Goal: Answer question/provide support: Share knowledge or assist other users

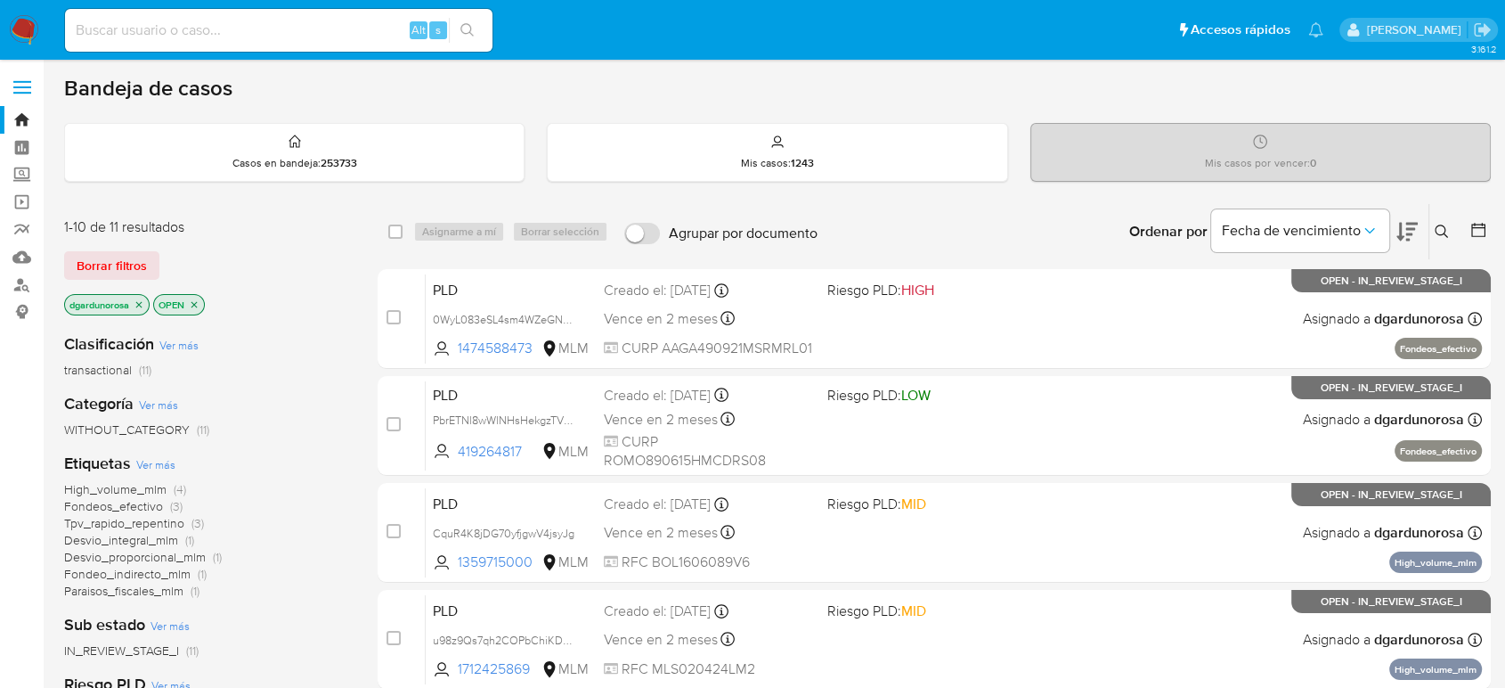
click at [1446, 227] on button at bounding box center [1443, 231] width 29 height 21
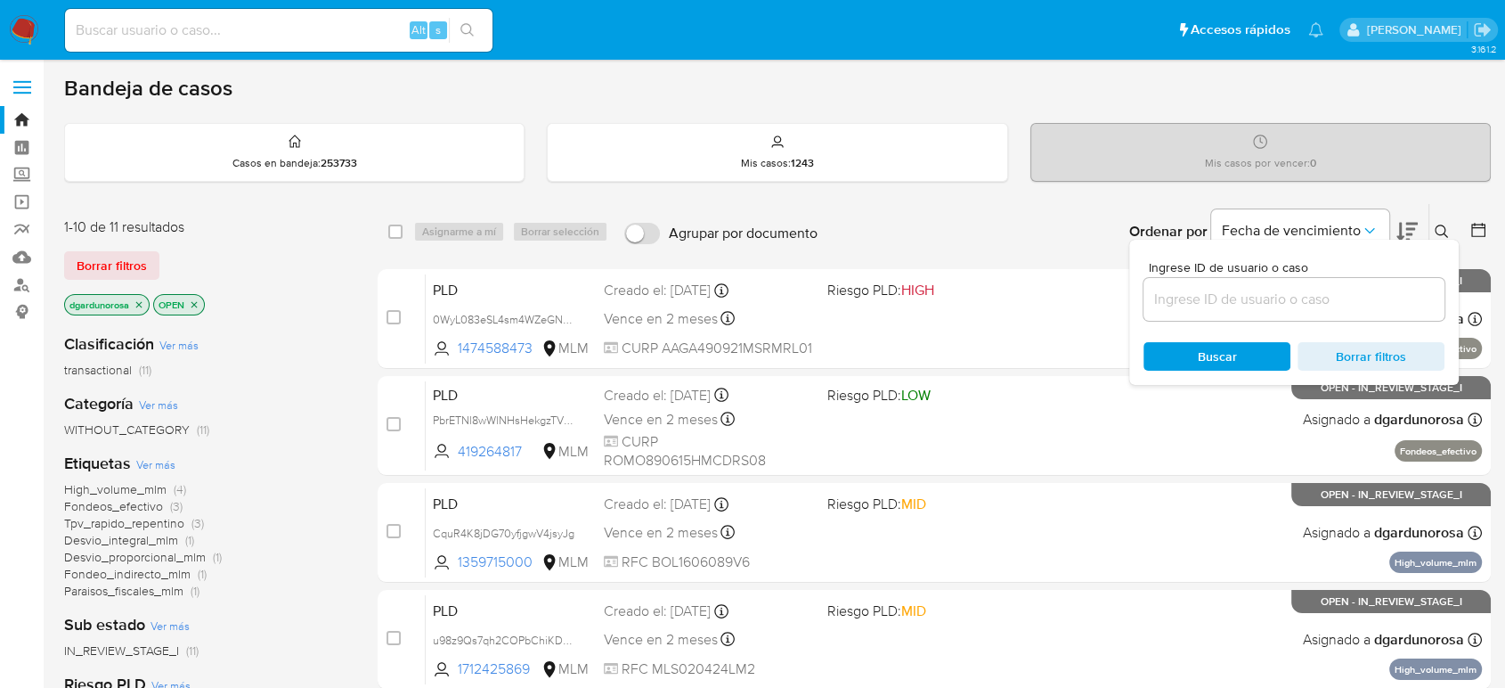
click at [1332, 288] on input at bounding box center [1294, 299] width 301 height 23
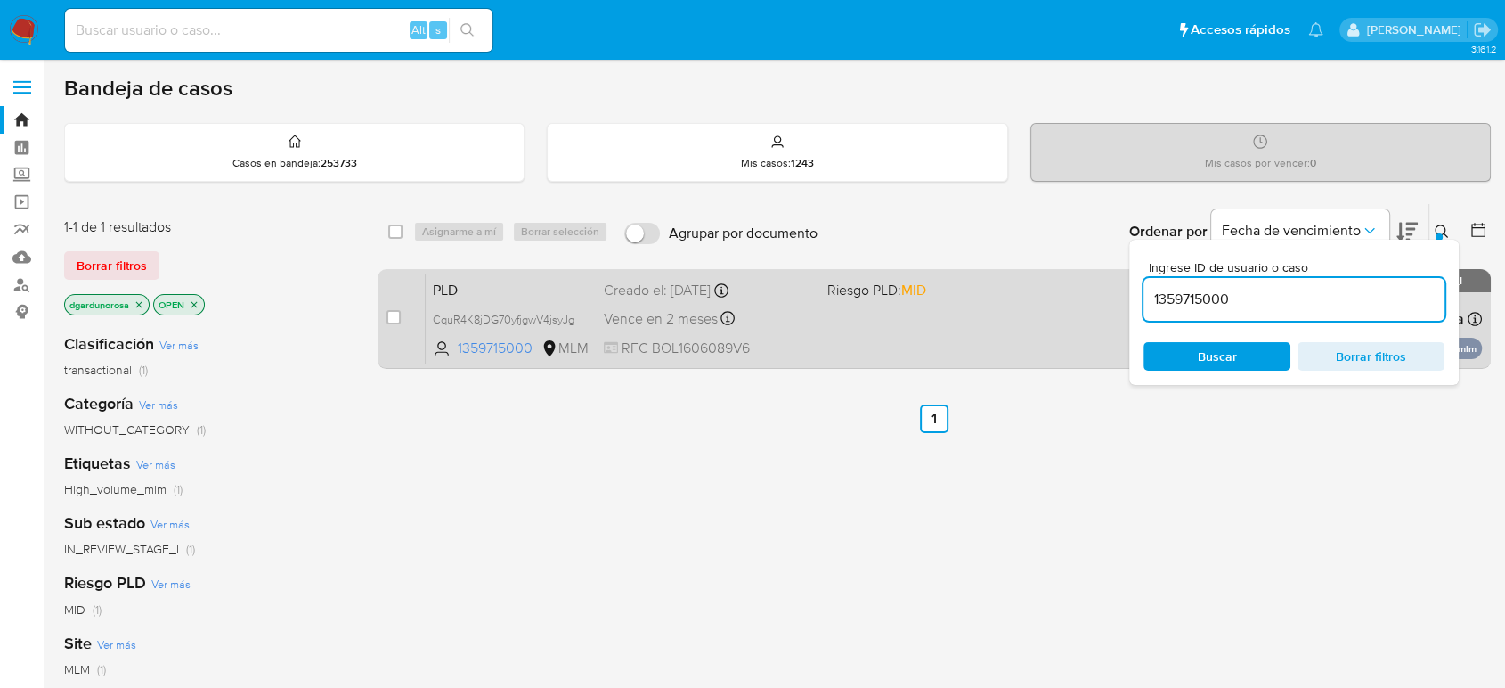
click at [898, 325] on div "PLD CquR4K8jDG70yfjgwV4jsyJg 1359715000 MLM Riesgo PLD: MID Creado el: 12/09/20…" at bounding box center [954, 318] width 1056 height 90
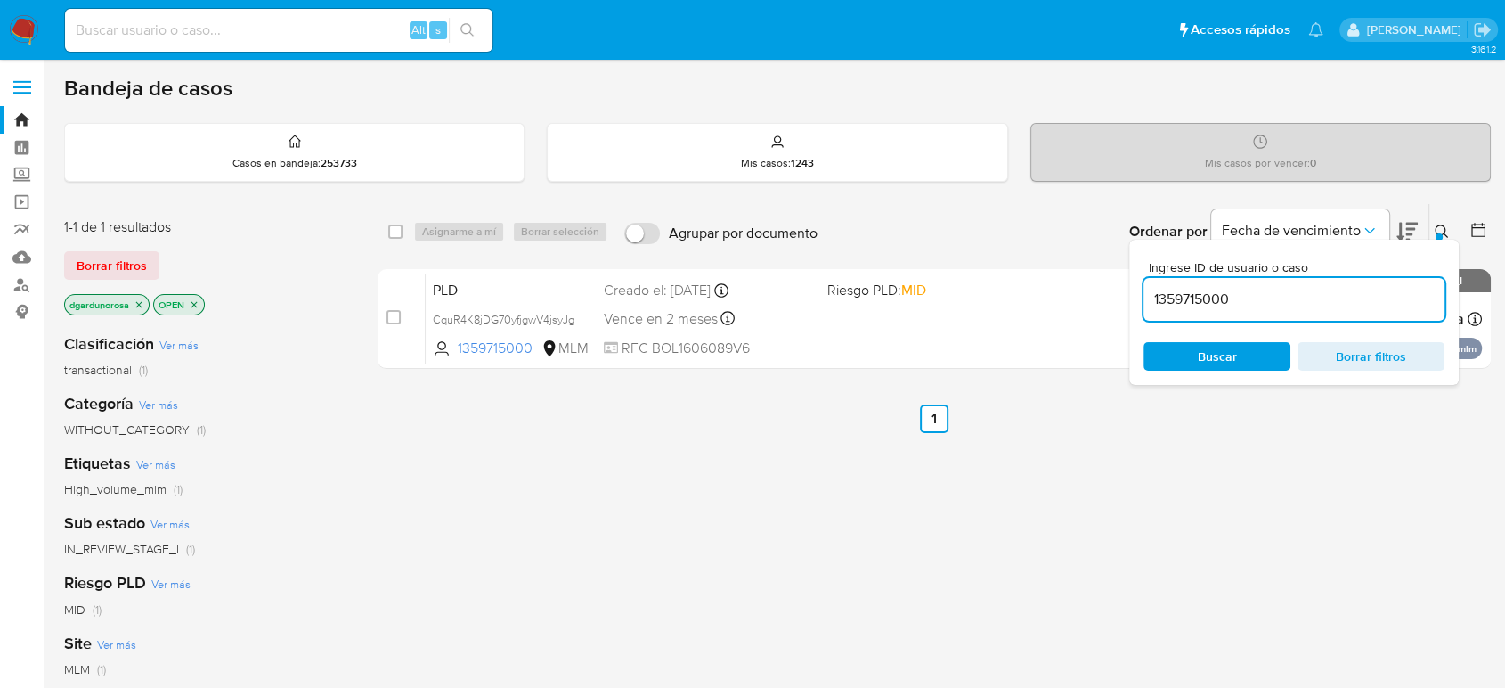
click at [1219, 304] on input "1359715000" at bounding box center [1294, 299] width 301 height 23
paste input "712425869"
type input "1712425869"
click at [1440, 230] on icon at bounding box center [1442, 231] width 14 height 14
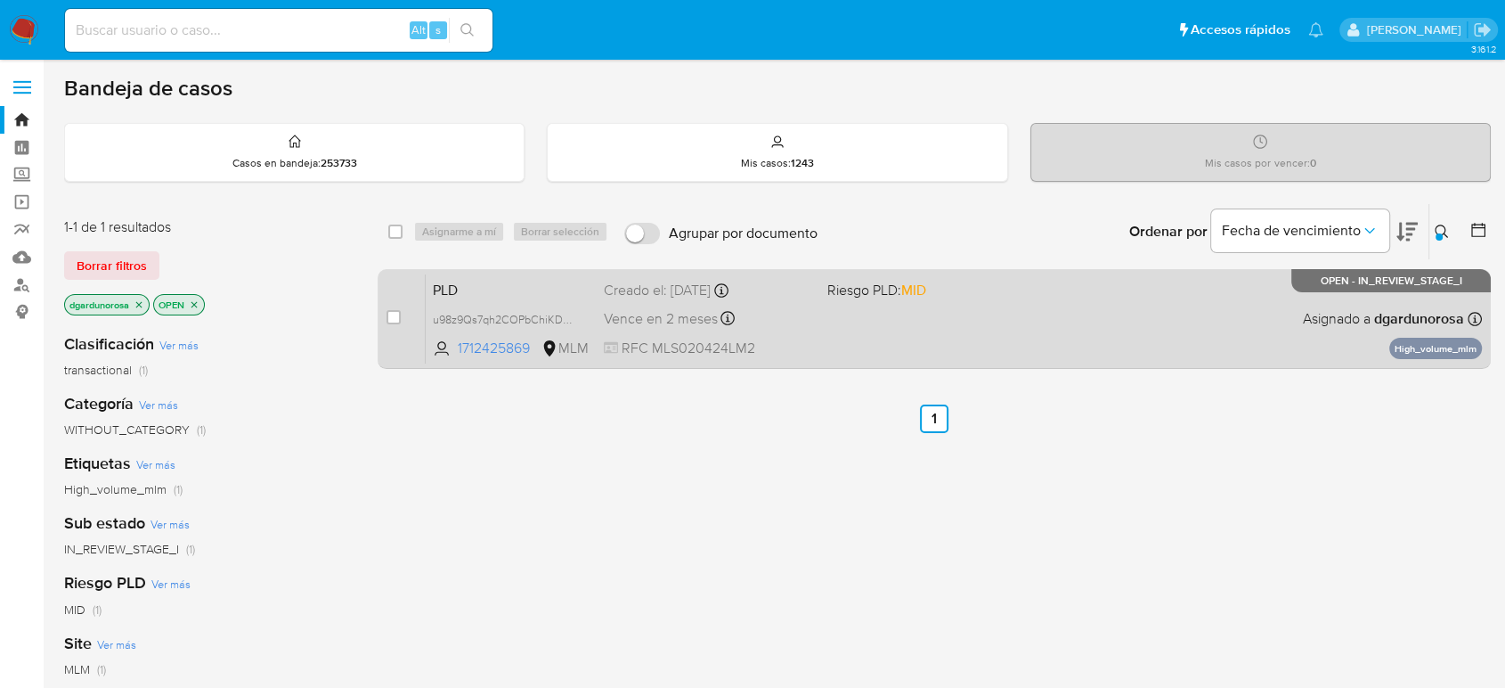
click at [1018, 337] on div "PLD u98z9Qs7qh2COPbChiKDQabj 1712425869 MLM Riesgo PLD: MID Creado el: 12/09/20…" at bounding box center [954, 318] width 1056 height 90
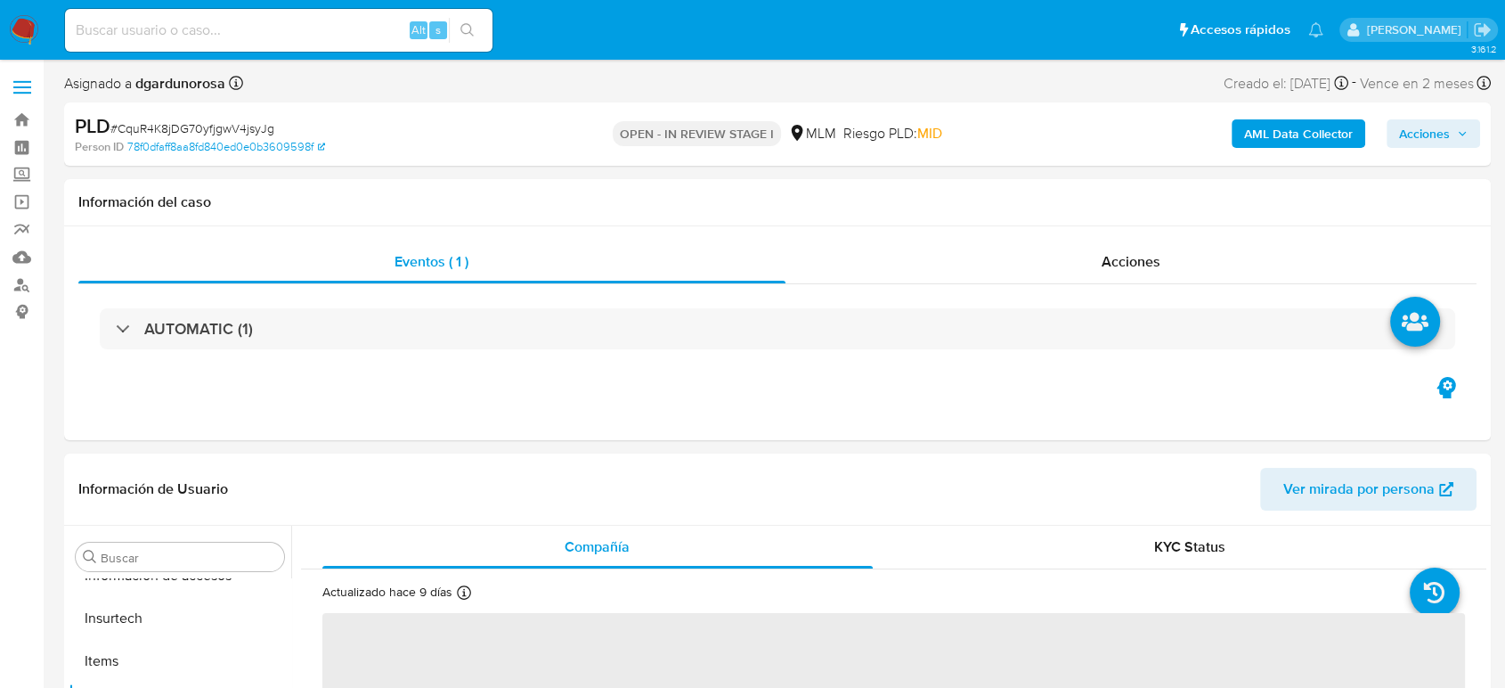
scroll to position [838, 0]
select select "10"
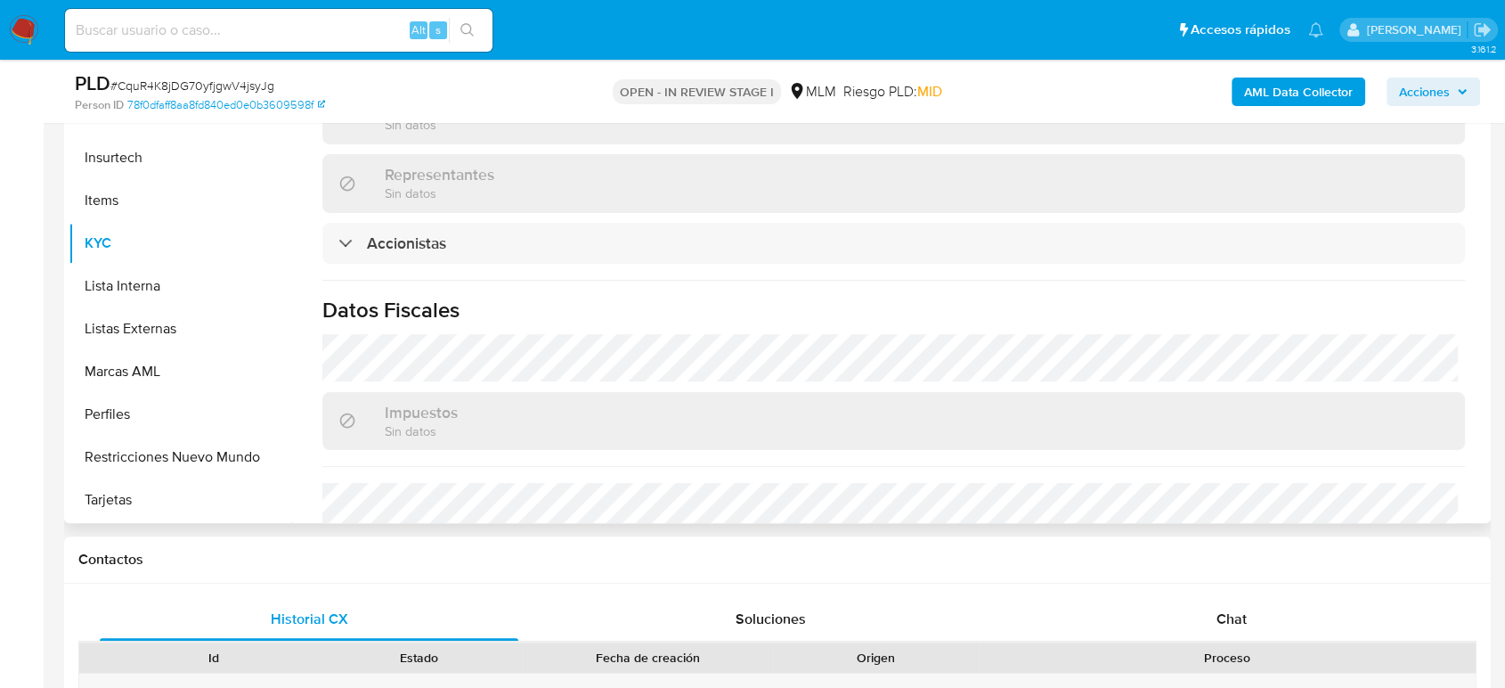
scroll to position [1286, 0]
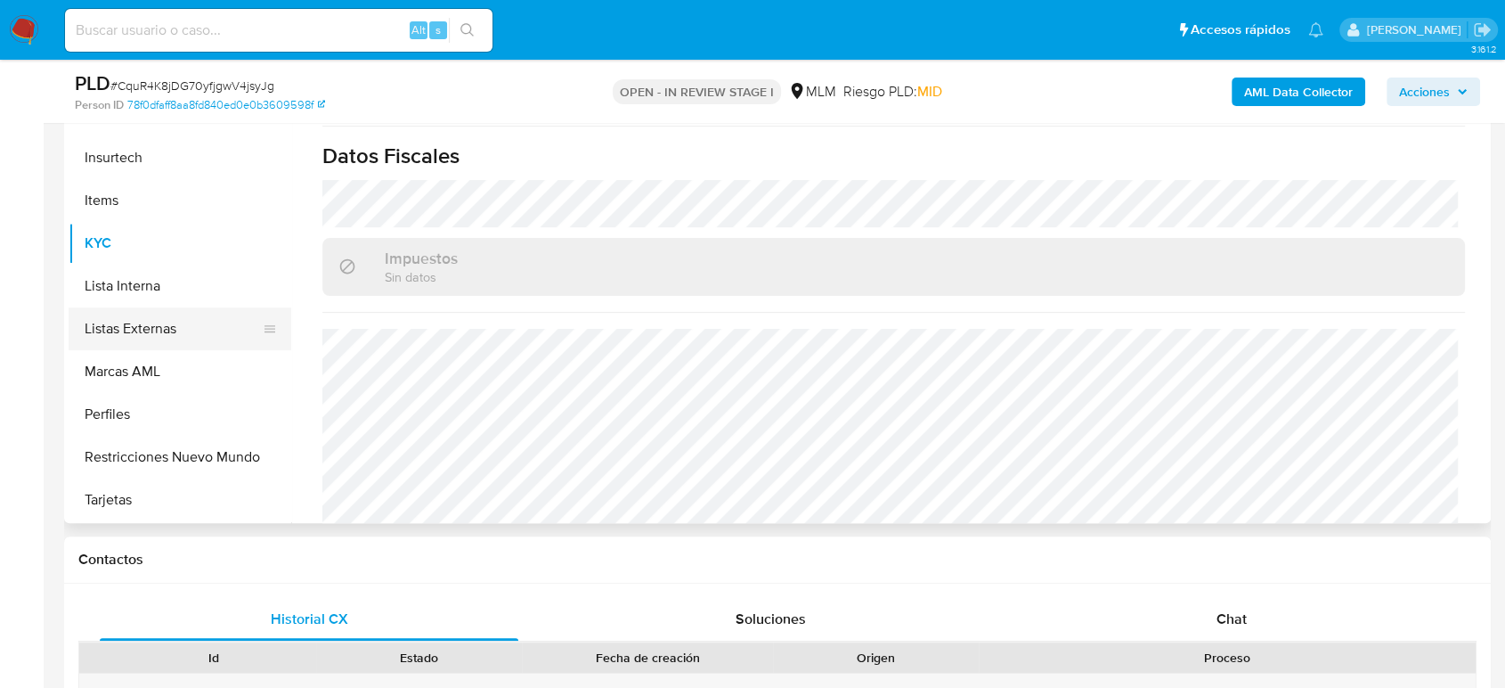
drag, startPoint x: 122, startPoint y: 338, endPoint x: 139, endPoint y: 347, distance: 19.6
click at [122, 338] on button "Listas Externas" at bounding box center [173, 328] width 208 height 43
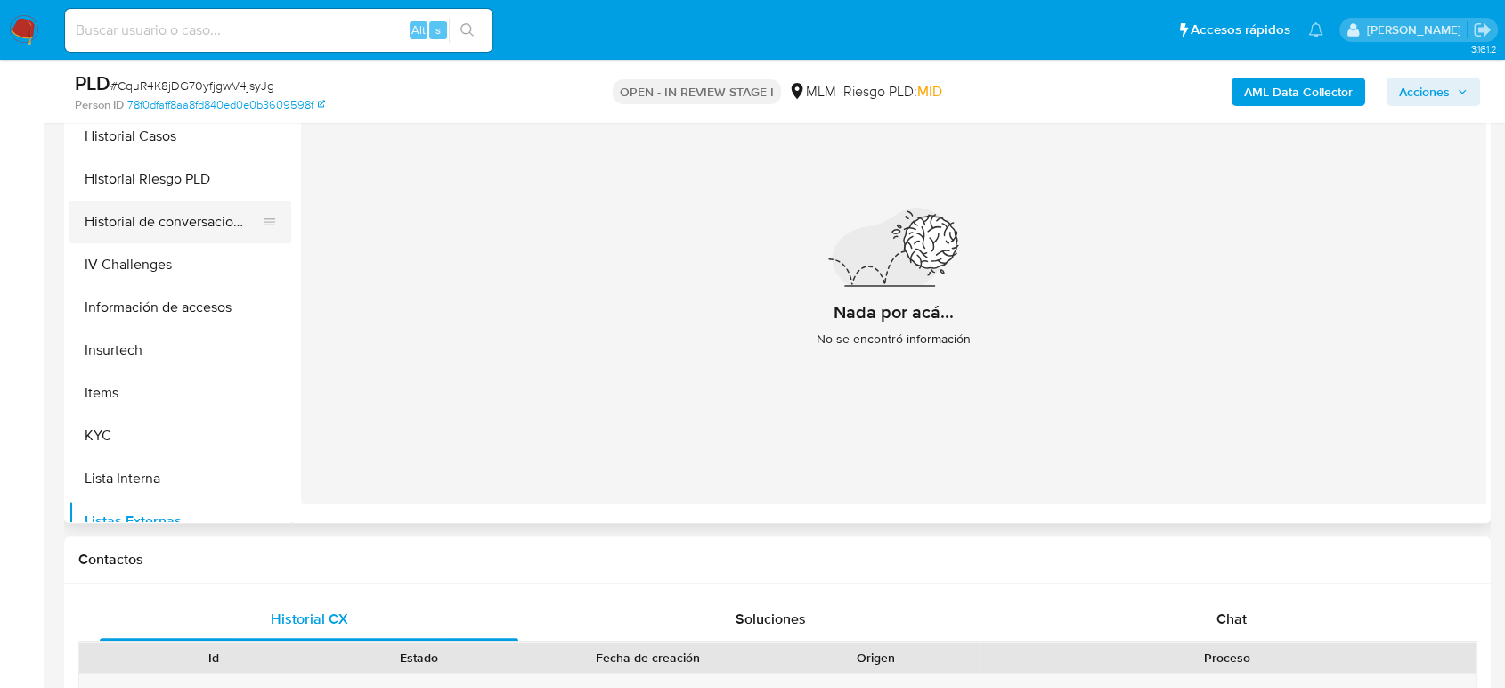
scroll to position [541, 0]
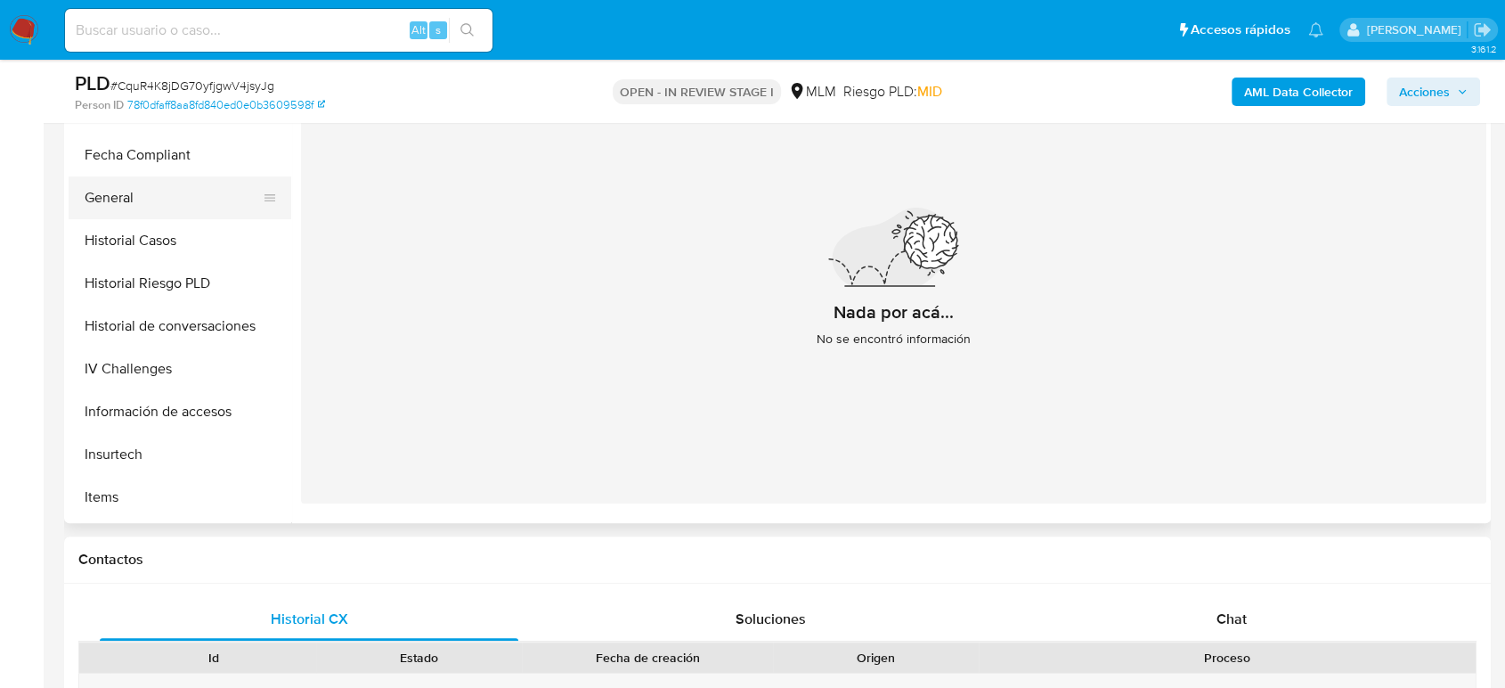
click at [149, 194] on button "General" at bounding box center [173, 197] width 208 height 43
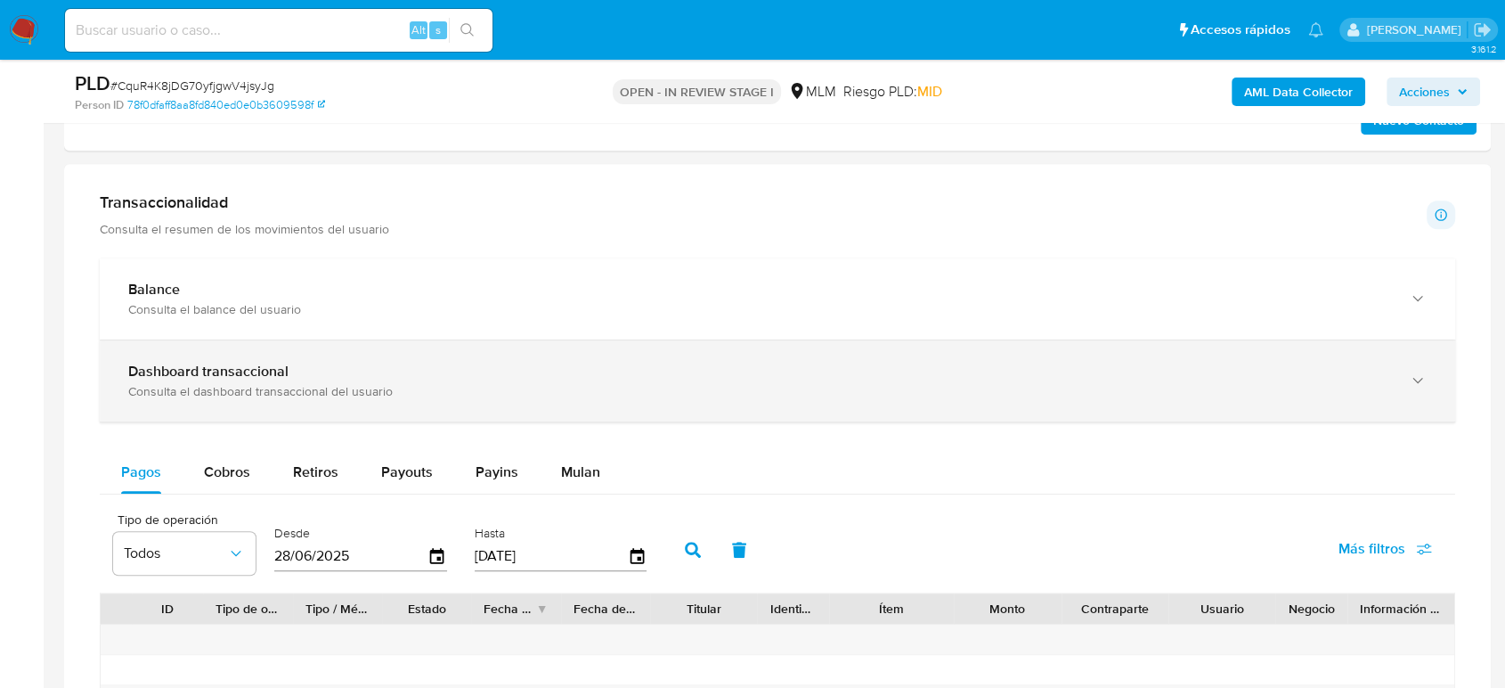
scroll to position [1187, 0]
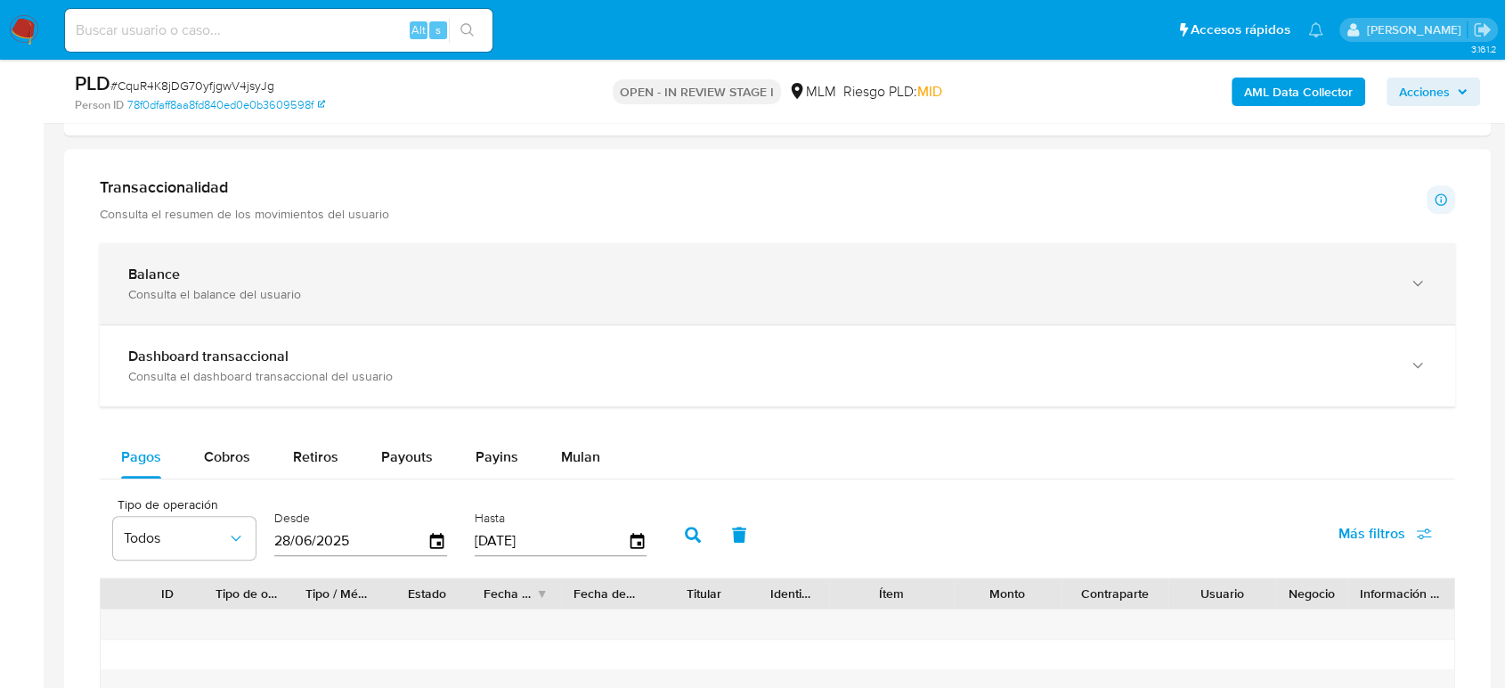
click at [306, 291] on div "Consulta el balance del usuario" at bounding box center [759, 294] width 1263 height 16
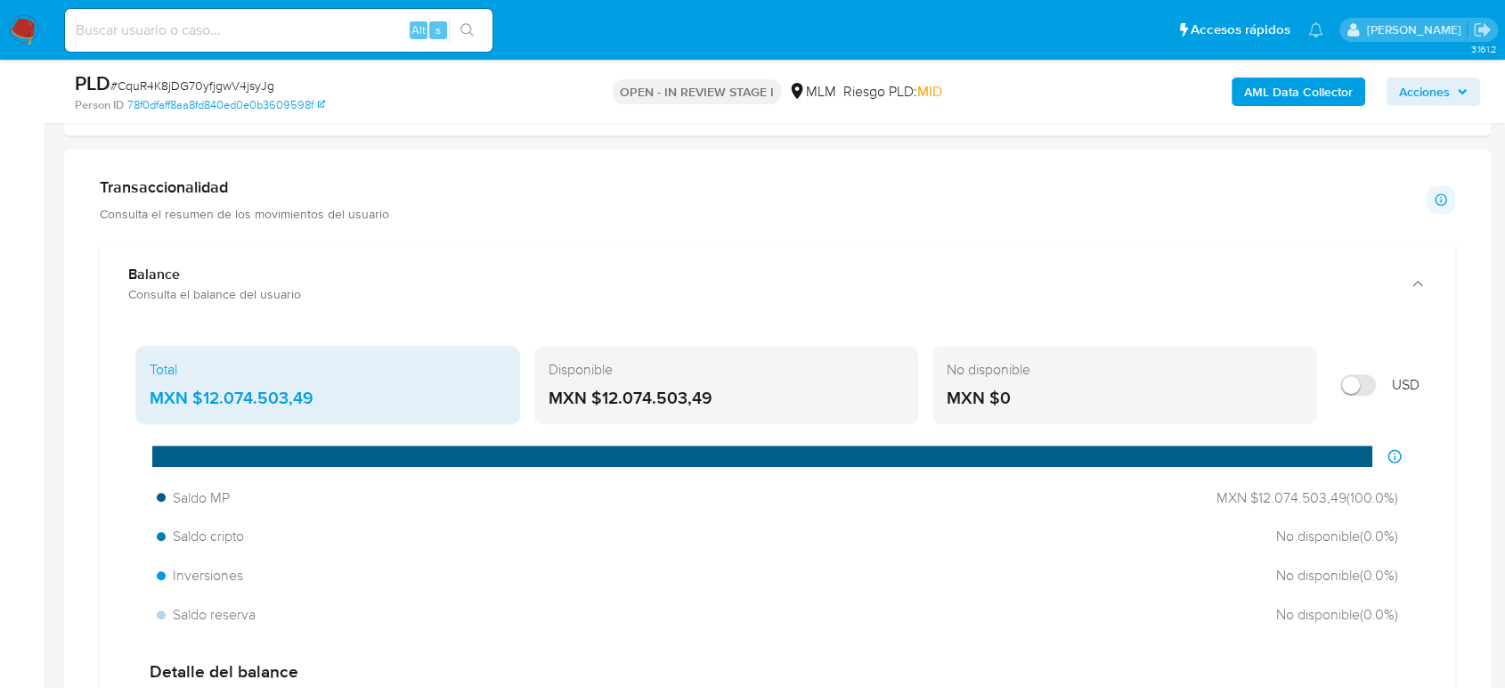
drag, startPoint x: 343, startPoint y: 397, endPoint x: 205, endPoint y: 401, distance: 138.1
click at [198, 400] on div "MXN $12.074.503,49" at bounding box center [328, 398] width 356 height 23
click at [787, 194] on div "Transaccionalidad Consulta el resumen de los movimientos del usuario Informació…" at bounding box center [777, 199] width 1355 height 45
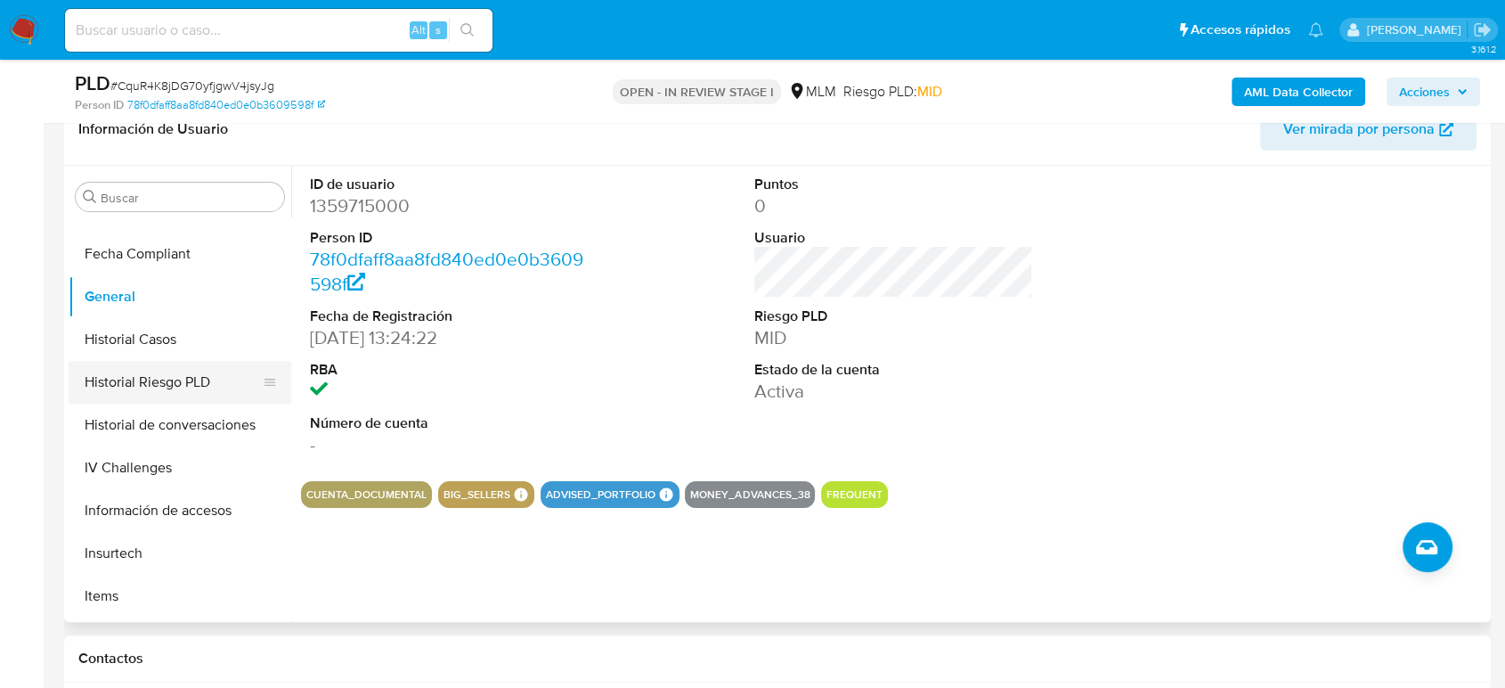
scroll to position [343, 0]
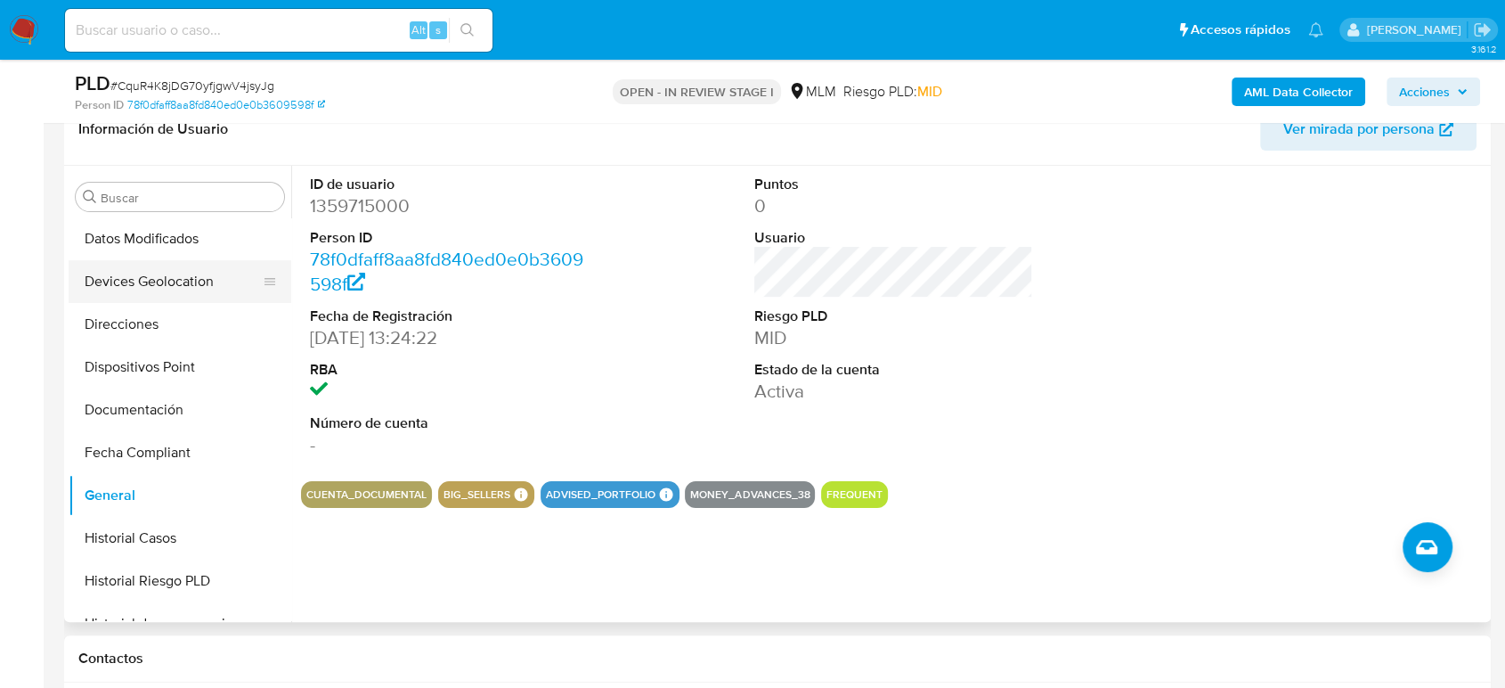
click at [161, 300] on button "Devices Geolocation" at bounding box center [173, 281] width 208 height 43
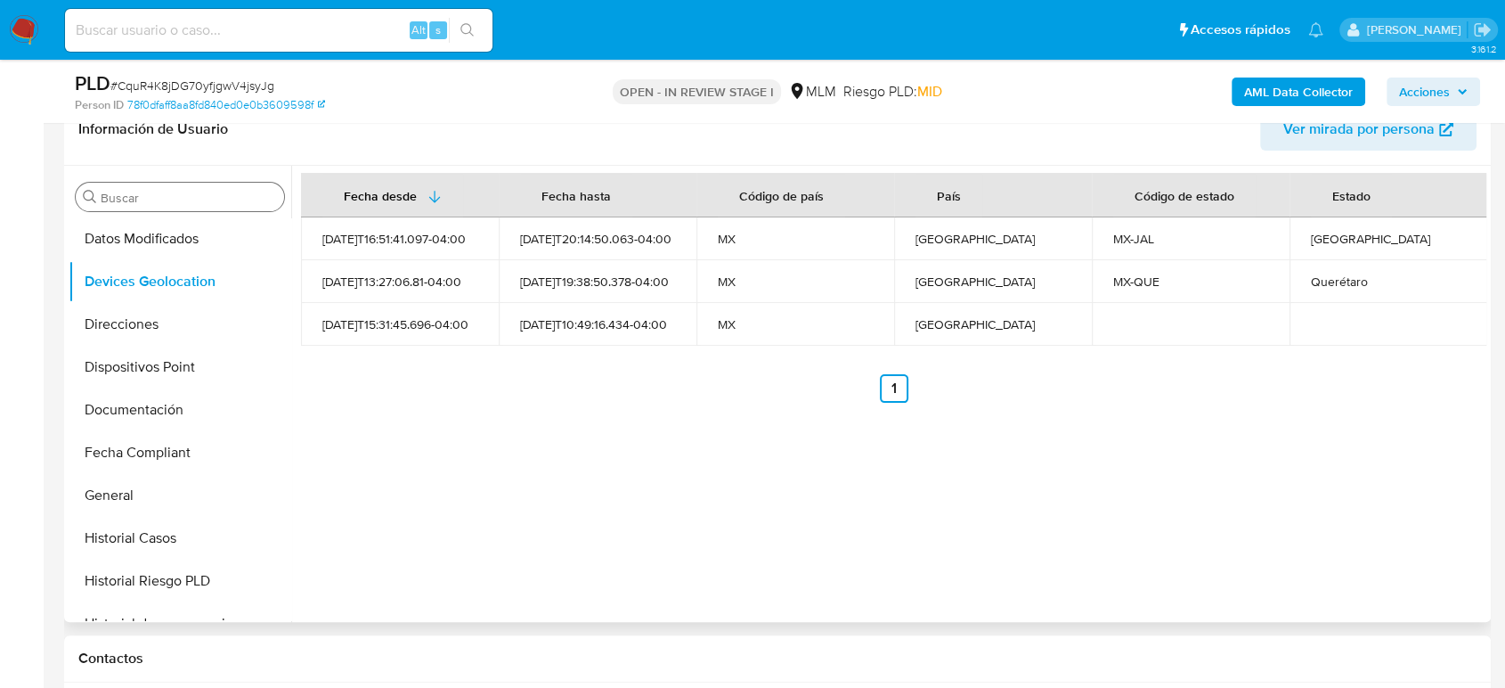
click at [232, 195] on input "Buscar" at bounding box center [189, 198] width 176 height 16
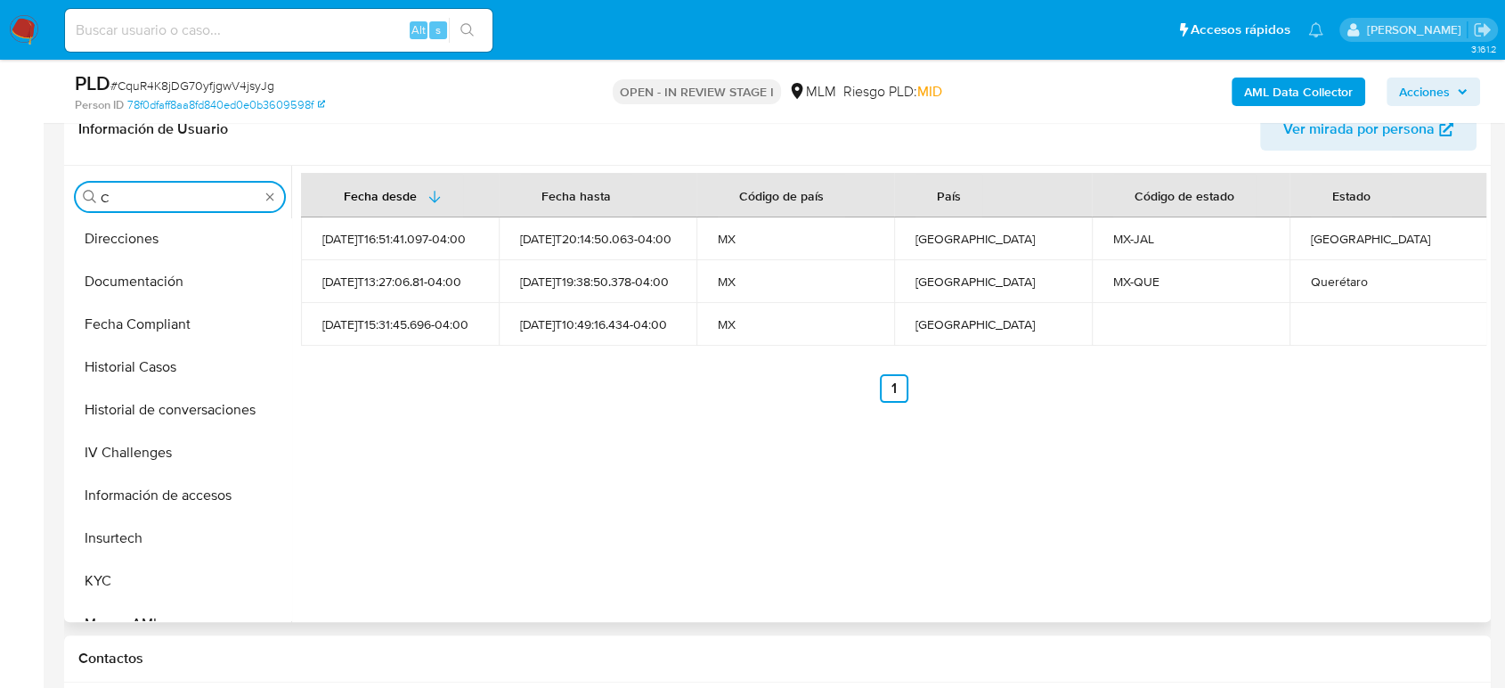
scroll to position [0, 0]
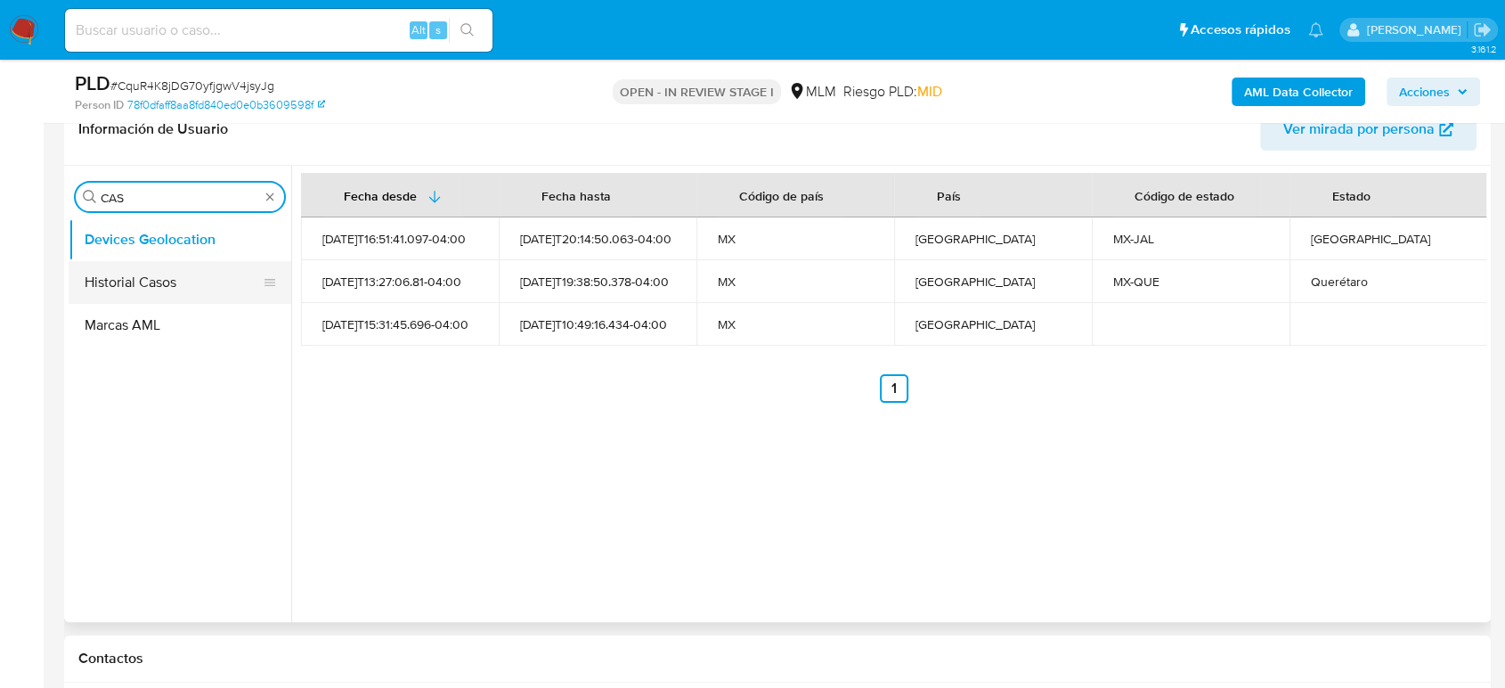
type input "CAS"
click at [171, 289] on button "Historial Casos" at bounding box center [173, 282] width 208 height 43
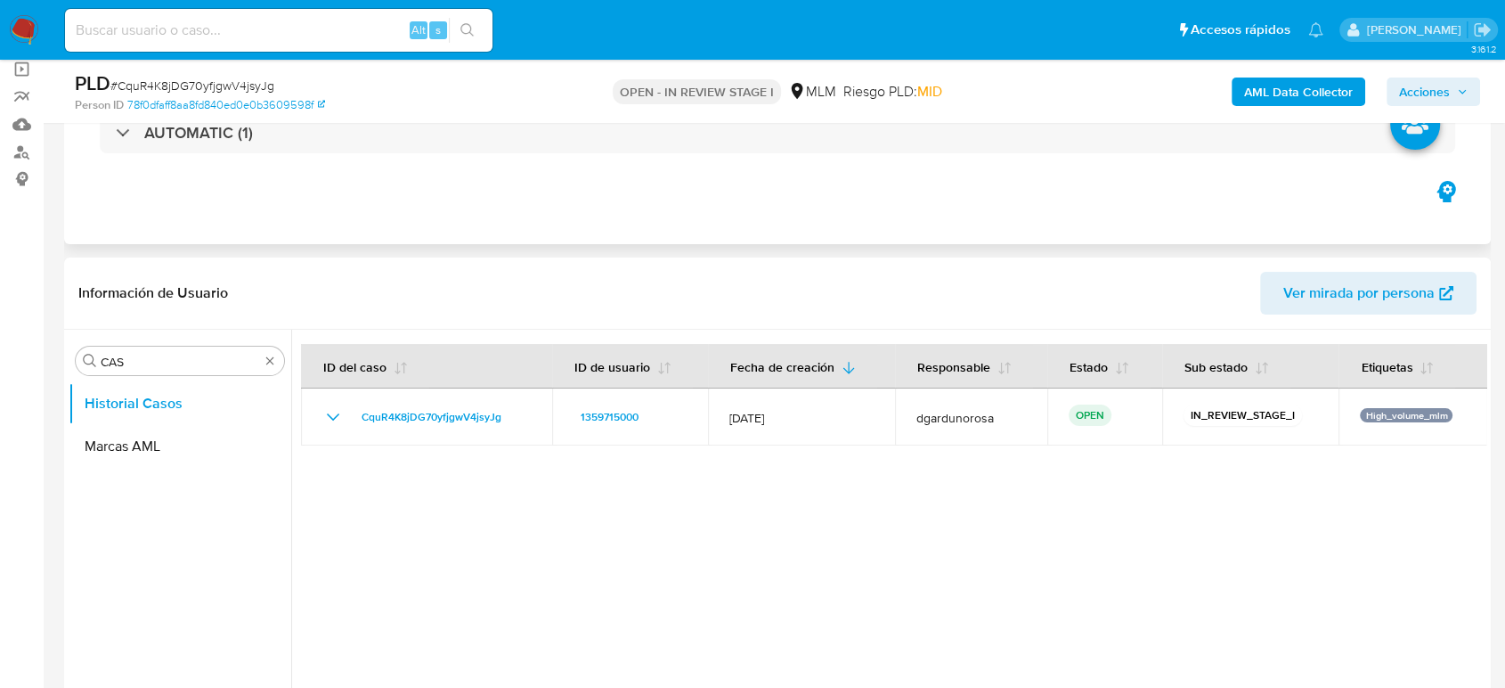
scroll to position [99, 0]
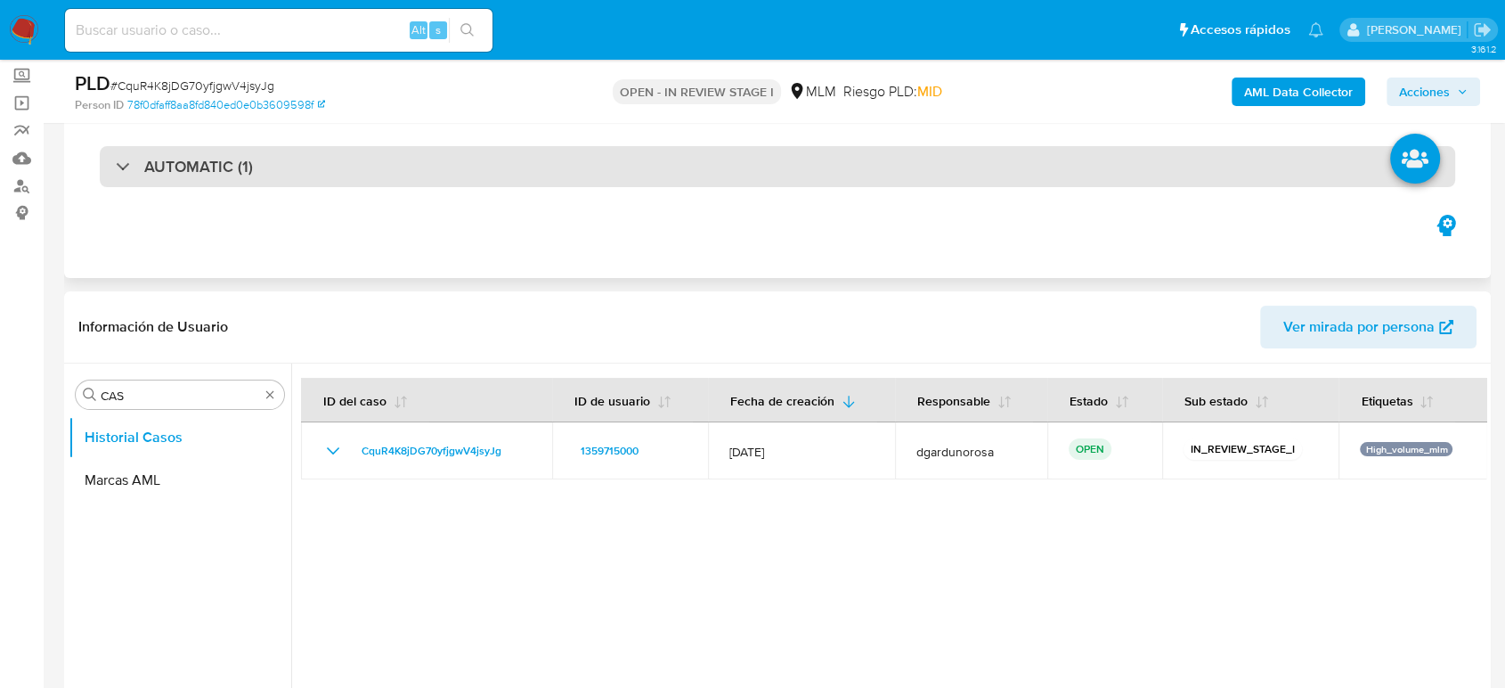
click at [413, 164] on div "AUTOMATIC (1)" at bounding box center [777, 166] width 1355 height 41
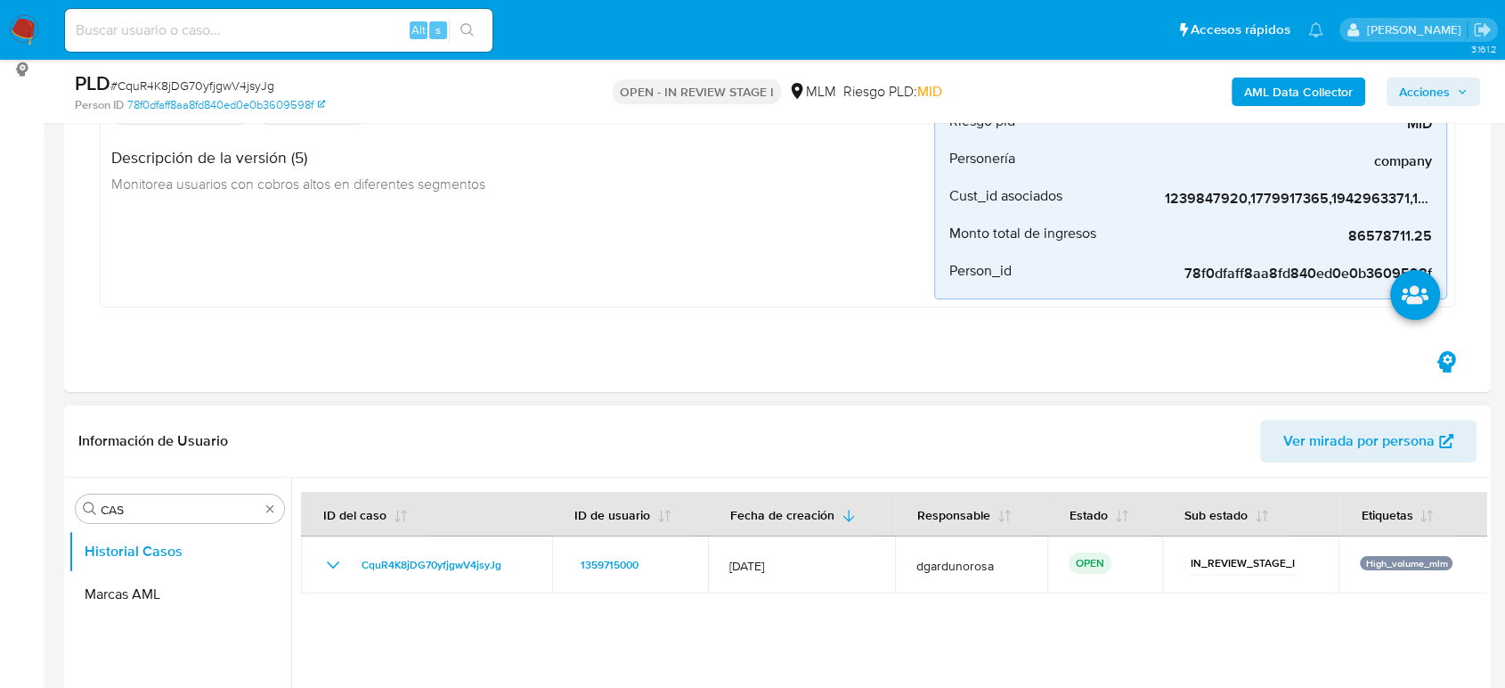
scroll to position [395, 0]
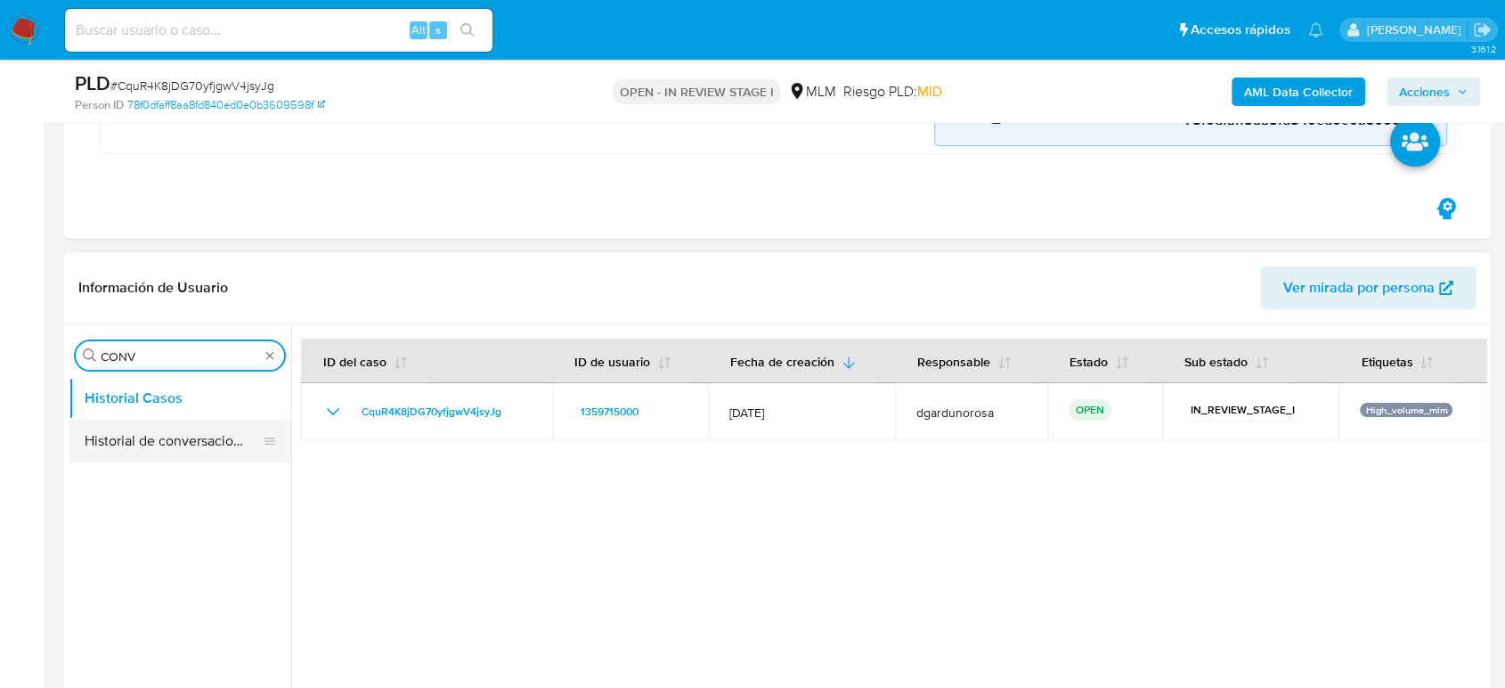
type input "CONV"
click at [196, 428] on button "Historial de conversaciones" at bounding box center [180, 440] width 223 height 43
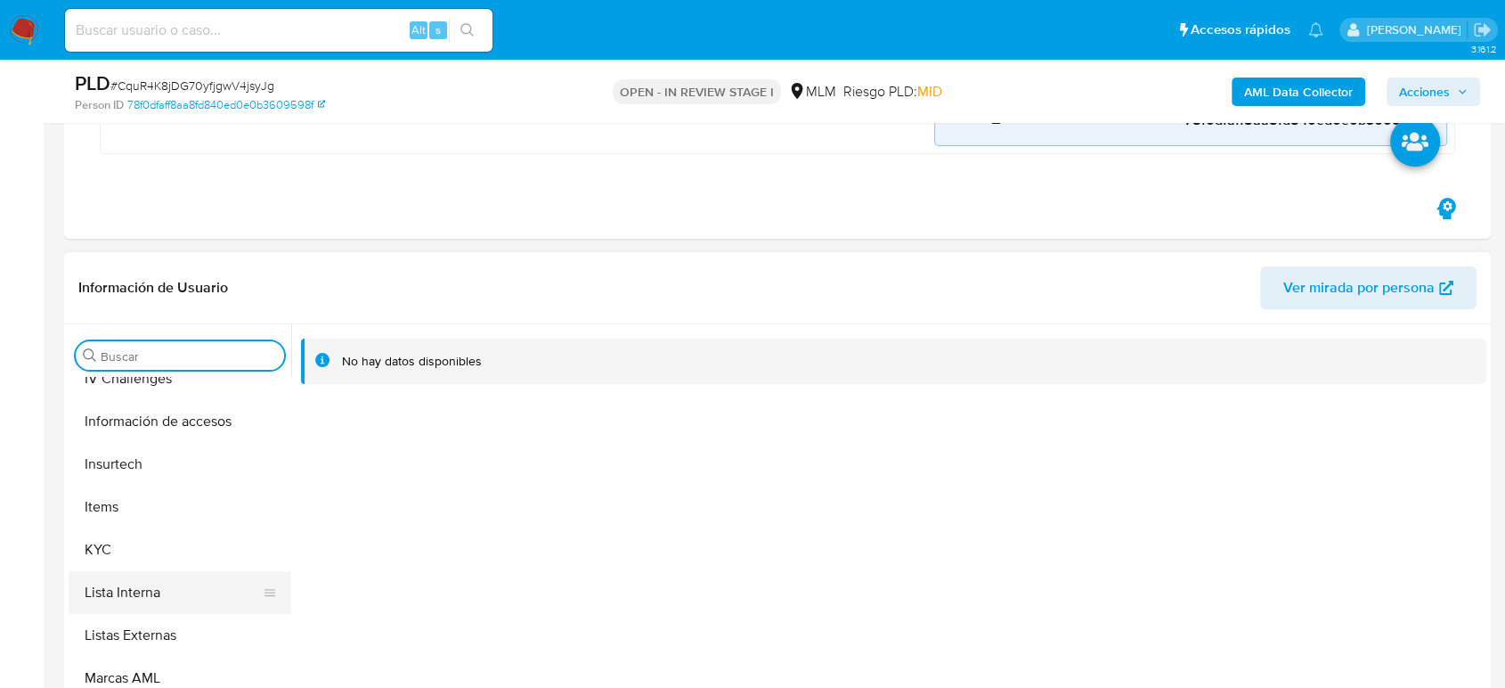
scroll to position [838, 0]
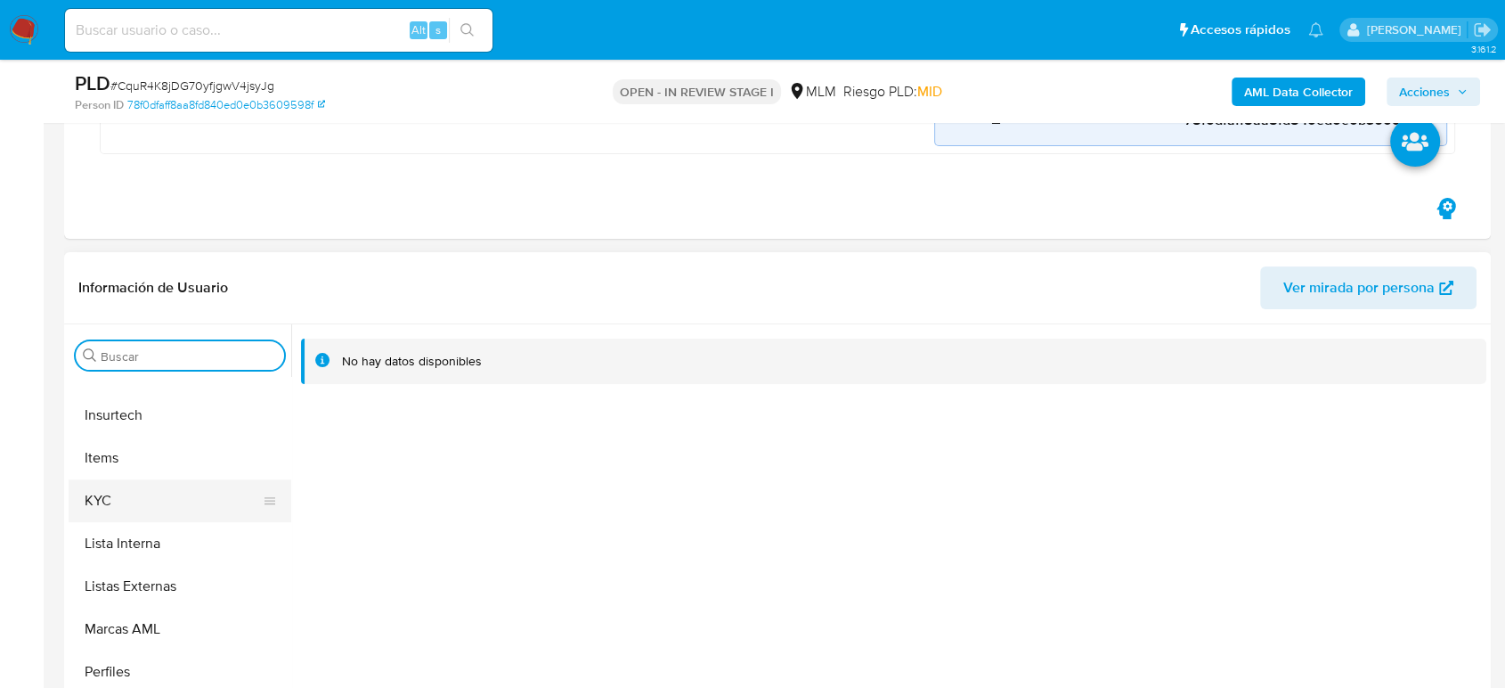
click at [142, 506] on button "KYC" at bounding box center [173, 500] width 208 height 43
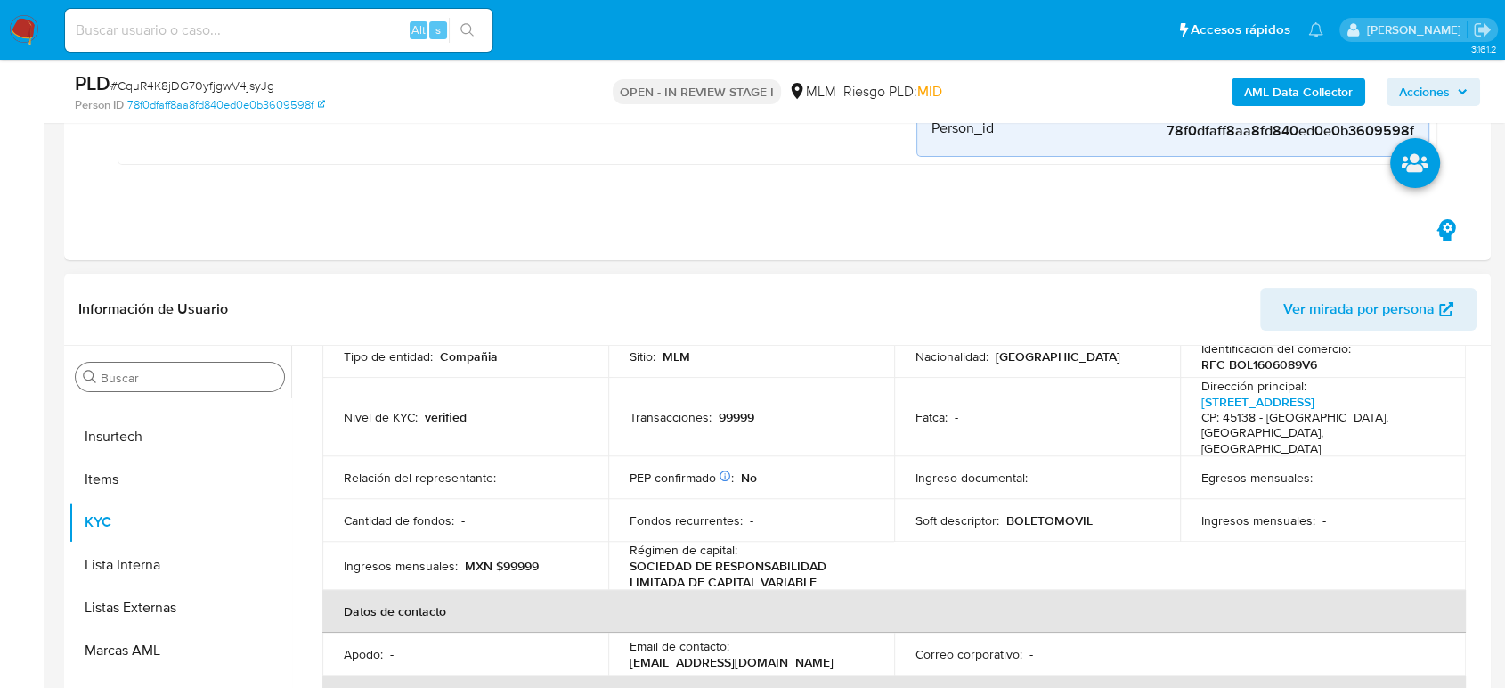
scroll to position [108, 0]
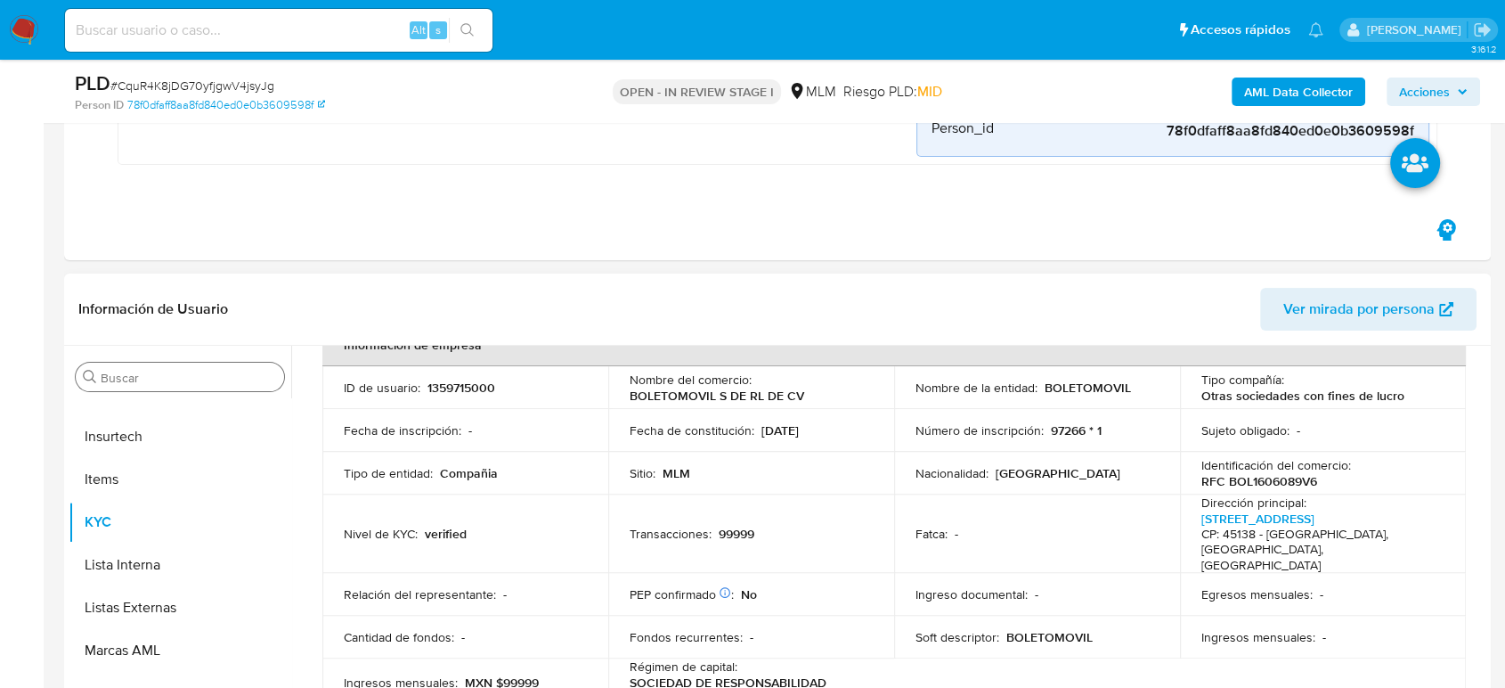
click at [880, 552] on td "Transacciones : 99999" at bounding box center [751, 533] width 286 height 79
drag, startPoint x: 825, startPoint y: 399, endPoint x: 624, endPoint y: 395, distance: 200.4
click at [621, 393] on td "Nombre del comercio : BOLETOMOVIL S DE RL DE CV" at bounding box center [751, 387] width 286 height 43
copy p "BOLETOMOVIL S DE RL DE CV"
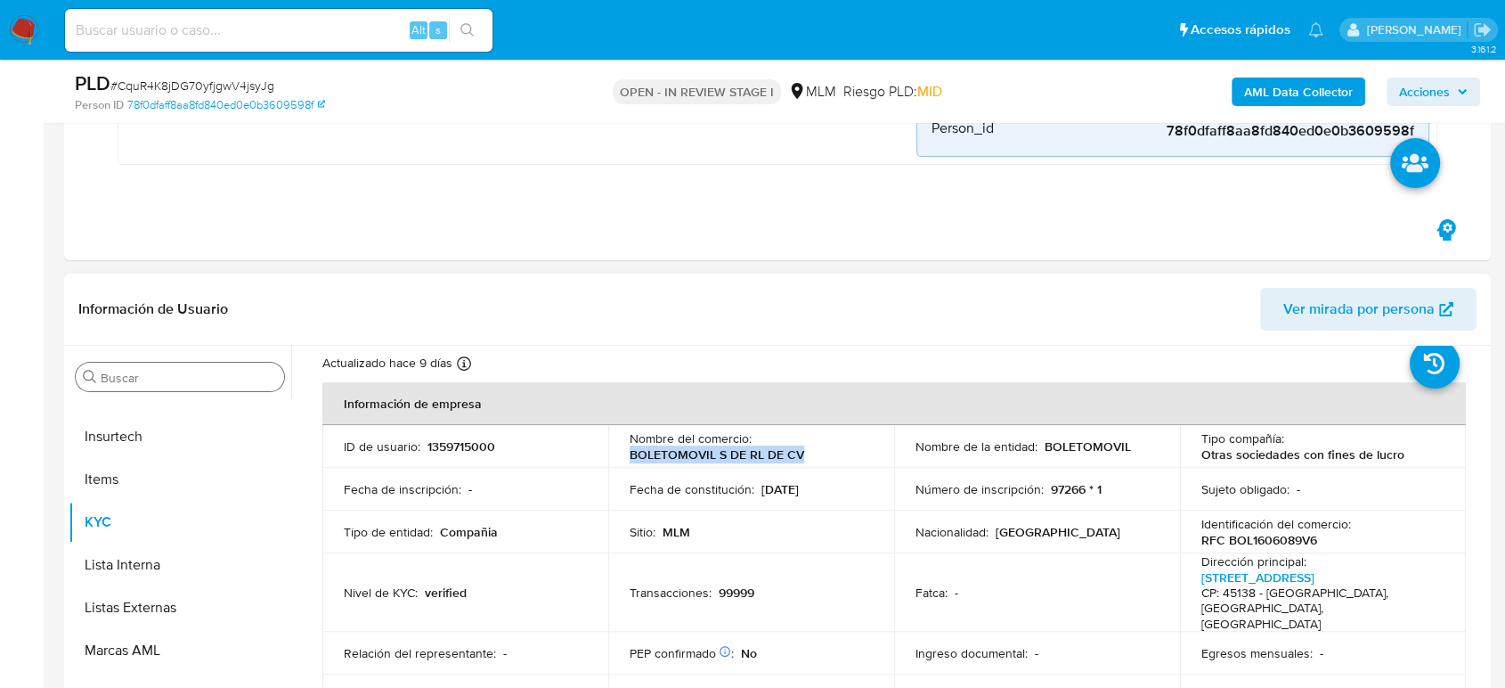
scroll to position [0, 0]
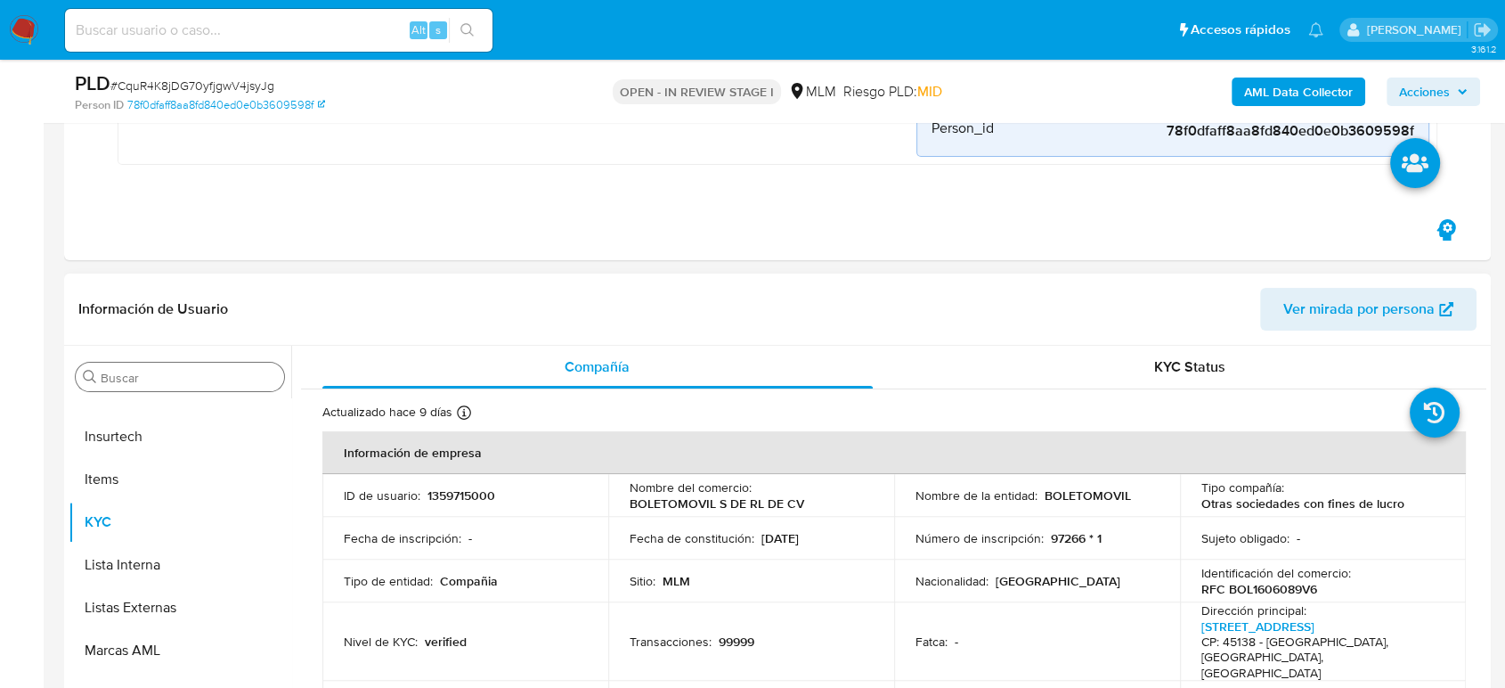
click at [1082, 495] on p "BOLETOMOVIL" at bounding box center [1088, 495] width 86 height 16
copy p "BOLETOMOVIL"
click at [456, 501] on p "1359715000" at bounding box center [461, 495] width 68 height 16
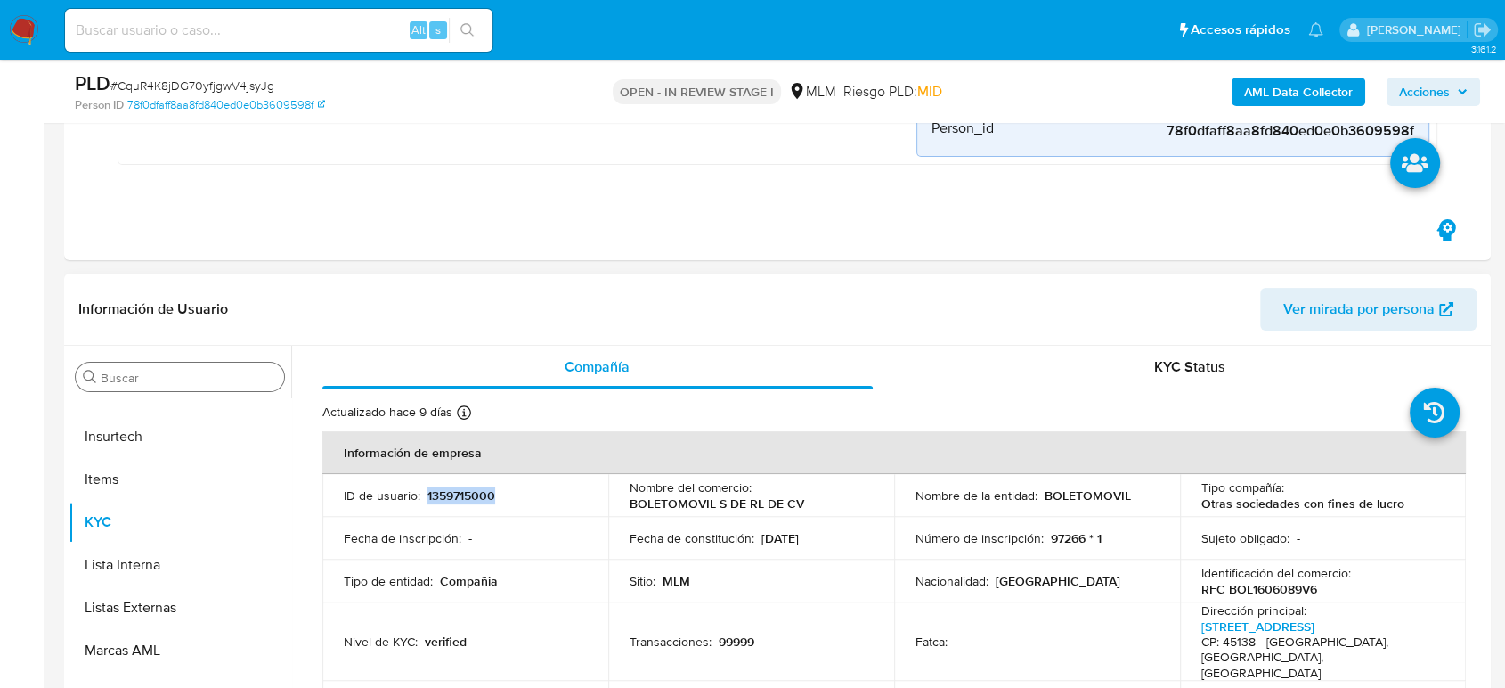
copy p "1359715000"
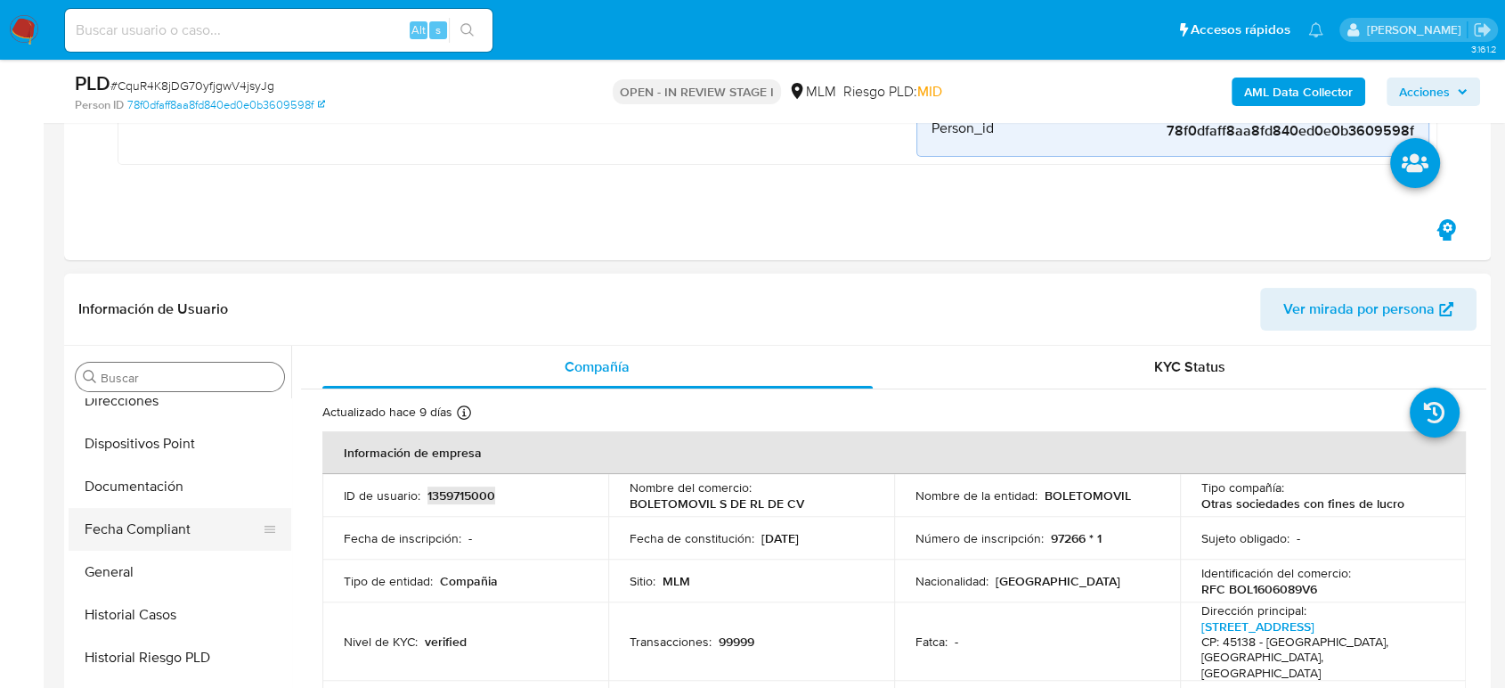
scroll to position [442, 0]
click at [130, 568] on button "General" at bounding box center [173, 576] width 208 height 43
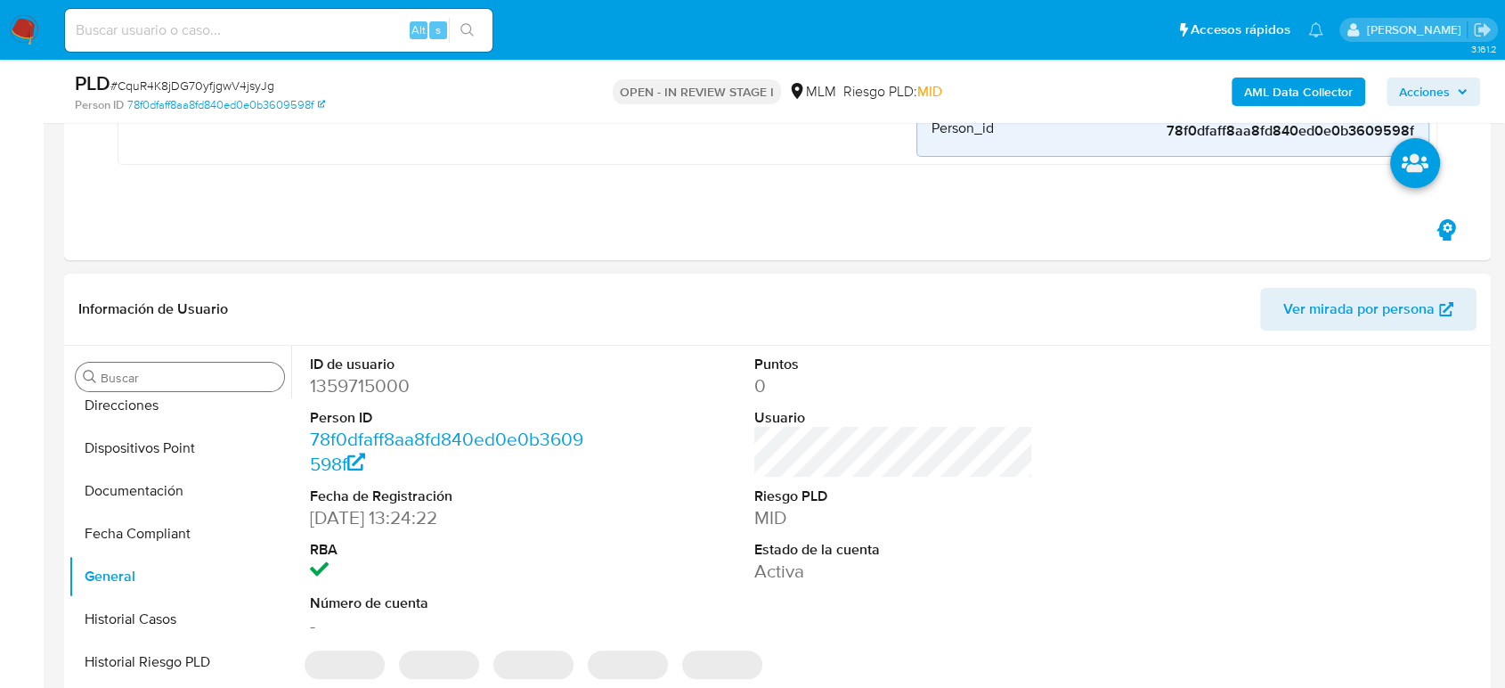
click at [363, 387] on dd "1359715000" at bounding box center [449, 385] width 279 height 25
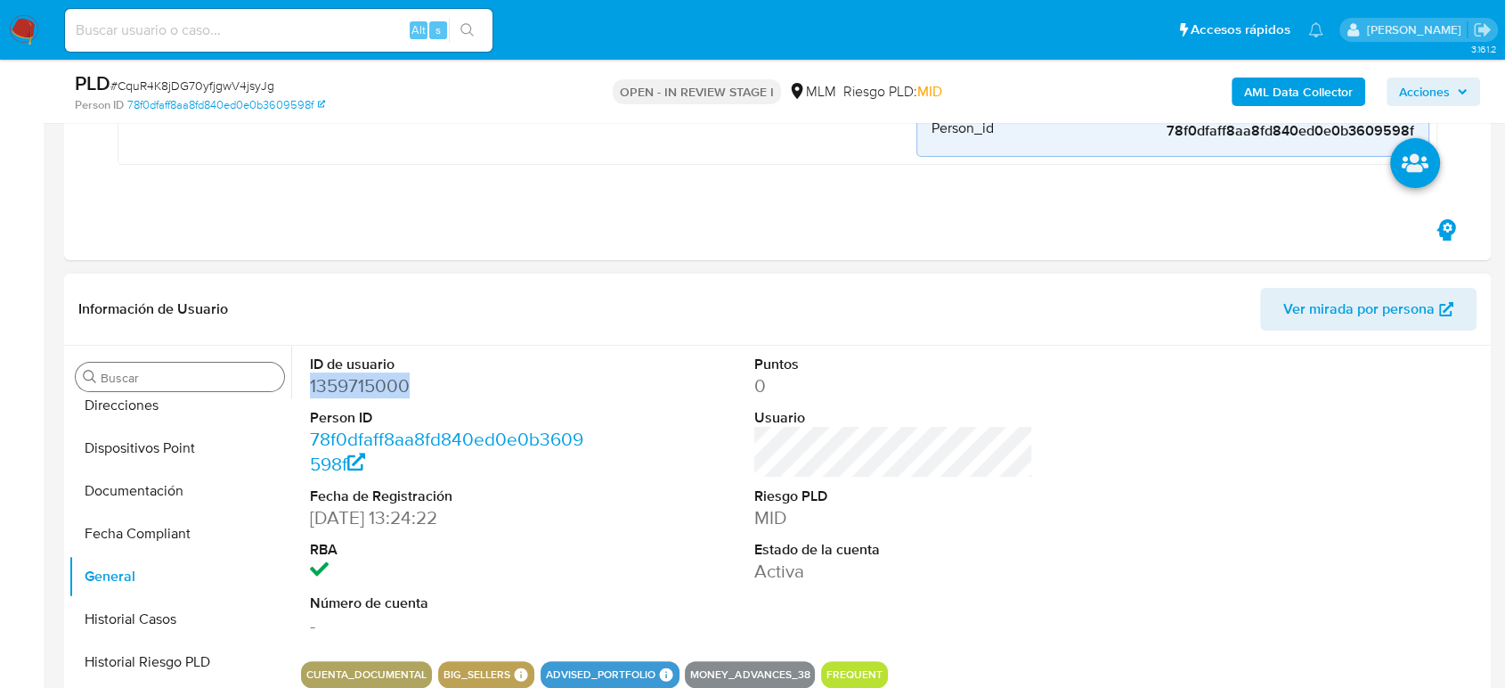
copy dd "1359715000"
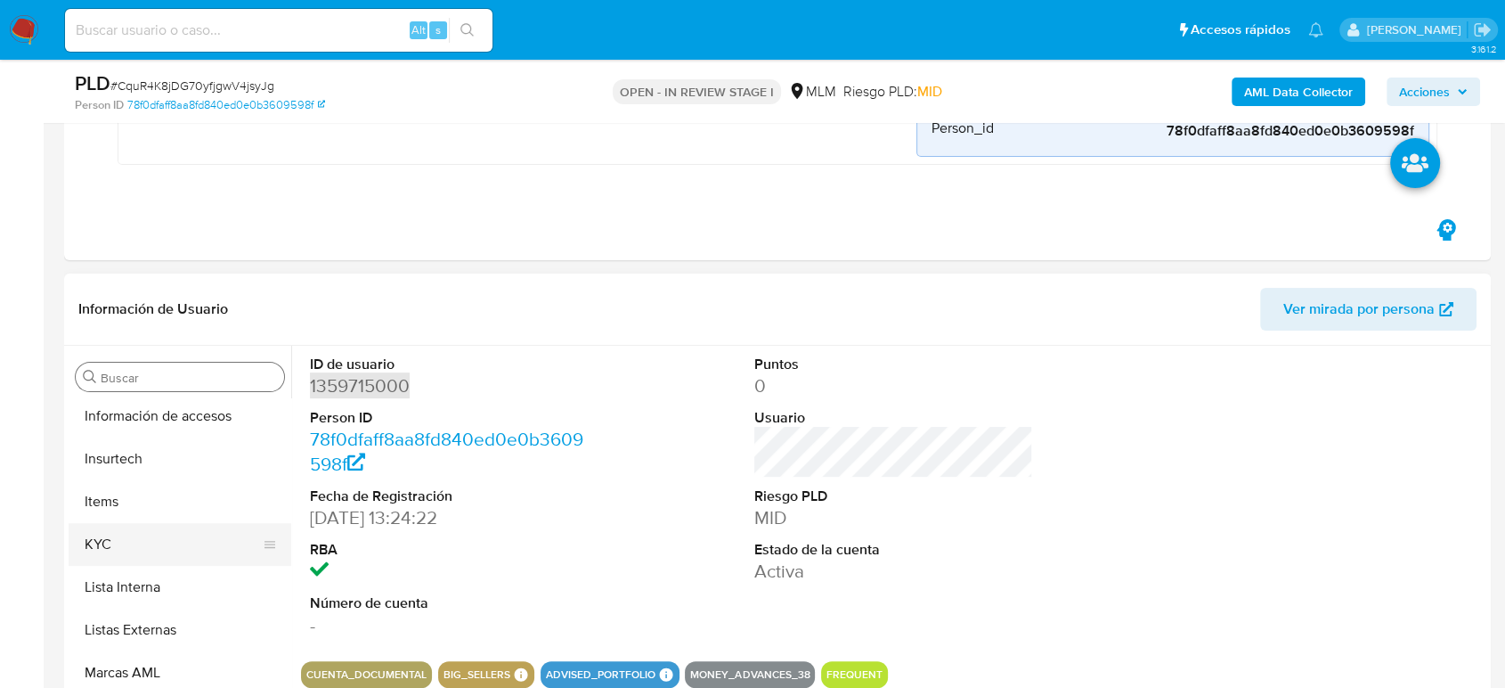
scroll to position [838, 0]
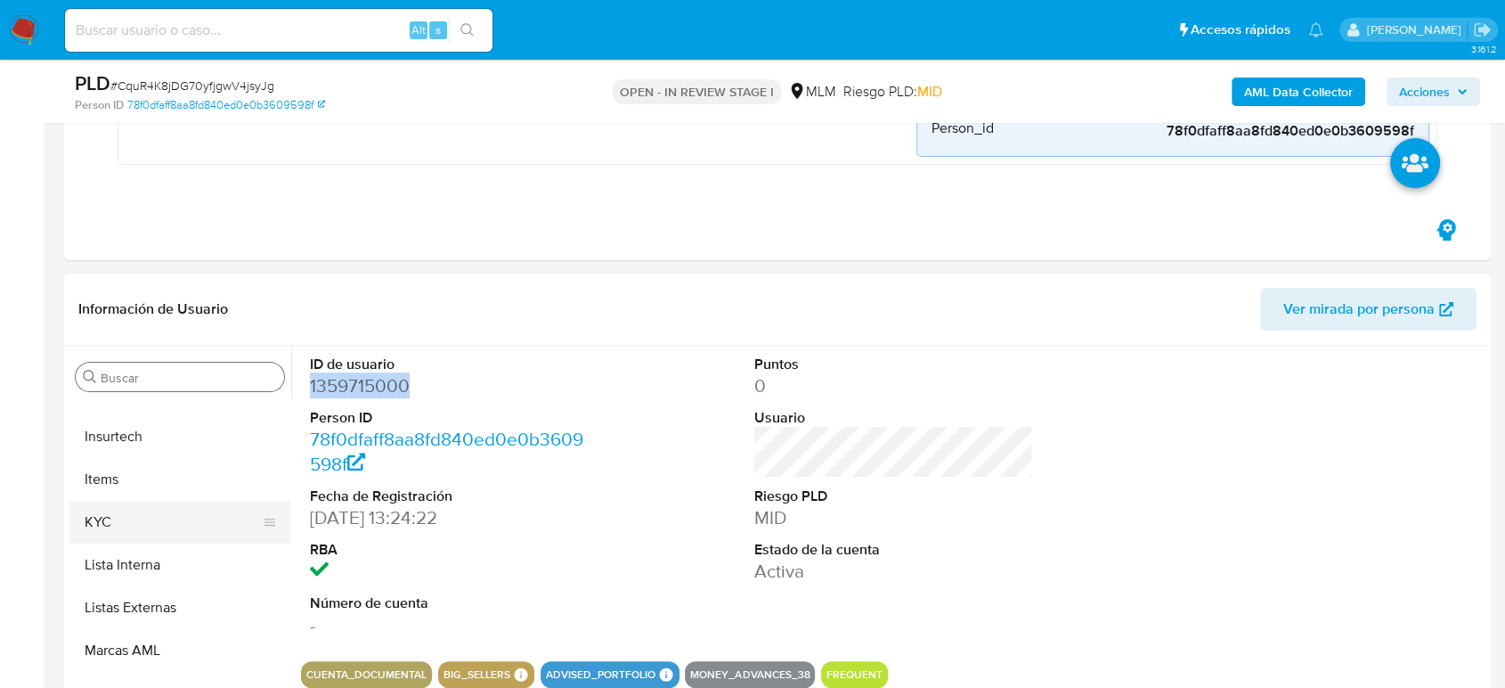
click at [143, 518] on button "KYC" at bounding box center [173, 522] width 208 height 43
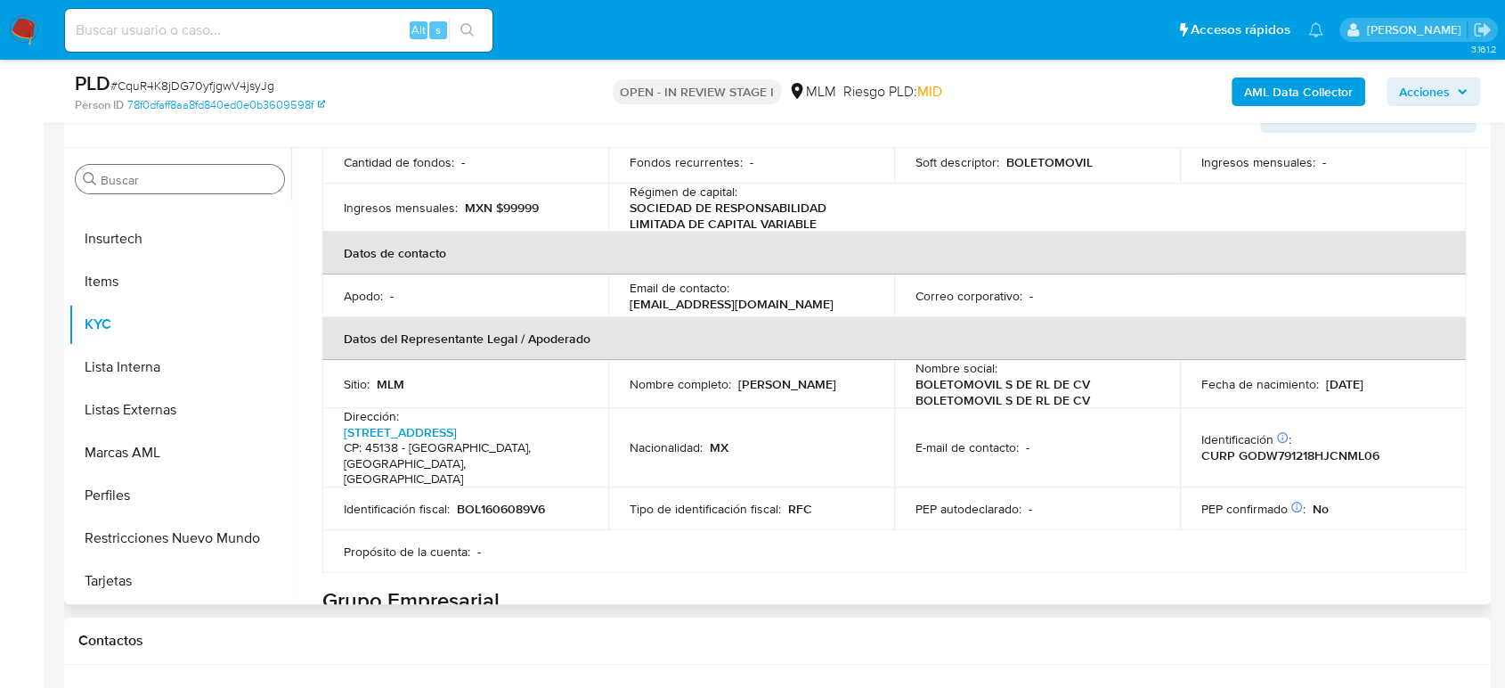
scroll to position [405, 0]
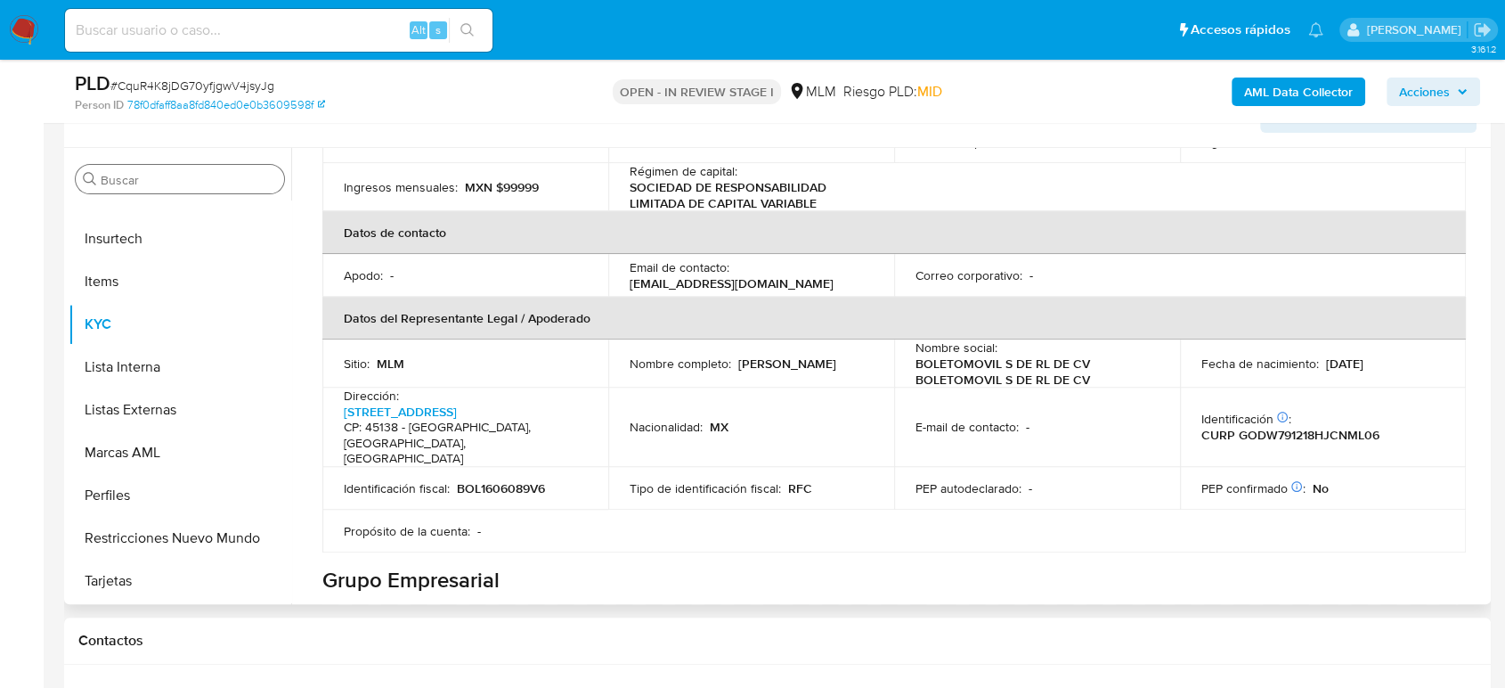
click at [484, 480] on p "BOL1606089V6" at bounding box center [501, 488] width 88 height 16
copy p "BOL1606089V6"
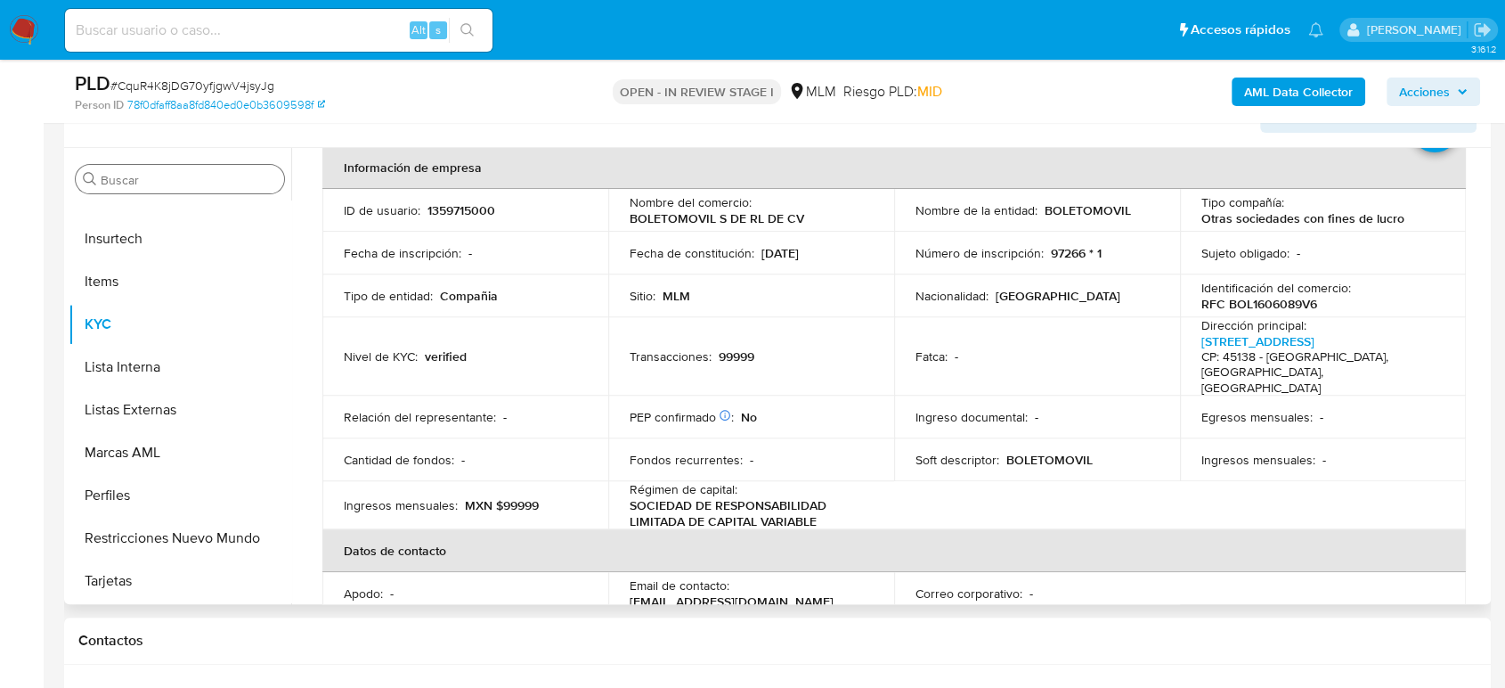
scroll to position [9, 0]
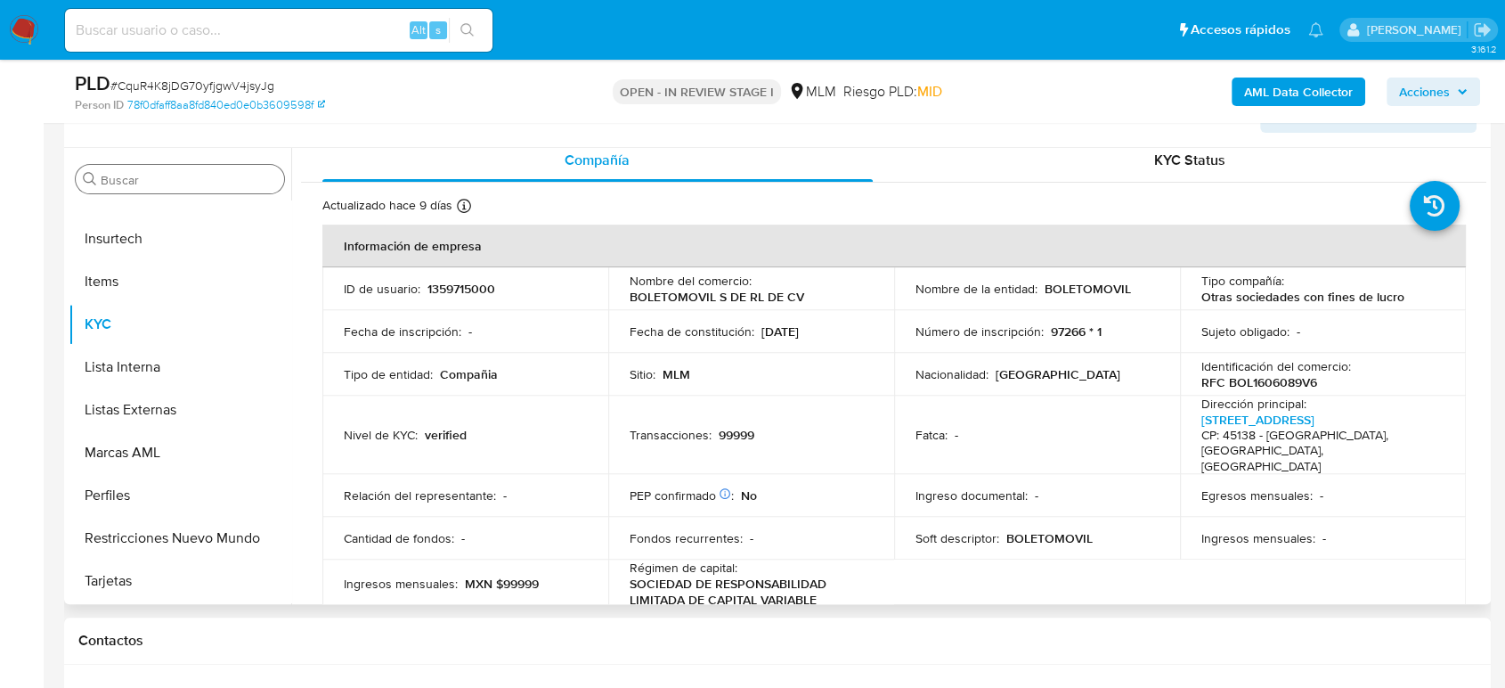
drag, startPoint x: 829, startPoint y: 331, endPoint x: 761, endPoint y: 333, distance: 68.6
click at [760, 333] on div "Fecha de constitución : [DATE]" at bounding box center [751, 331] width 243 height 16
copy p "[DATE]"
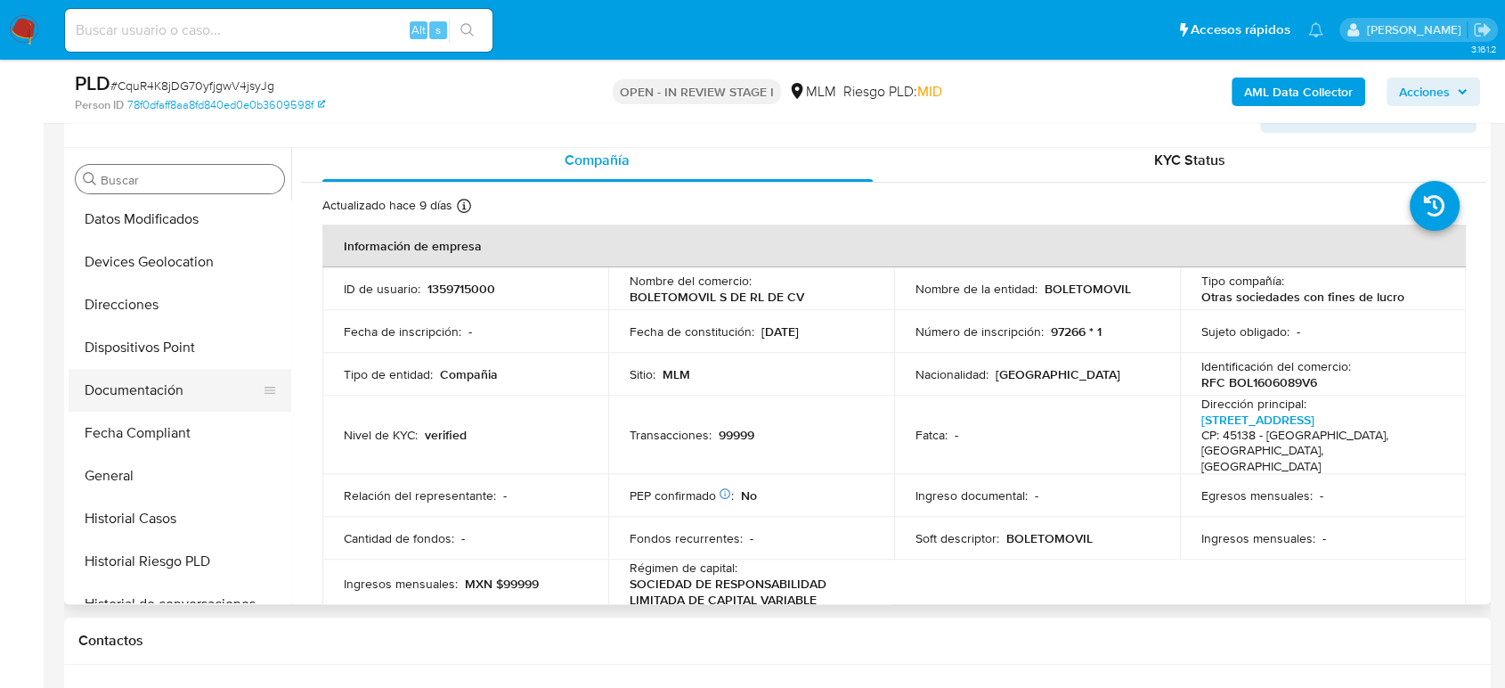
scroll to position [343, 0]
click at [135, 470] on button "General" at bounding box center [173, 477] width 208 height 43
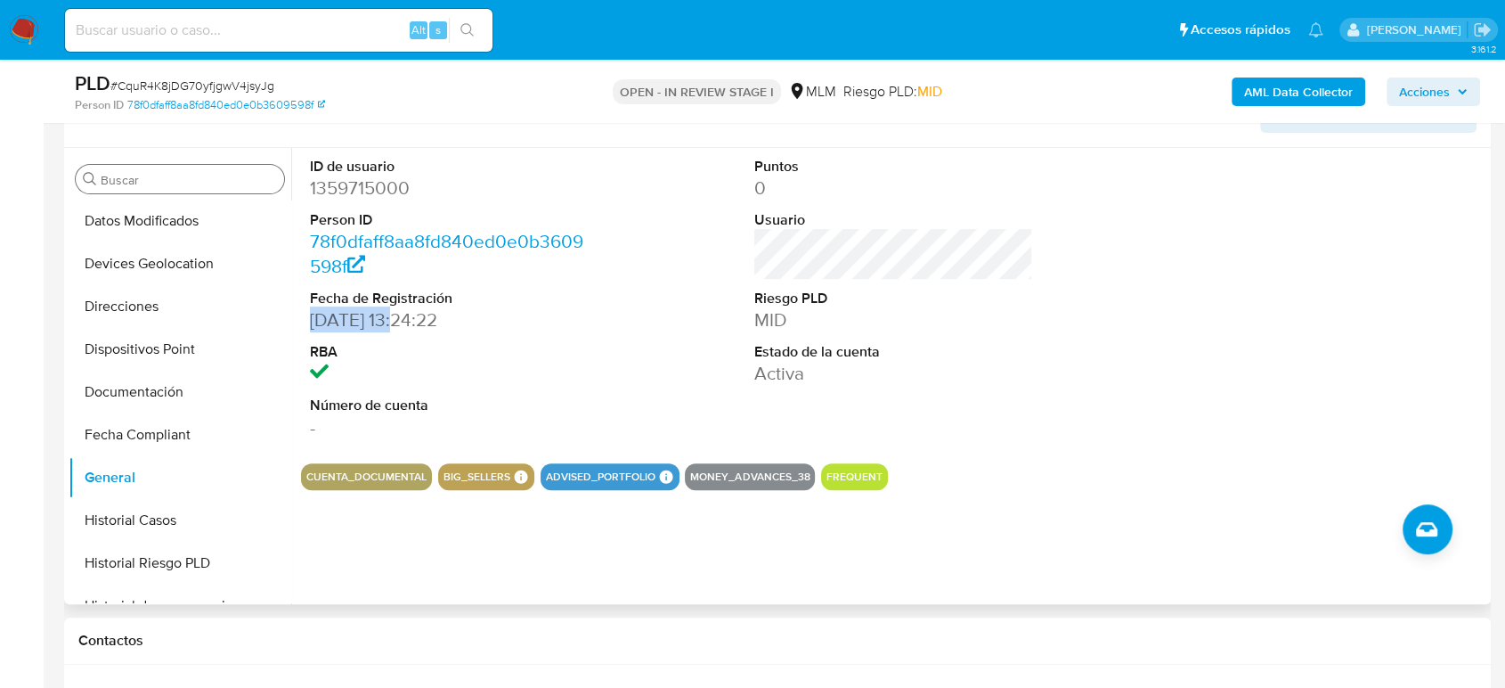
drag, startPoint x: 309, startPoint y: 316, endPoint x: 407, endPoint y: 322, distance: 98.1
click at [407, 322] on dd "[DATE] 13:24:22" at bounding box center [449, 319] width 279 height 25
copy dd "[DATE]"
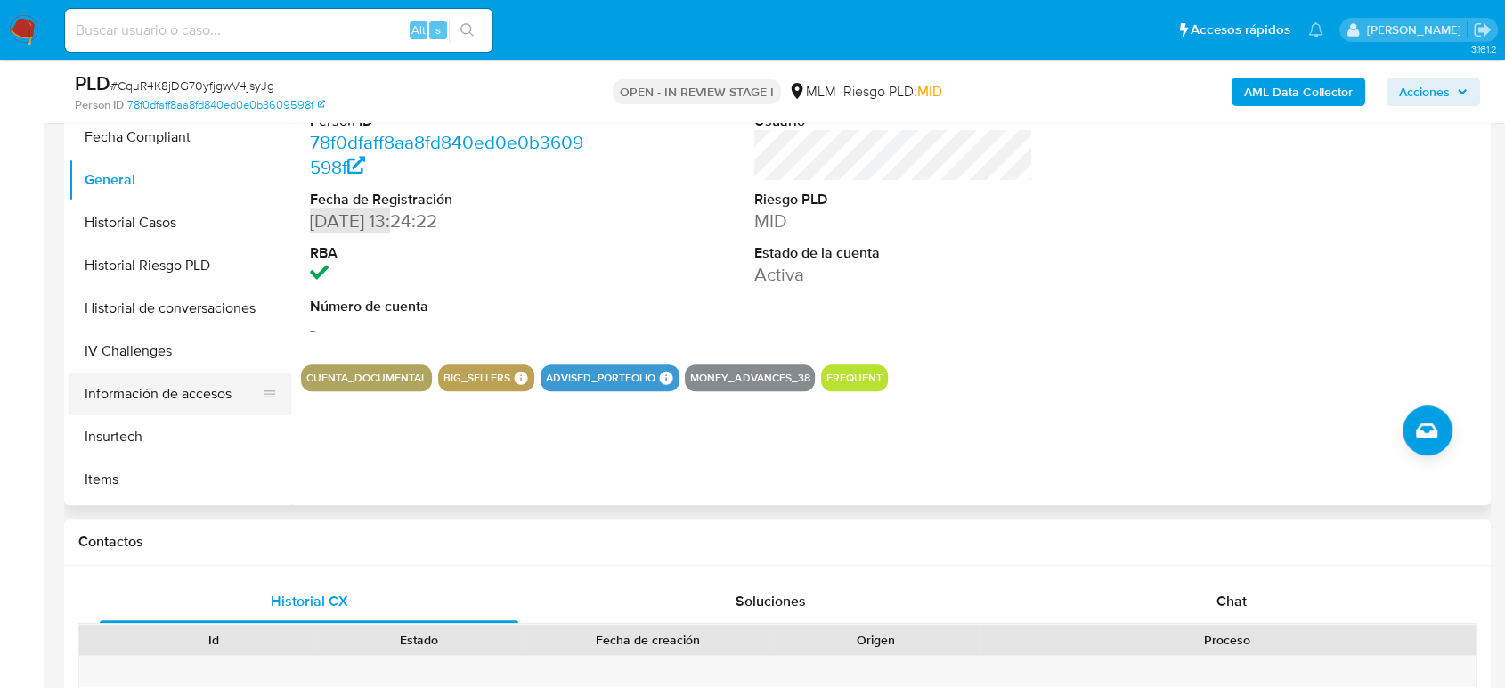
scroll to position [838, 0]
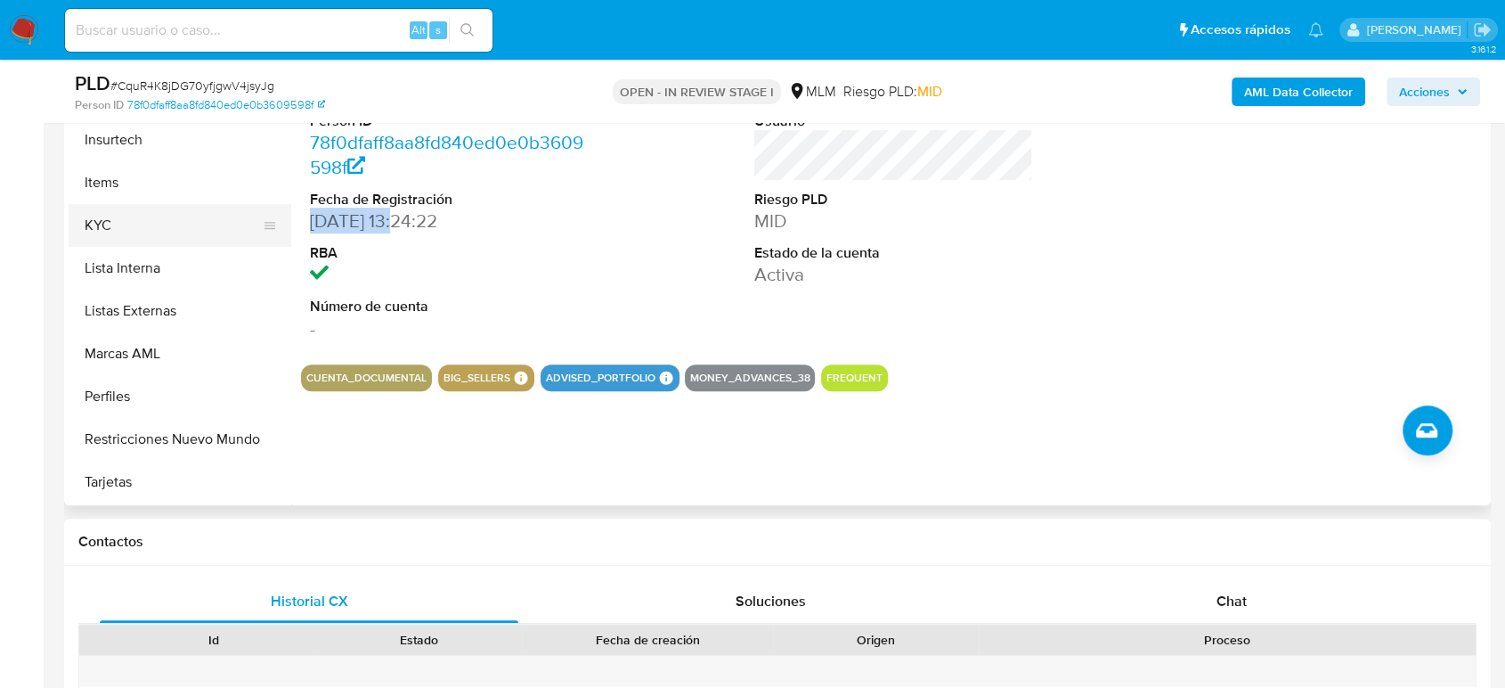
click at [114, 220] on button "KYC" at bounding box center [173, 225] width 208 height 43
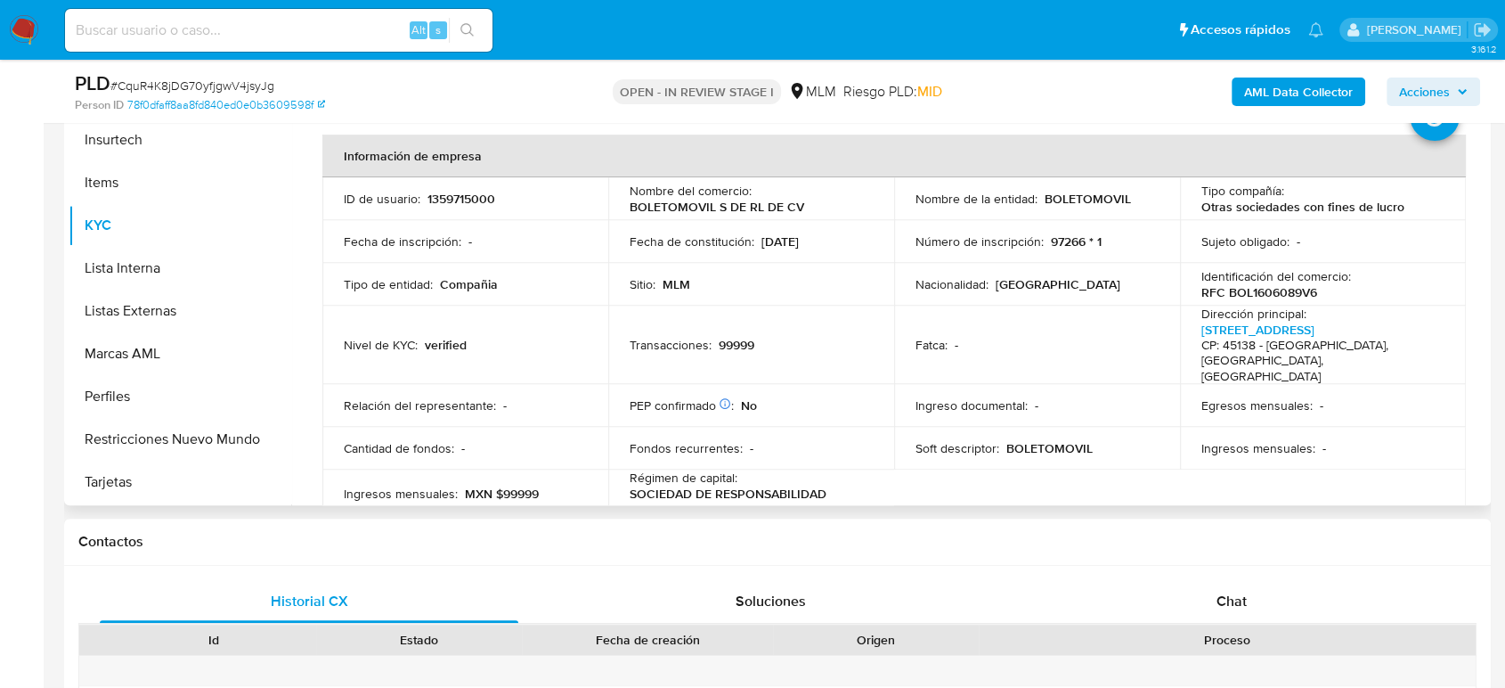
scroll to position [198, 0]
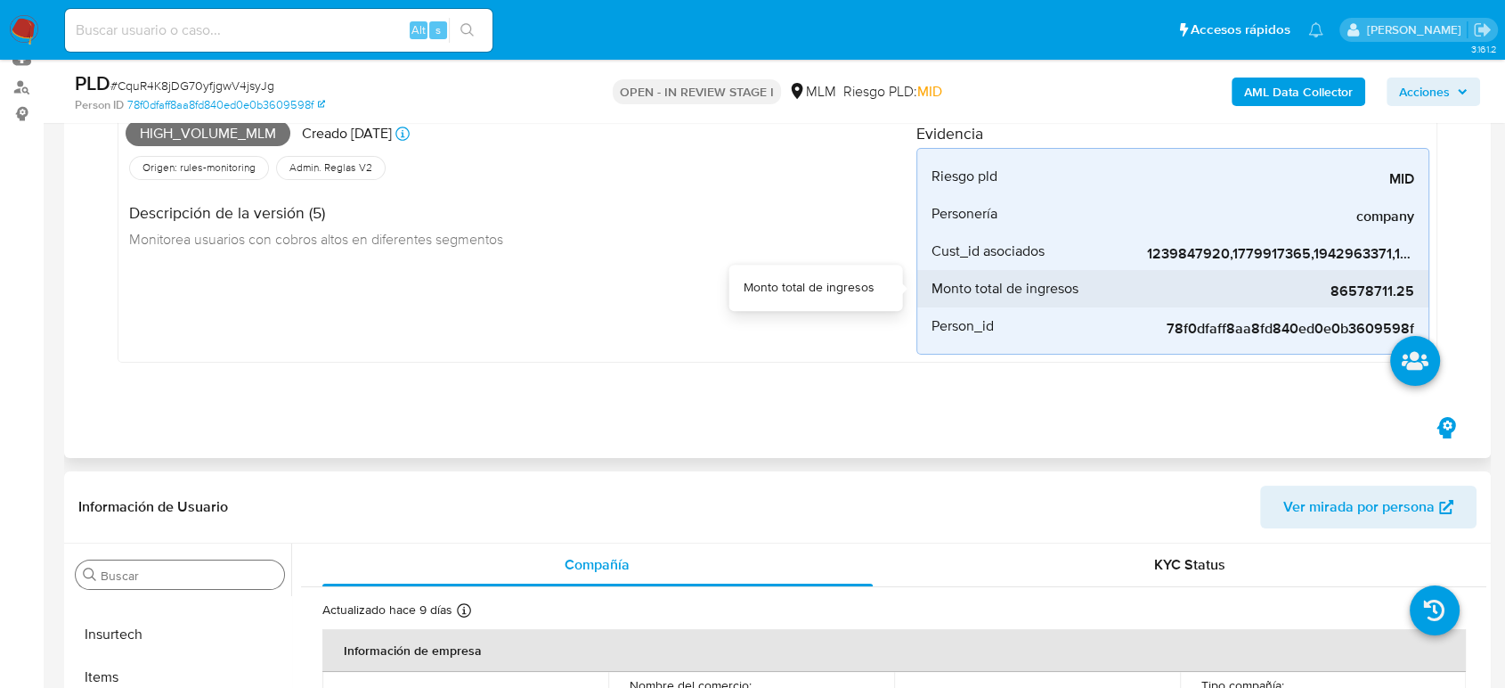
click at [1347, 294] on span "86578711.25" at bounding box center [1280, 291] width 267 height 18
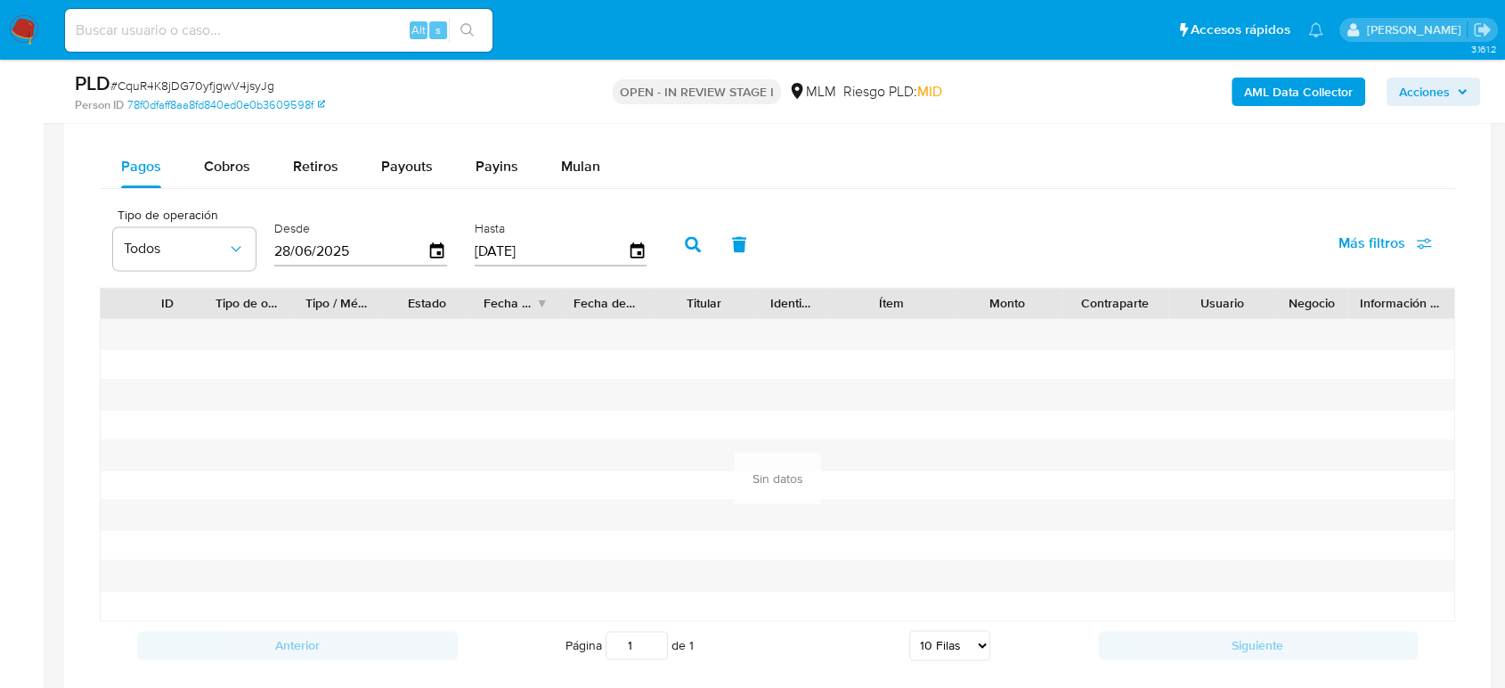
scroll to position [2374, 0]
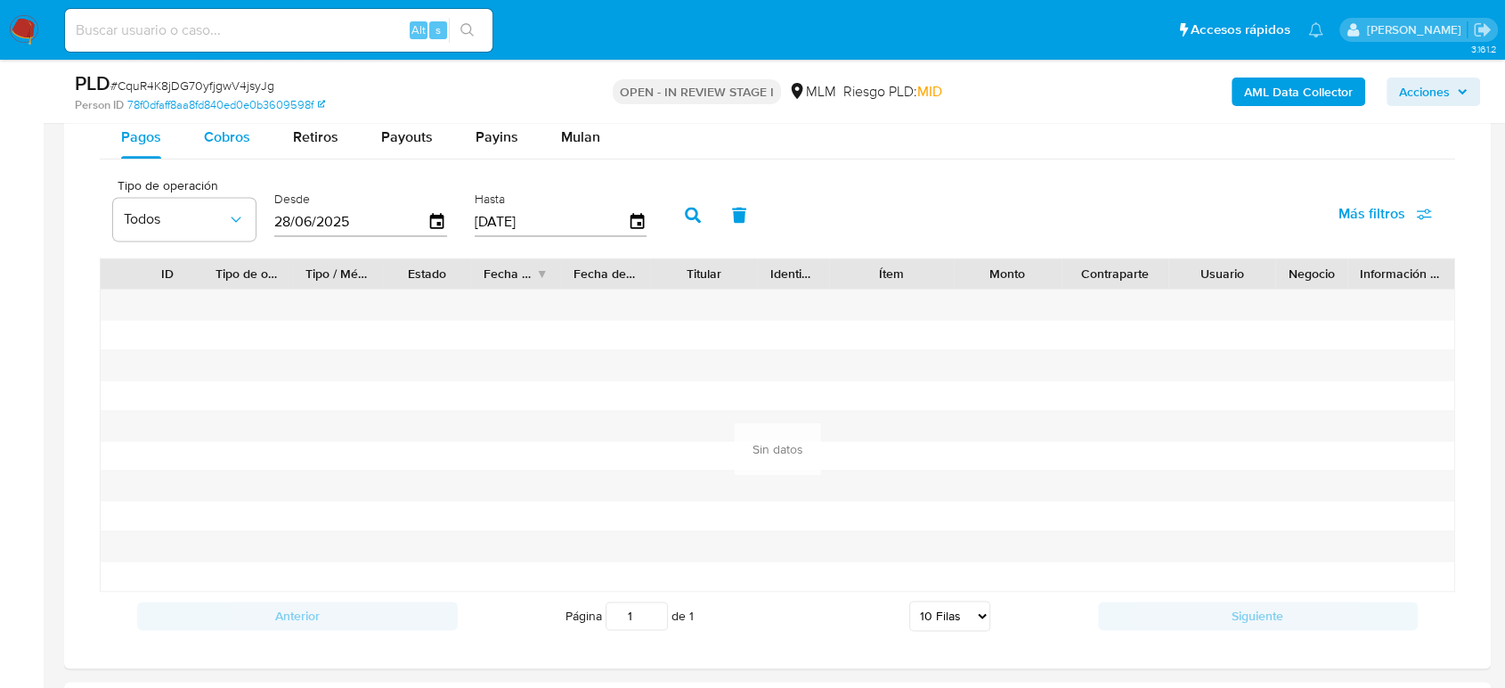
click at [229, 137] on span "Cobros" at bounding box center [227, 136] width 46 height 20
select select "10"
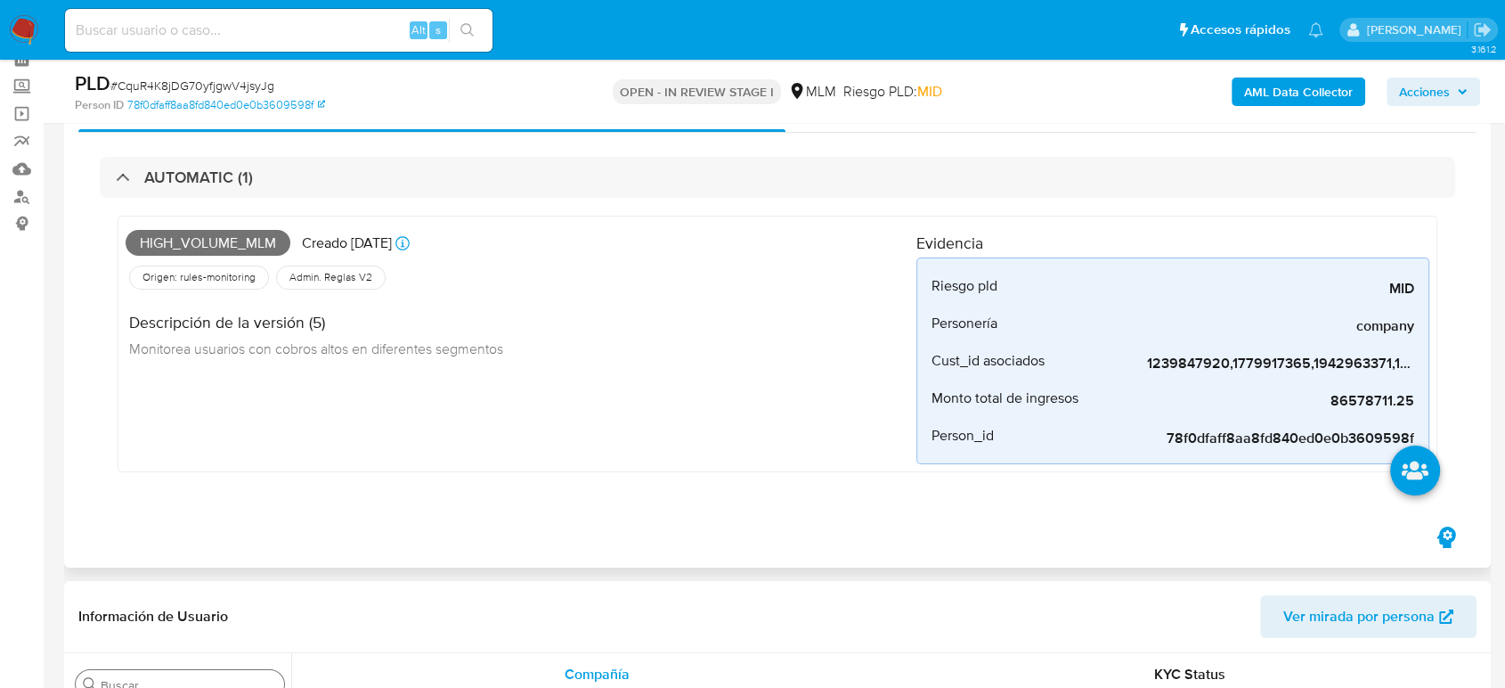
scroll to position [0, 0]
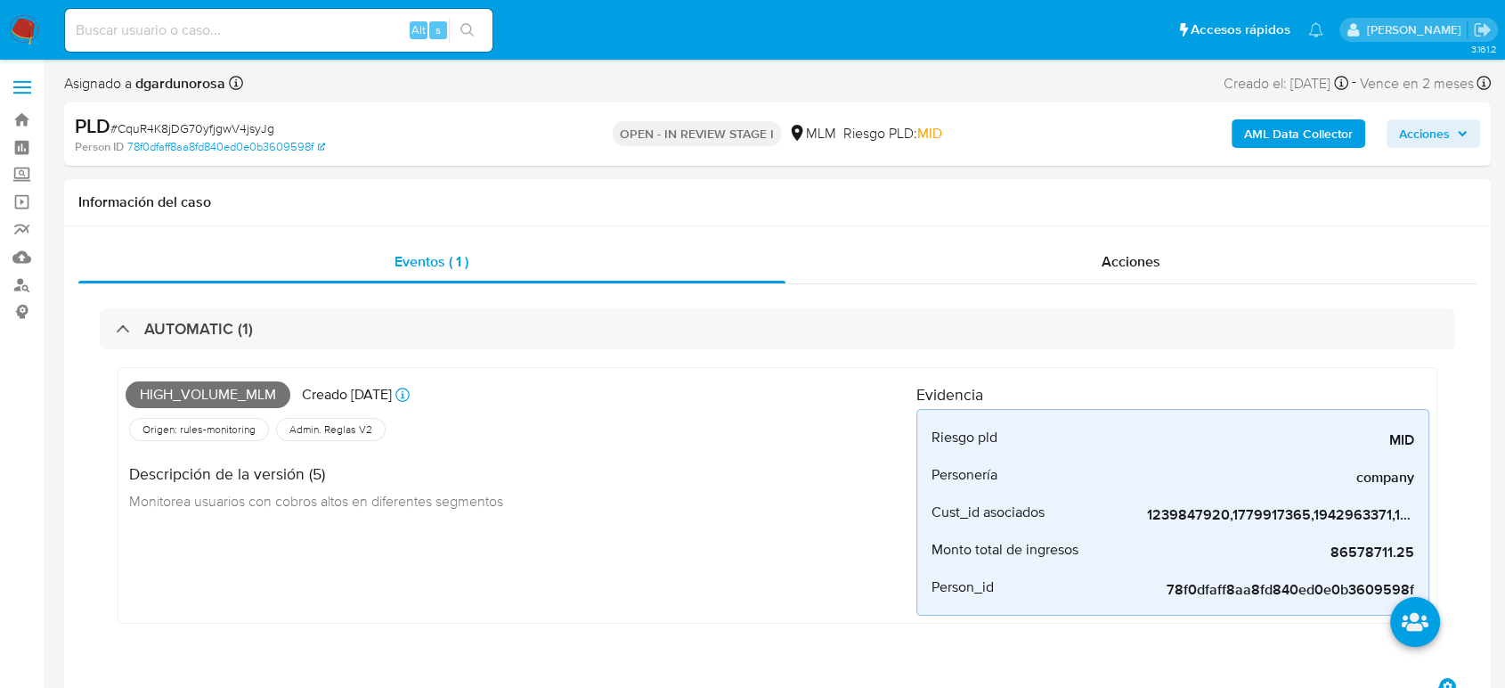
click at [1443, 140] on span "Acciones" at bounding box center [1424, 133] width 51 height 28
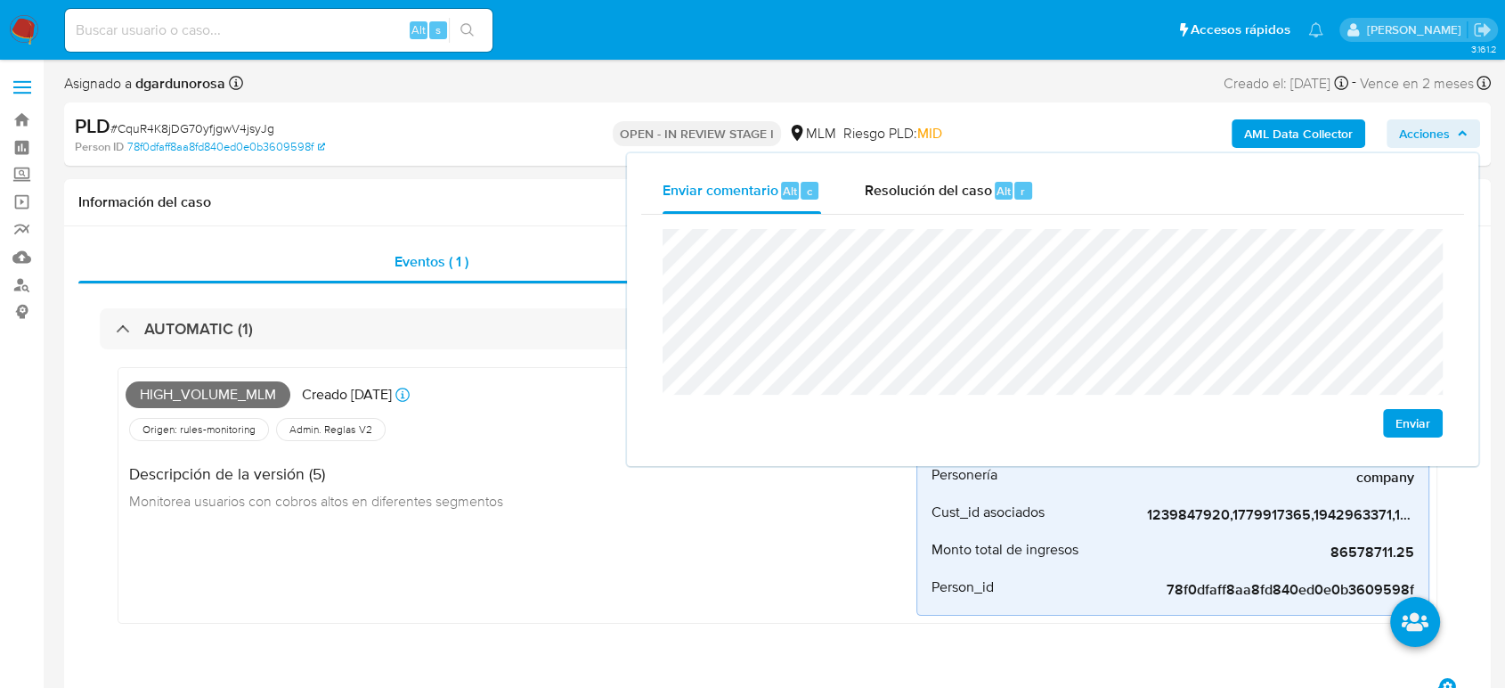
click at [1407, 420] on span "Enviar" at bounding box center [1413, 423] width 35 height 25
click at [805, 534] on div "High_volume_mlm Creado [DATE] Creado: [DATE] 03:15:39 Origen: rules-monitoring …" at bounding box center [521, 495] width 791 height 240
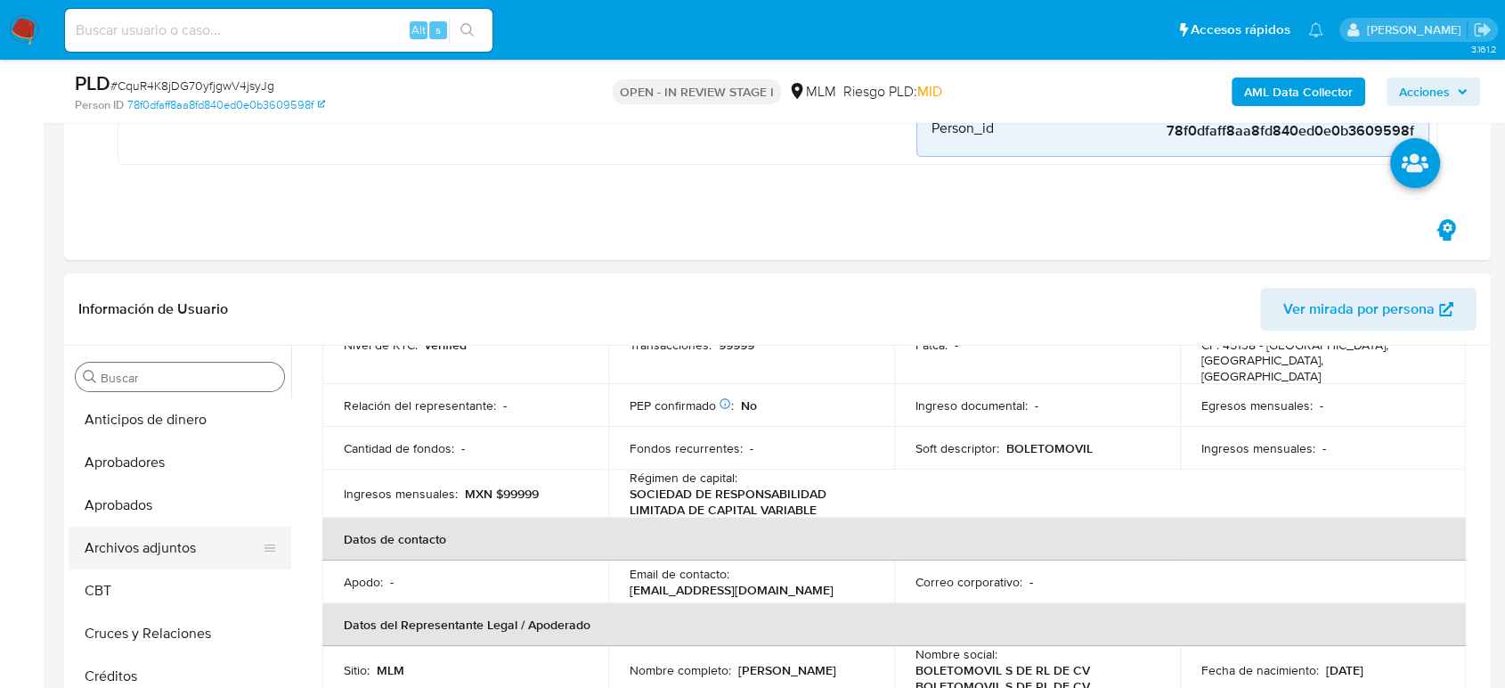
click at [112, 554] on button "Archivos adjuntos" at bounding box center [173, 547] width 208 height 43
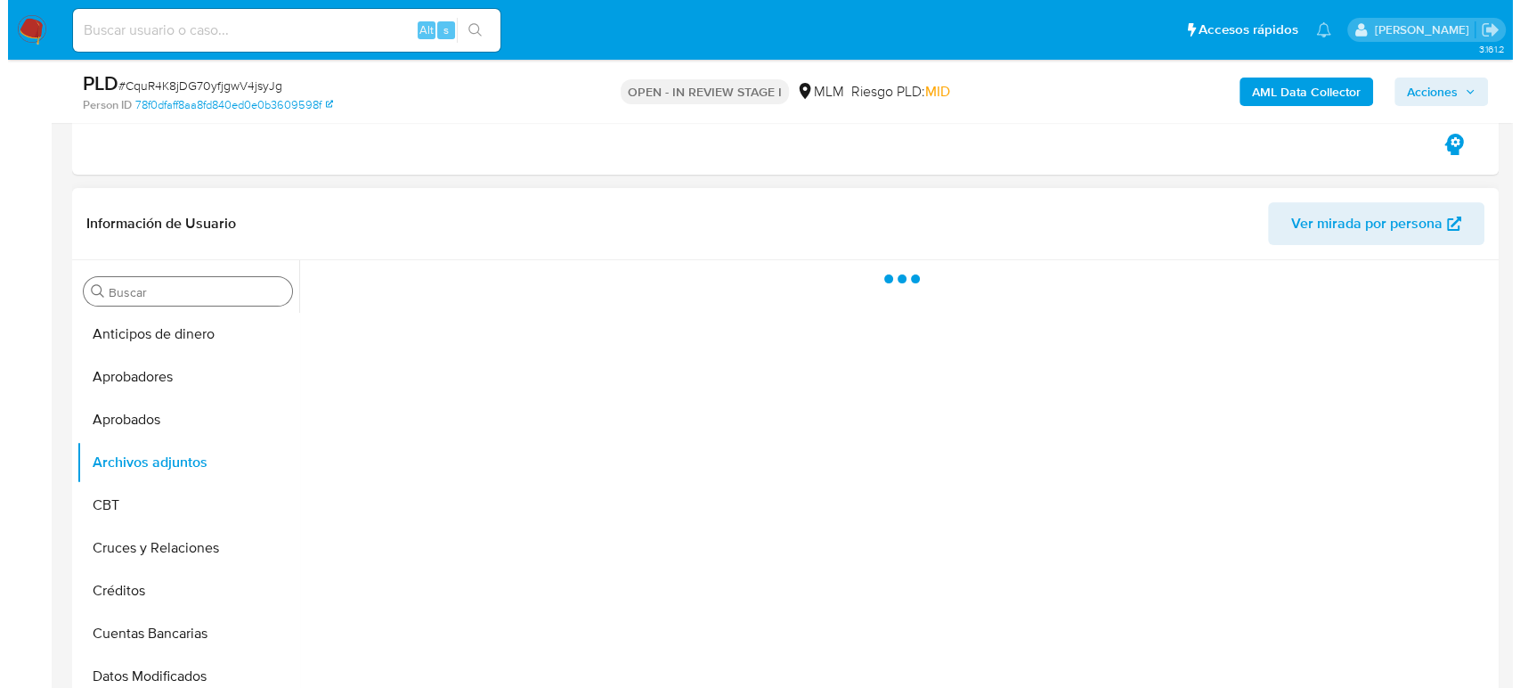
scroll to position [494, 0]
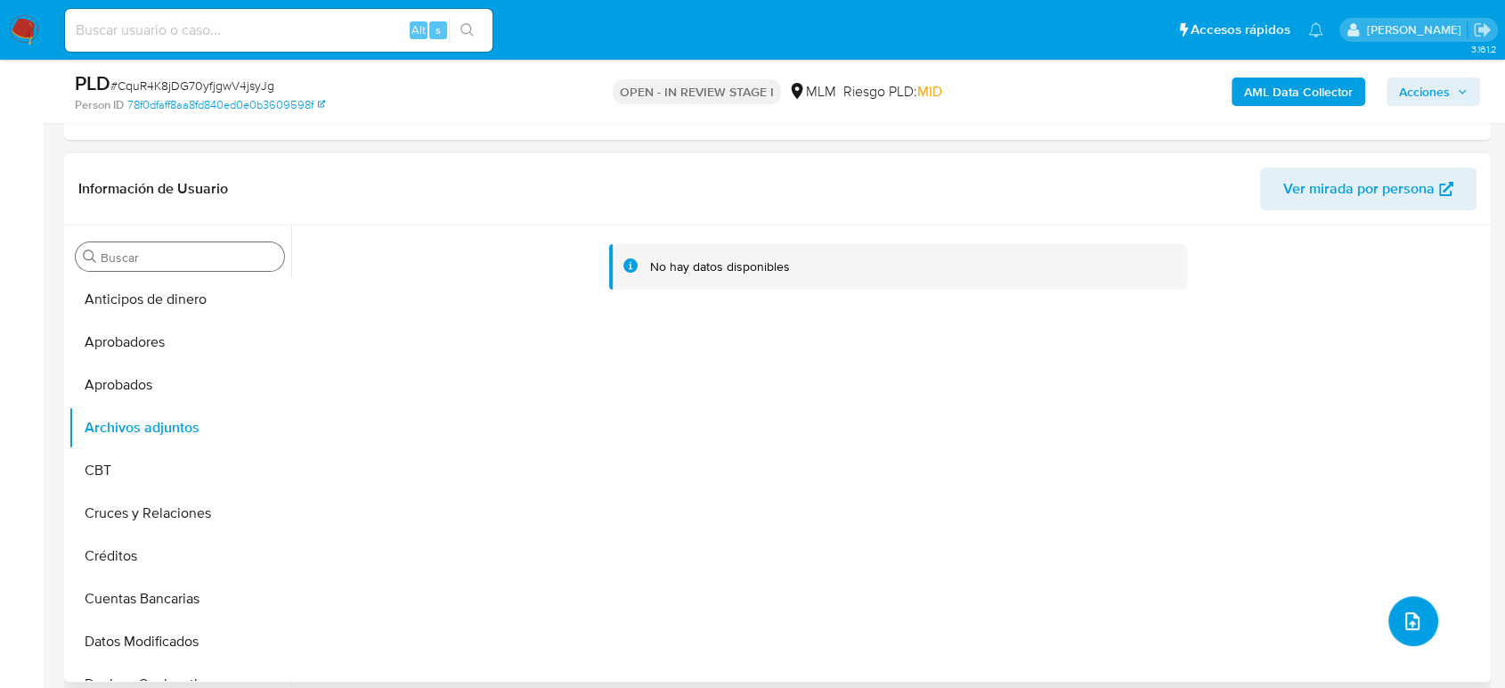
click at [1393, 623] on button "upload-file" at bounding box center [1413, 621] width 50 height 50
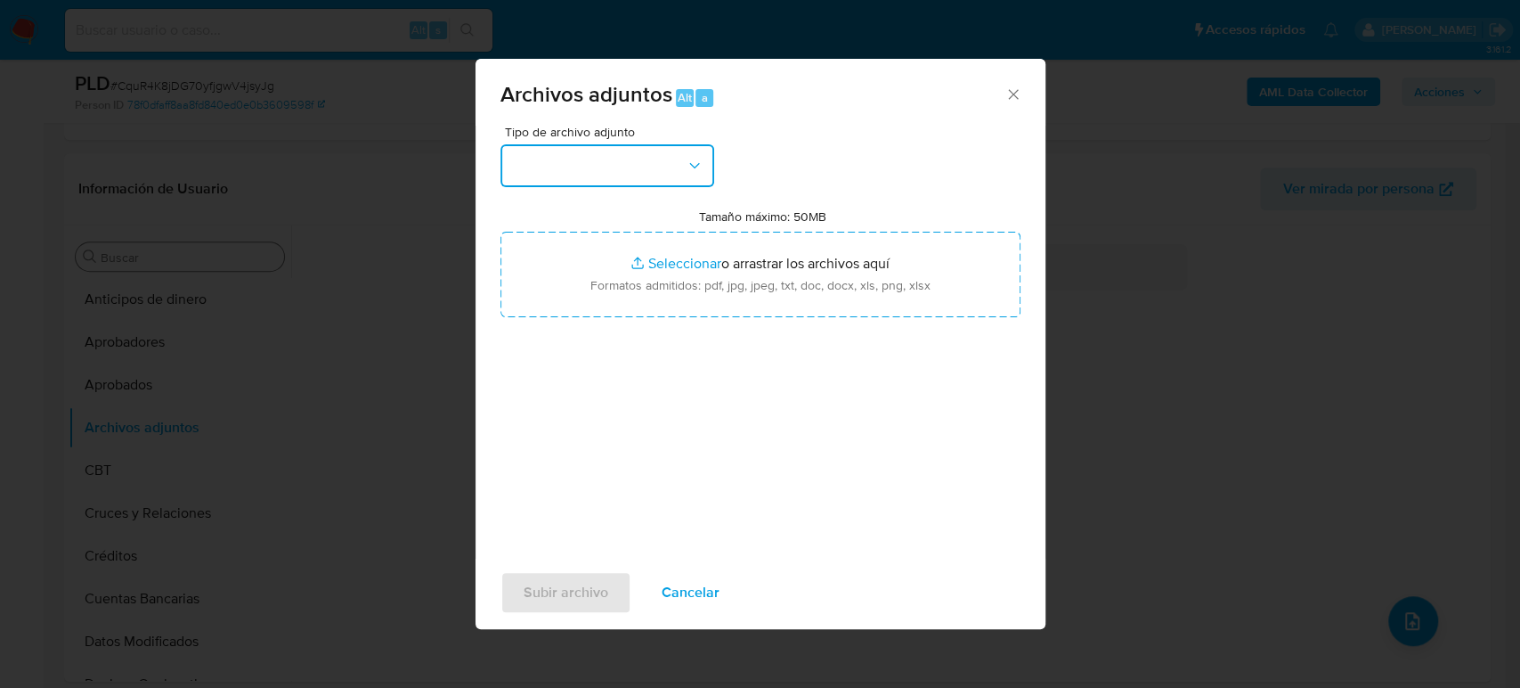
click at [648, 165] on button "button" at bounding box center [608, 165] width 214 height 43
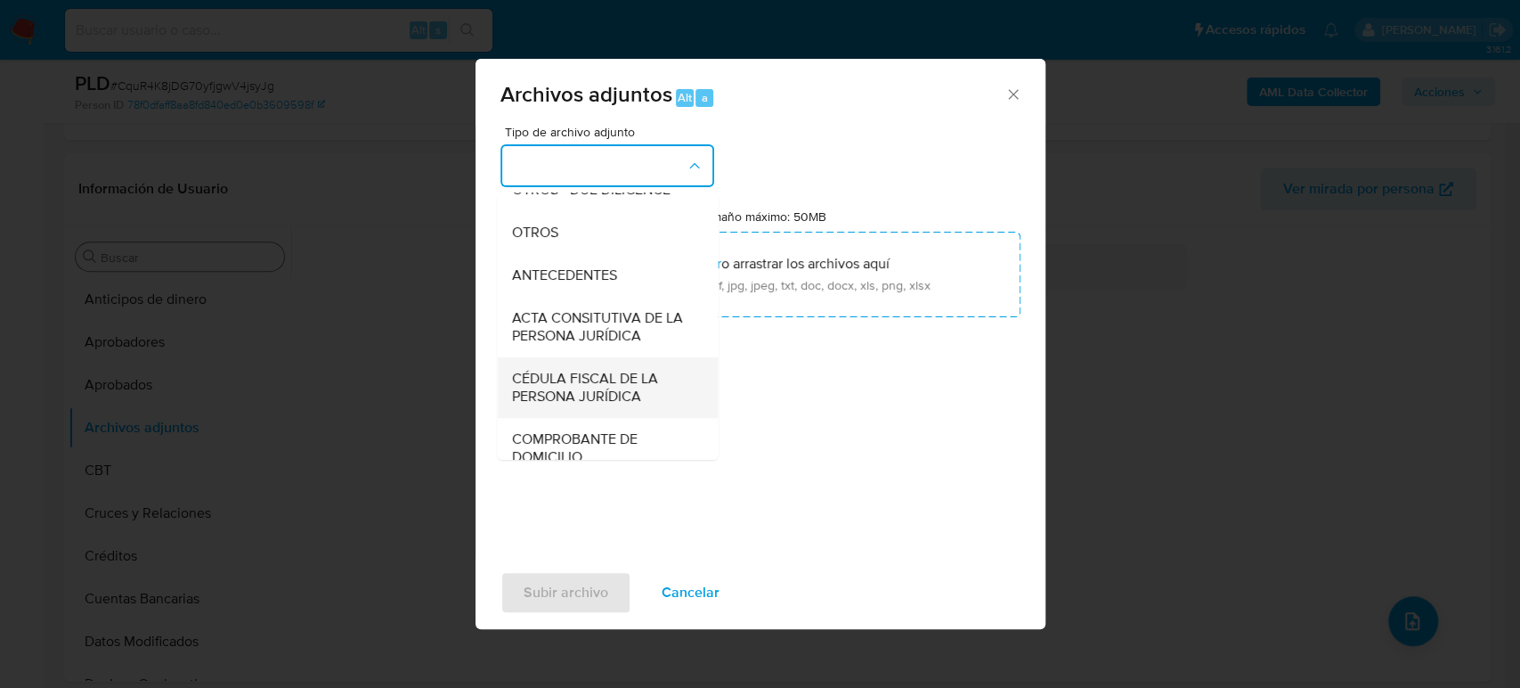
scroll to position [297, 0]
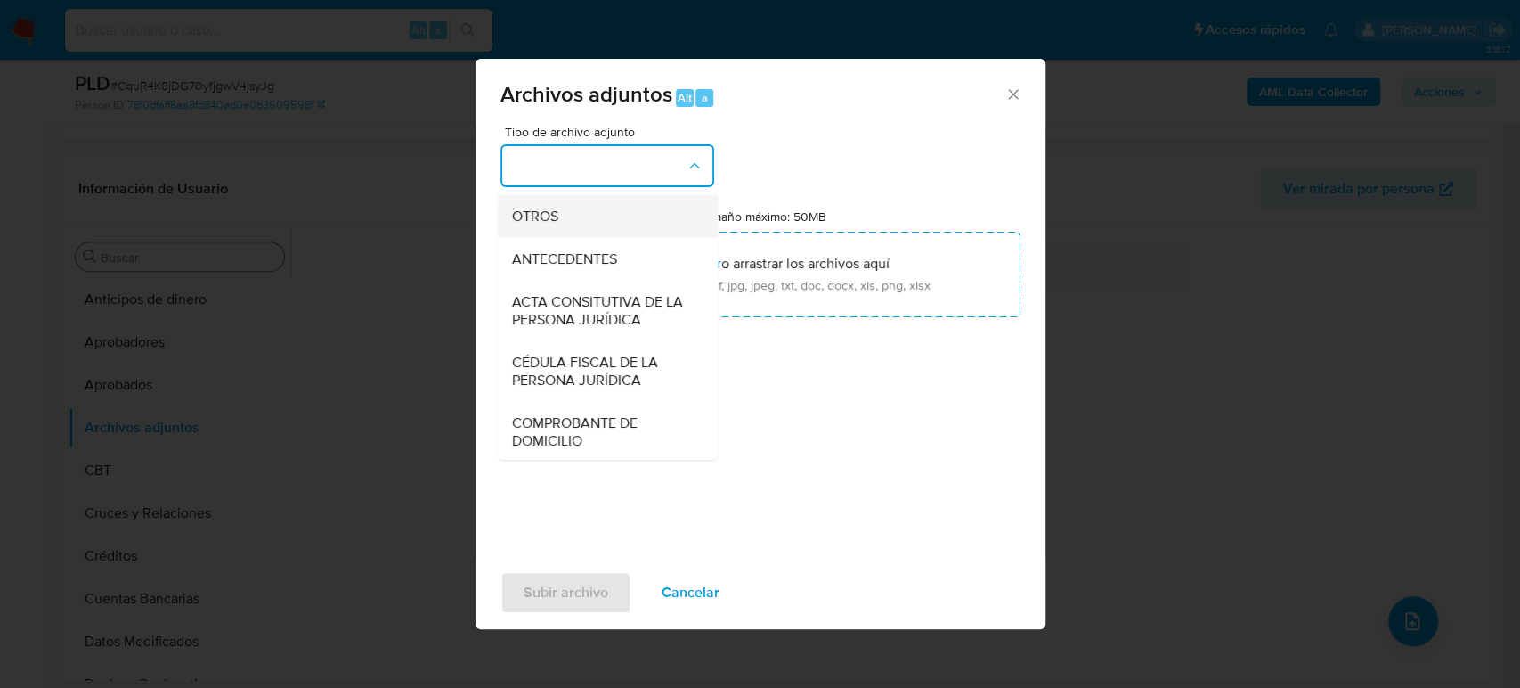
click at [555, 238] on div "OTROS" at bounding box center [602, 216] width 182 height 43
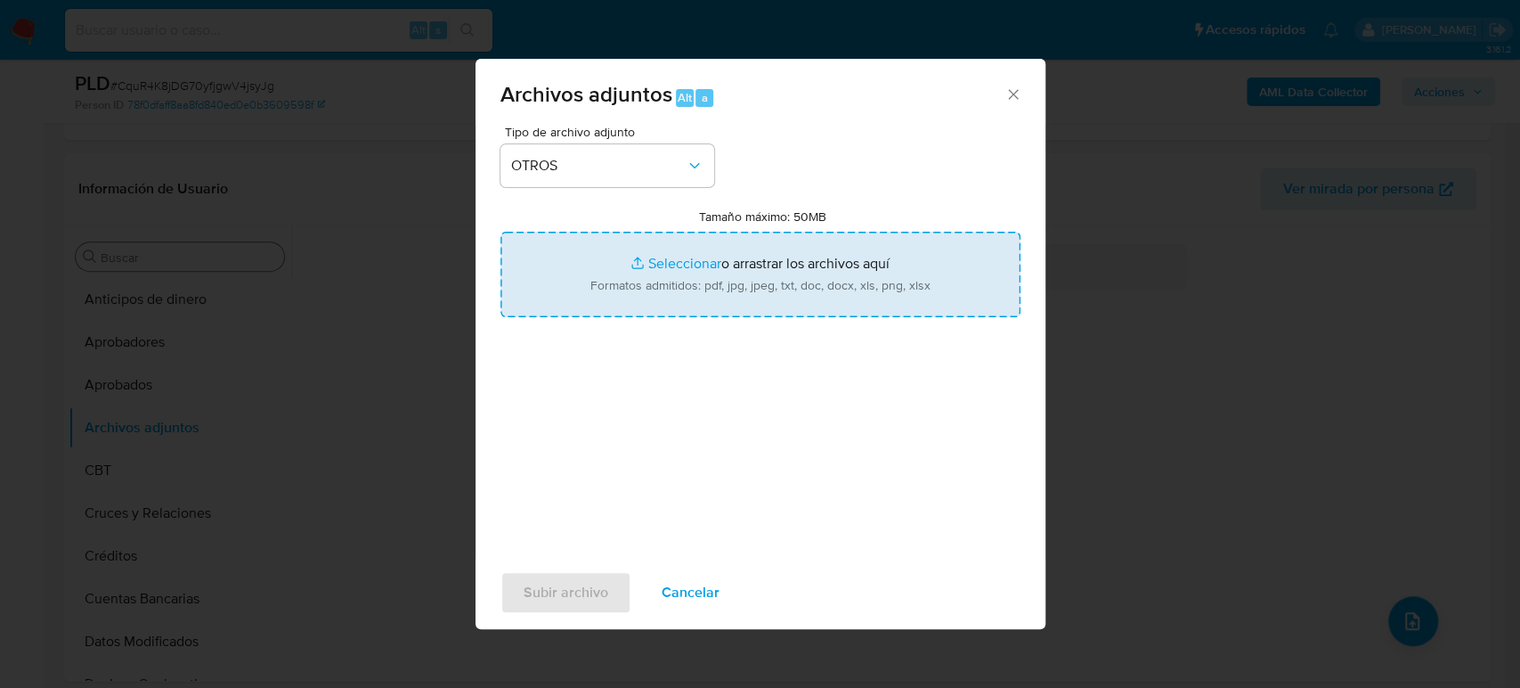
type input "C:\fakepath\1359715000_BoletoMovil_Septiembre2025.pdf"
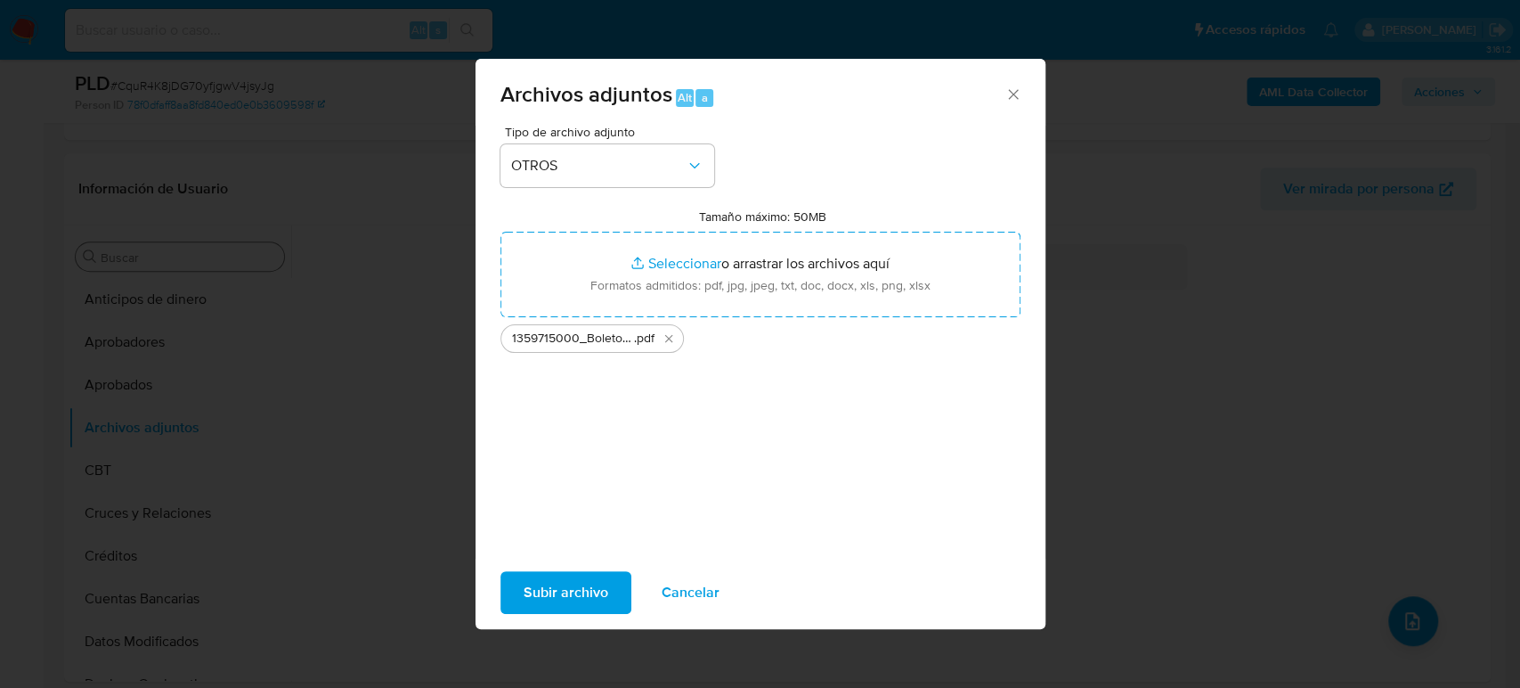
click at [559, 587] on span "Subir archivo" at bounding box center [566, 592] width 85 height 39
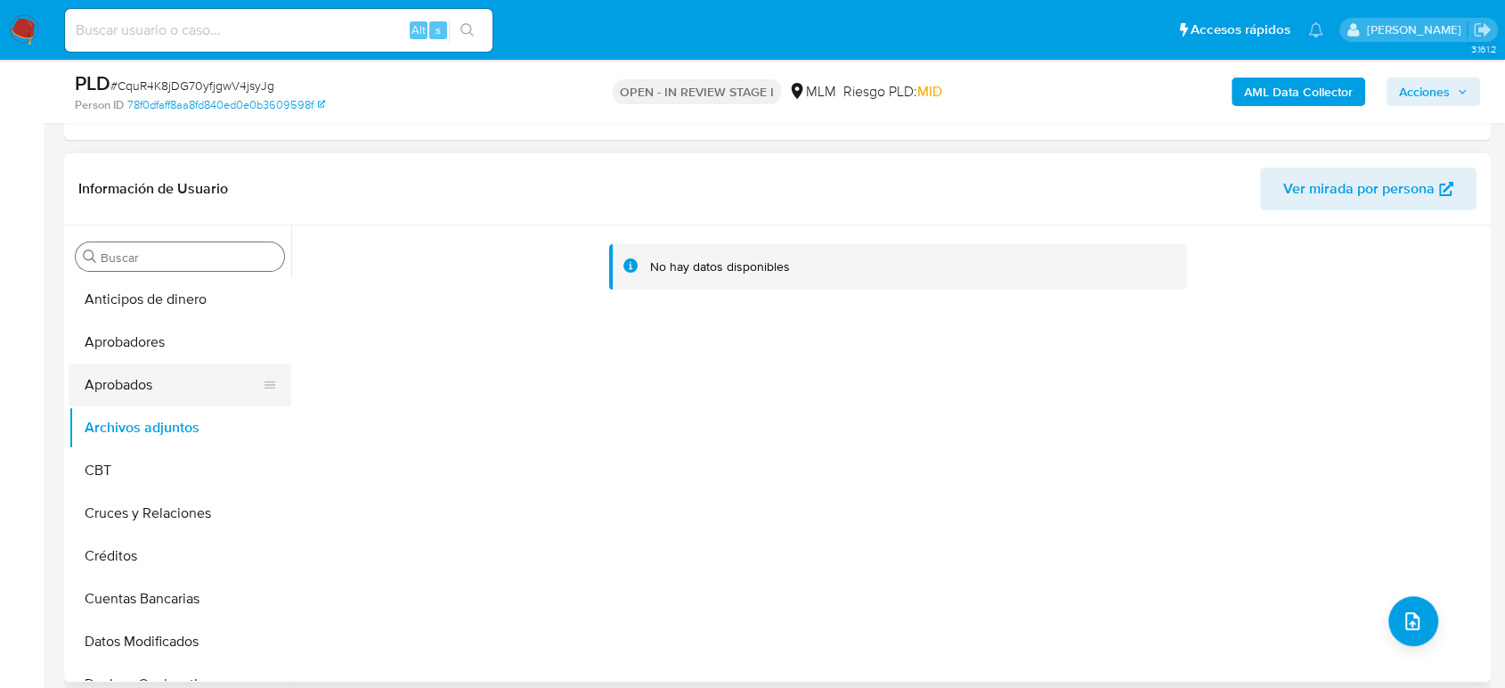
click at [135, 397] on button "Aprobados" at bounding box center [173, 384] width 208 height 43
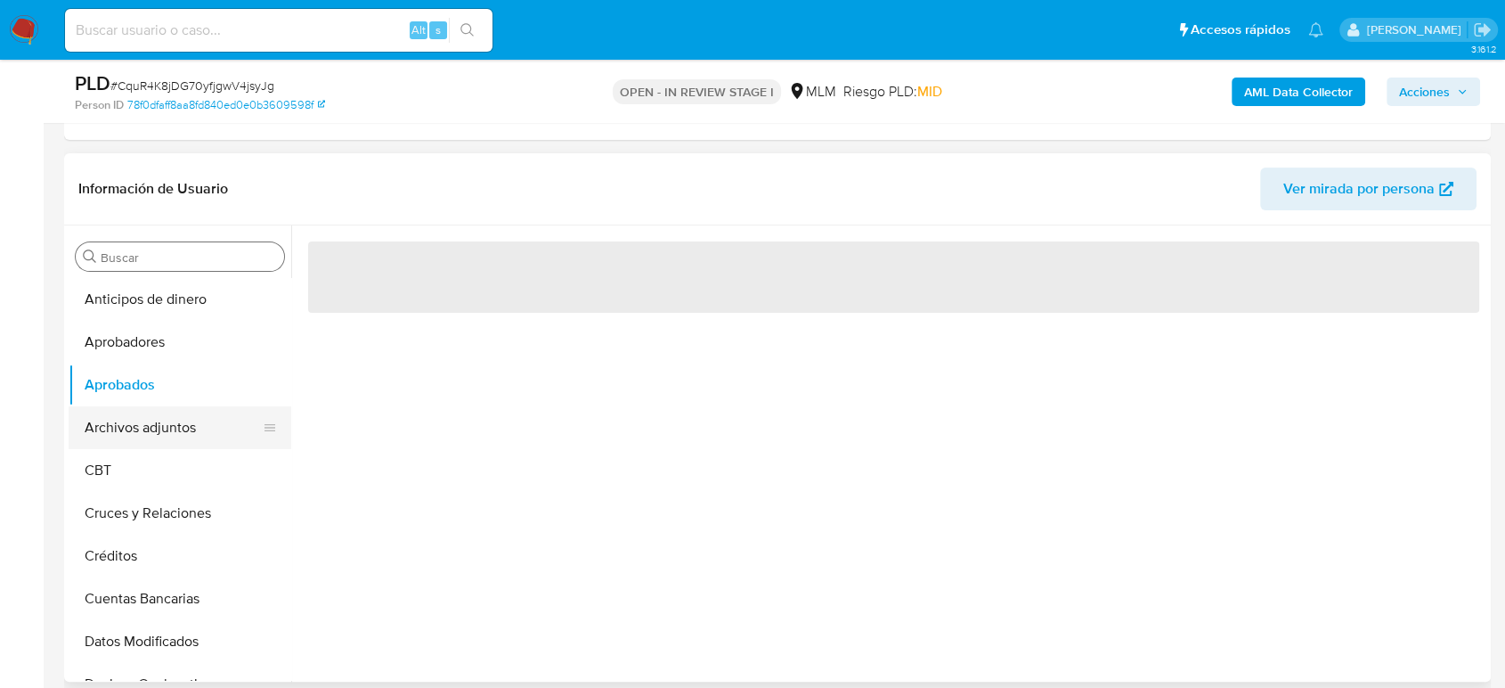
click at [135, 410] on button "Archivos adjuntos" at bounding box center [173, 427] width 208 height 43
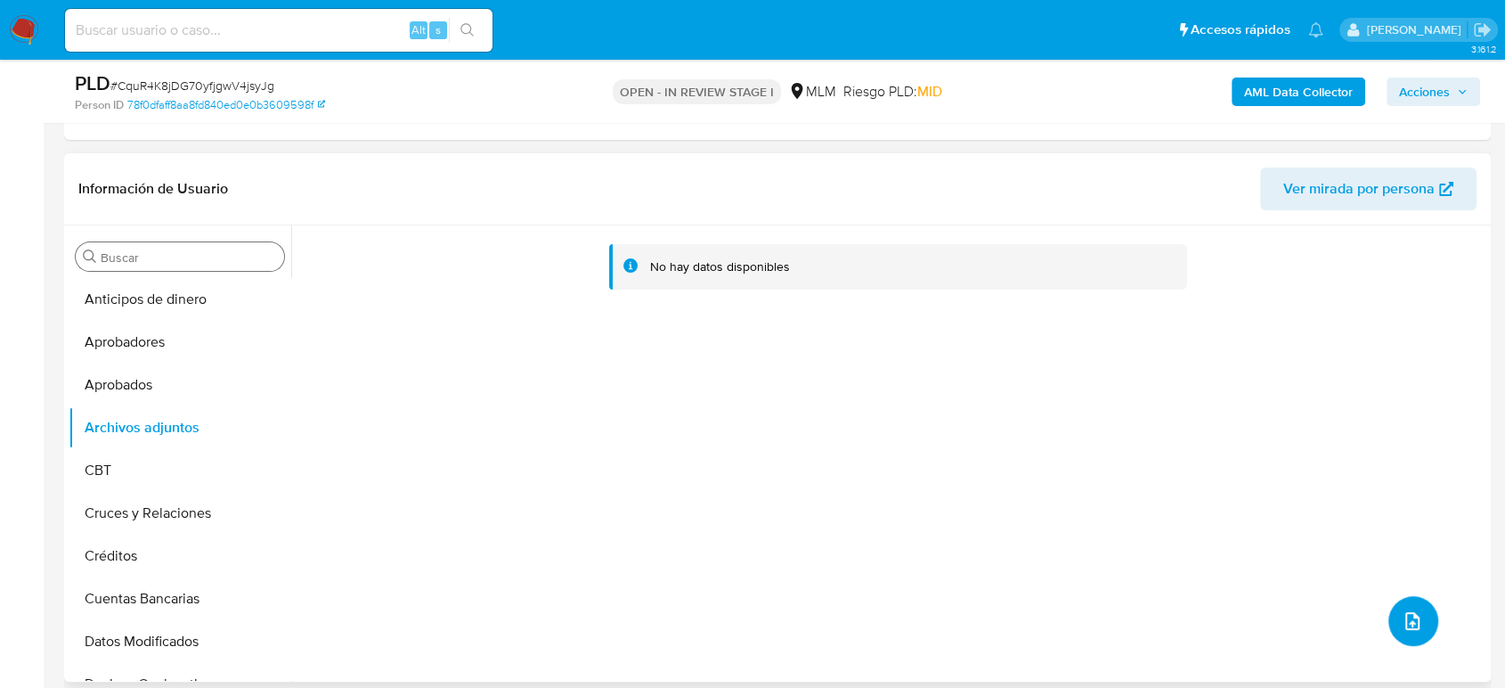
click at [1402, 630] on span "upload-file" at bounding box center [1412, 620] width 21 height 21
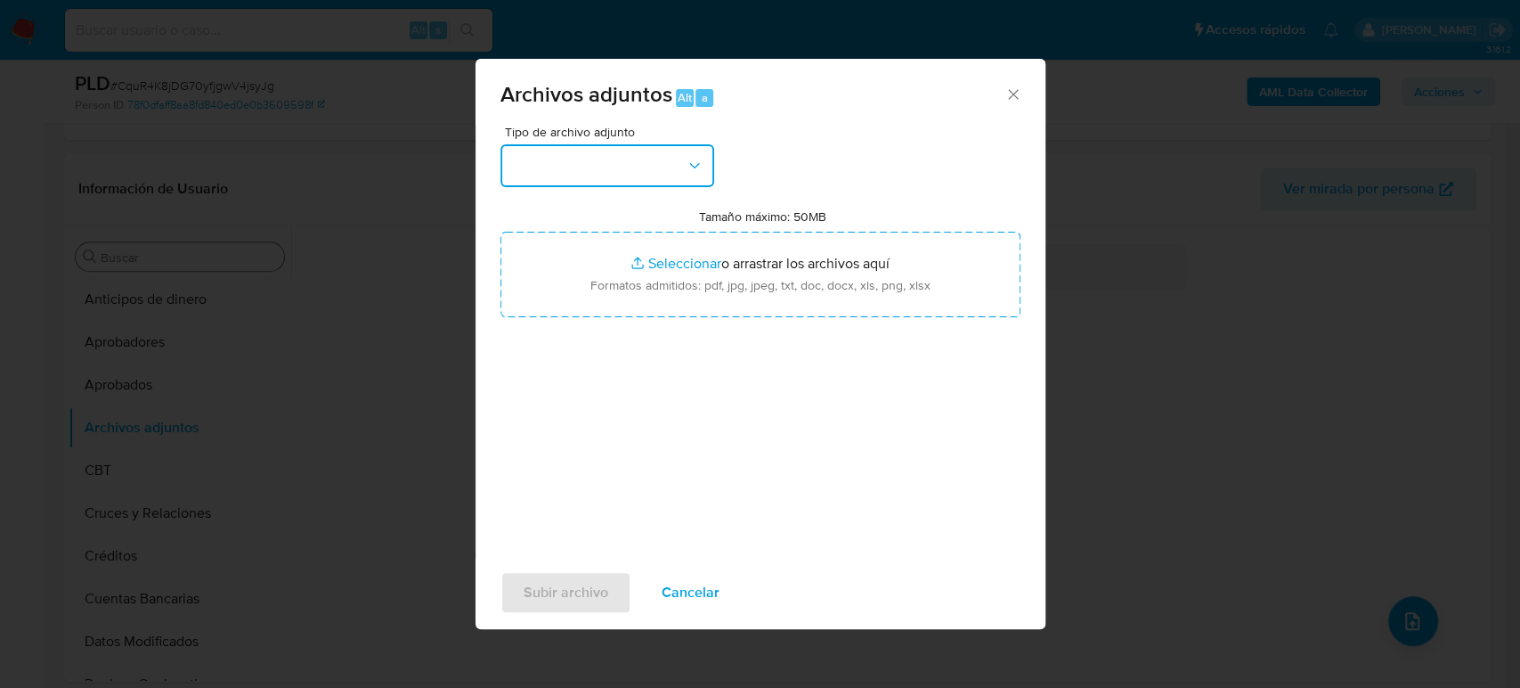
click at [634, 170] on button "button" at bounding box center [608, 165] width 214 height 43
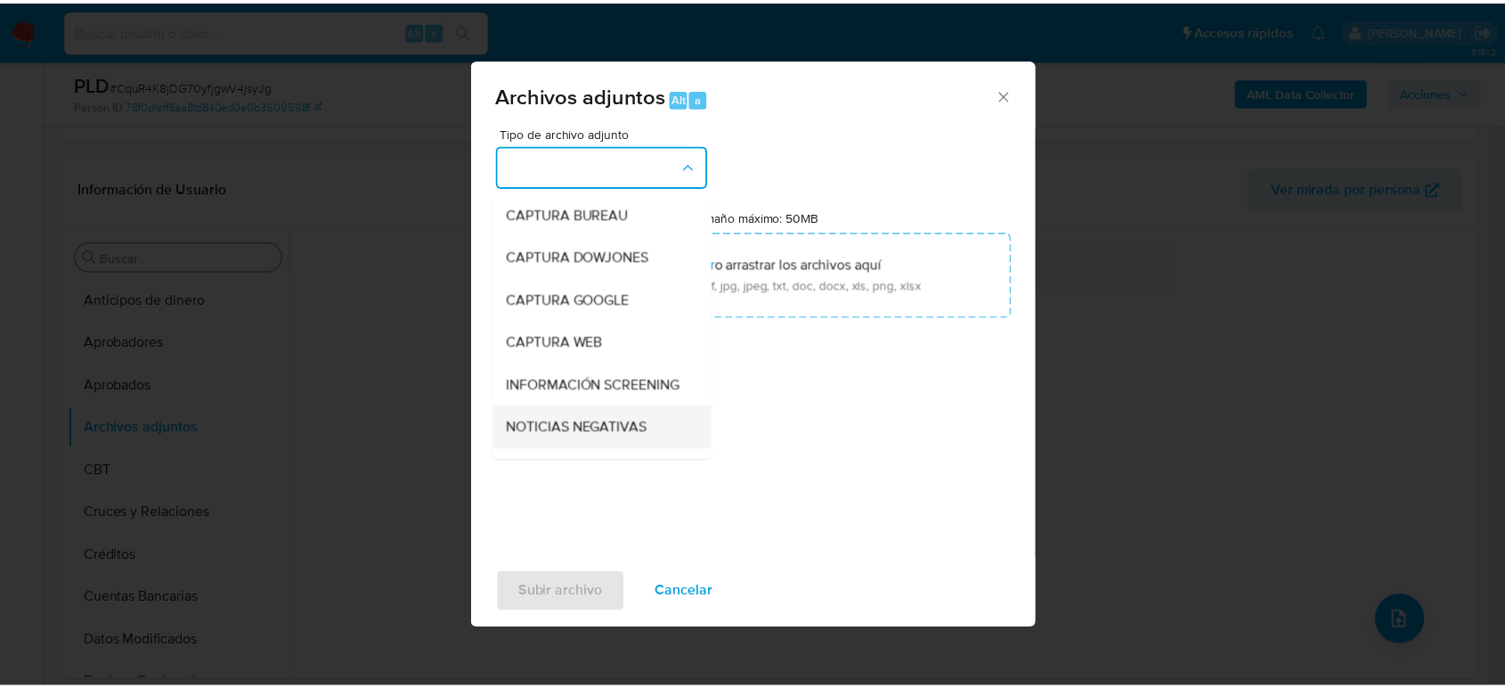
scroll to position [198, 0]
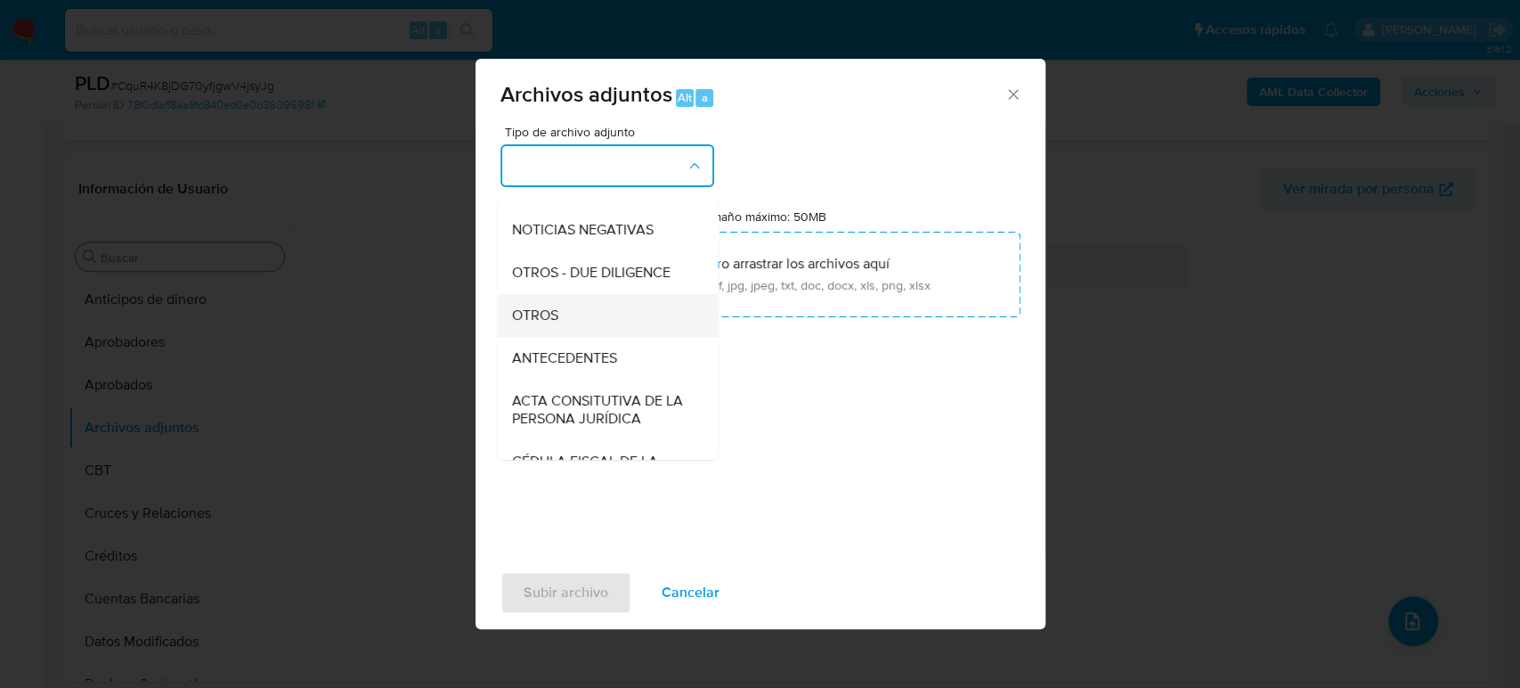
click at [596, 337] on div "OTROS" at bounding box center [602, 315] width 182 height 43
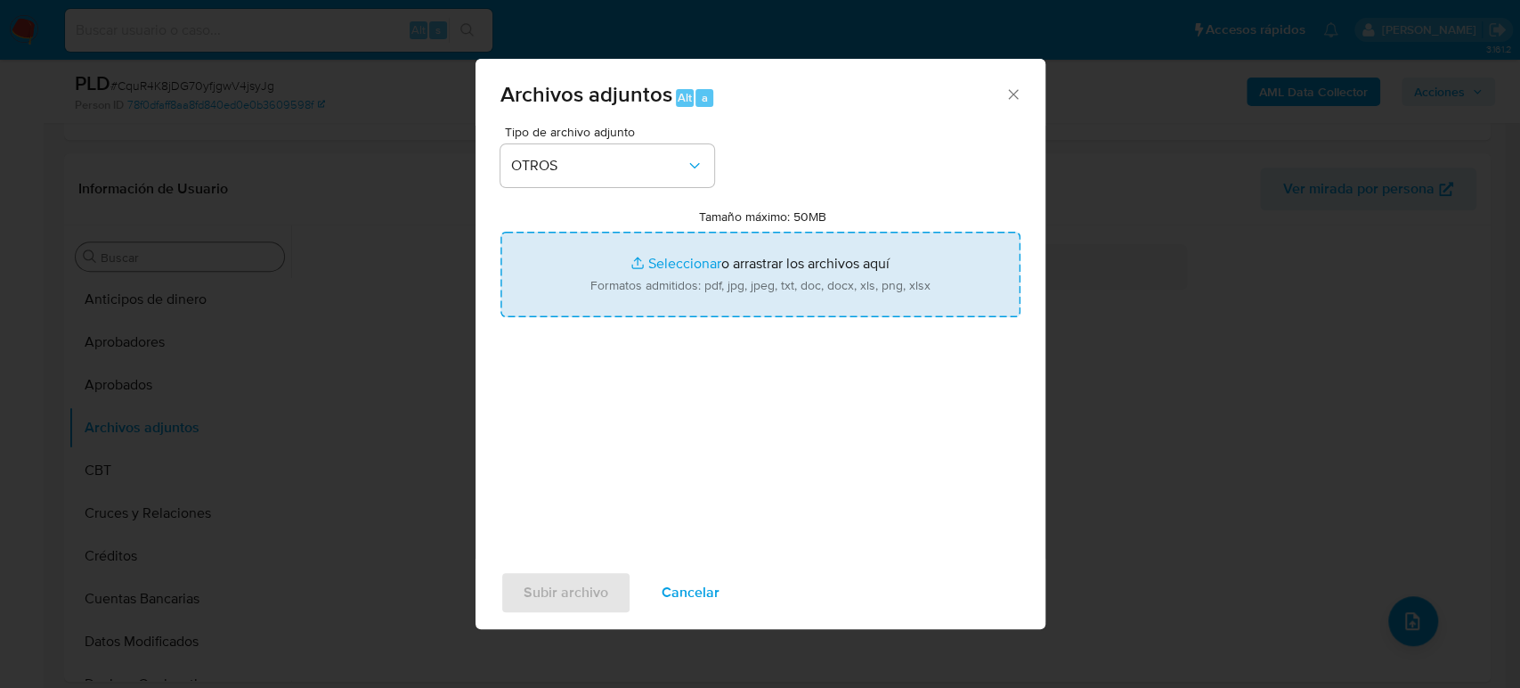
type input "C:\fakepath\1190645414_Ergo Flex_Septiembre2025.pdf"
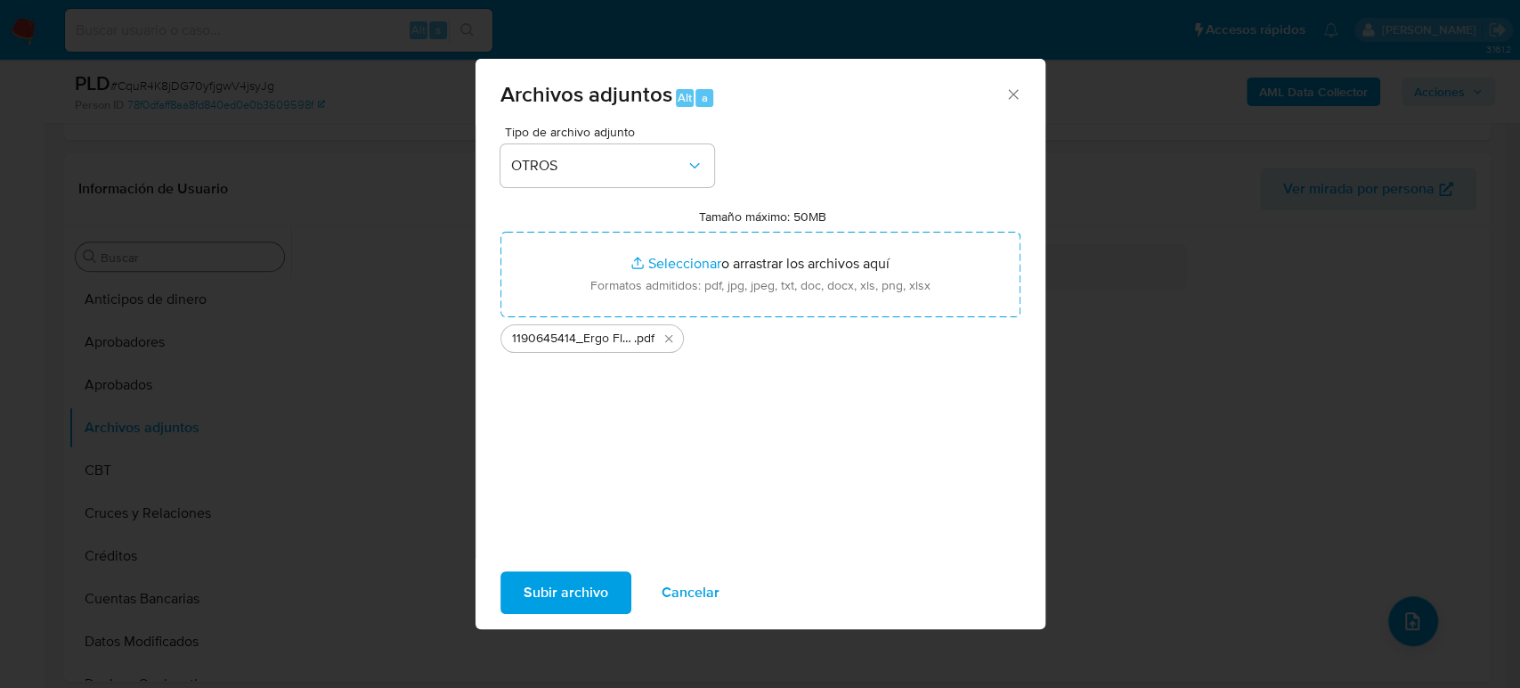
click at [596, 593] on span "Subir archivo" at bounding box center [566, 592] width 85 height 39
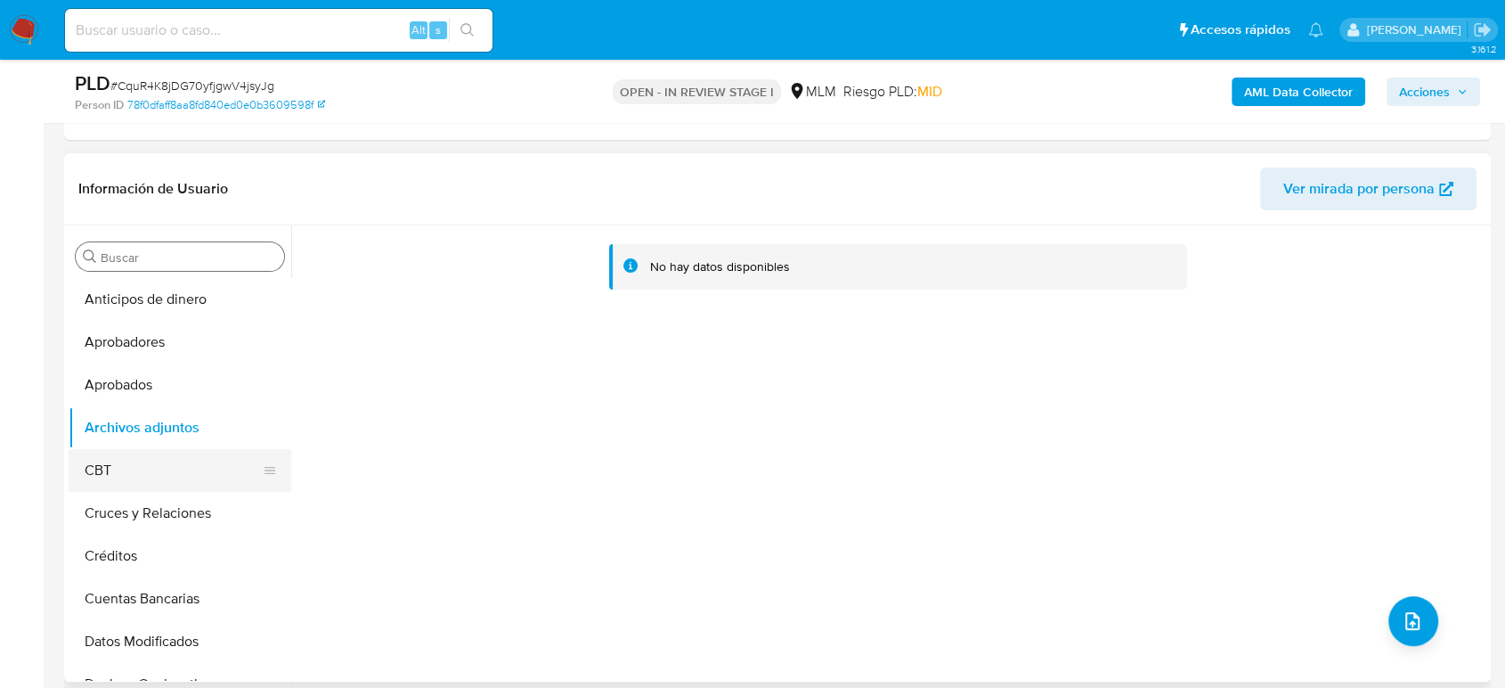
click at [143, 466] on button "CBT" at bounding box center [173, 470] width 208 height 43
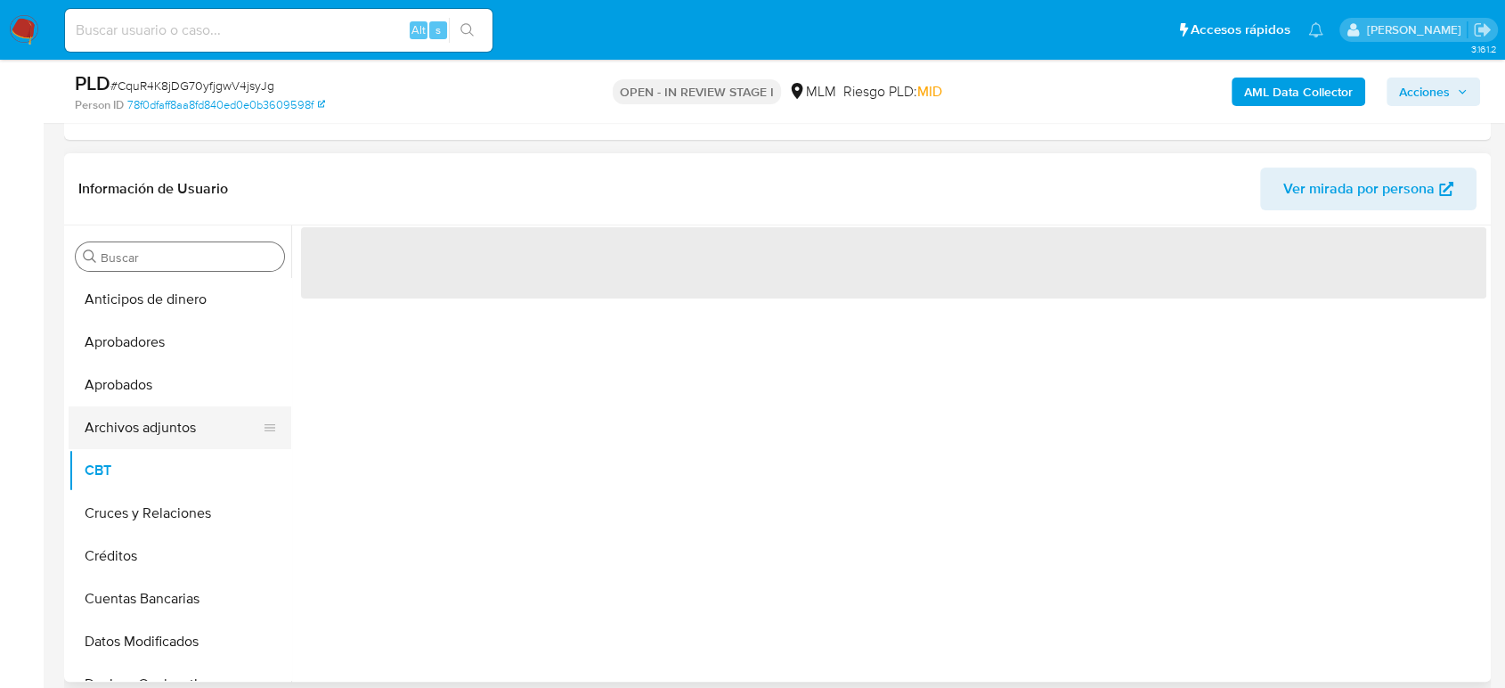
click at [151, 428] on button "Archivos adjuntos" at bounding box center [173, 427] width 208 height 43
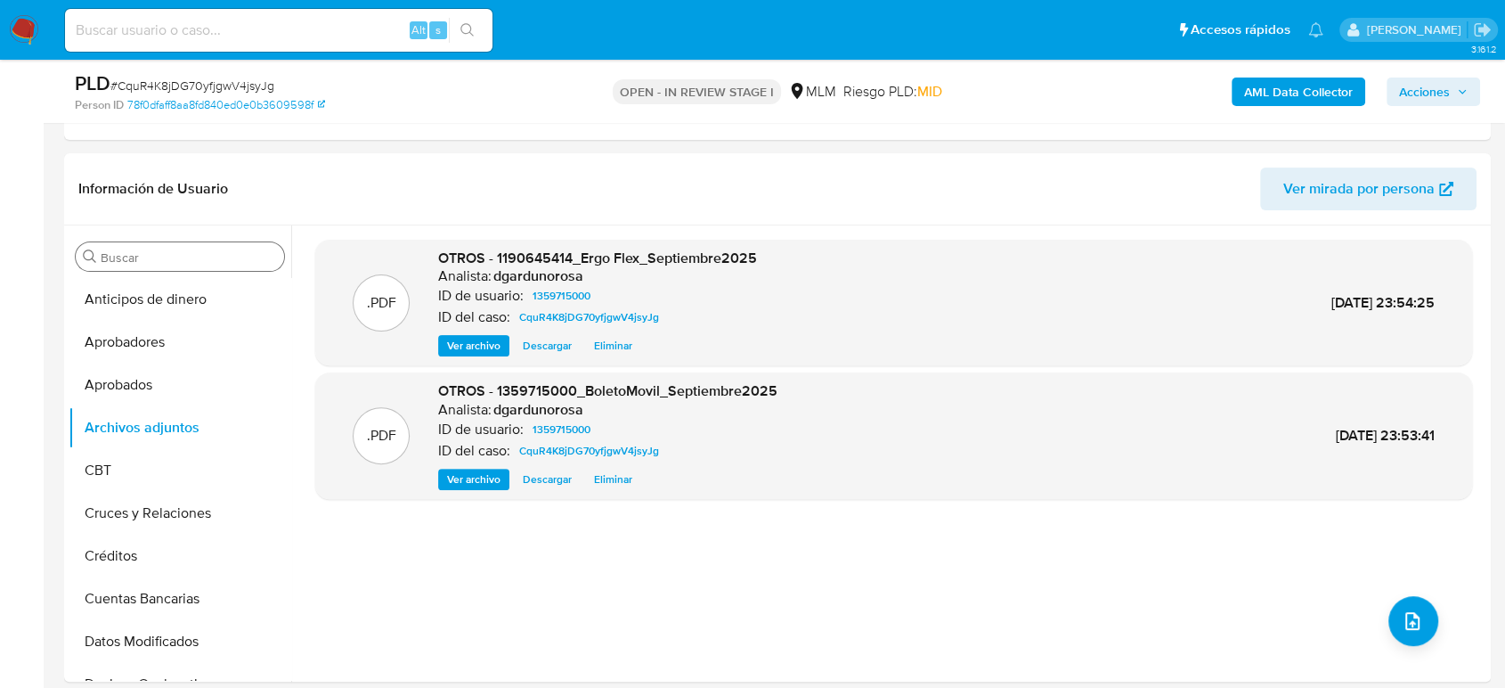
drag, startPoint x: 1409, startPoint y: 97, endPoint x: 1389, endPoint y: 102, distance: 20.1
click at [1409, 97] on span "Acciones" at bounding box center [1424, 91] width 51 height 28
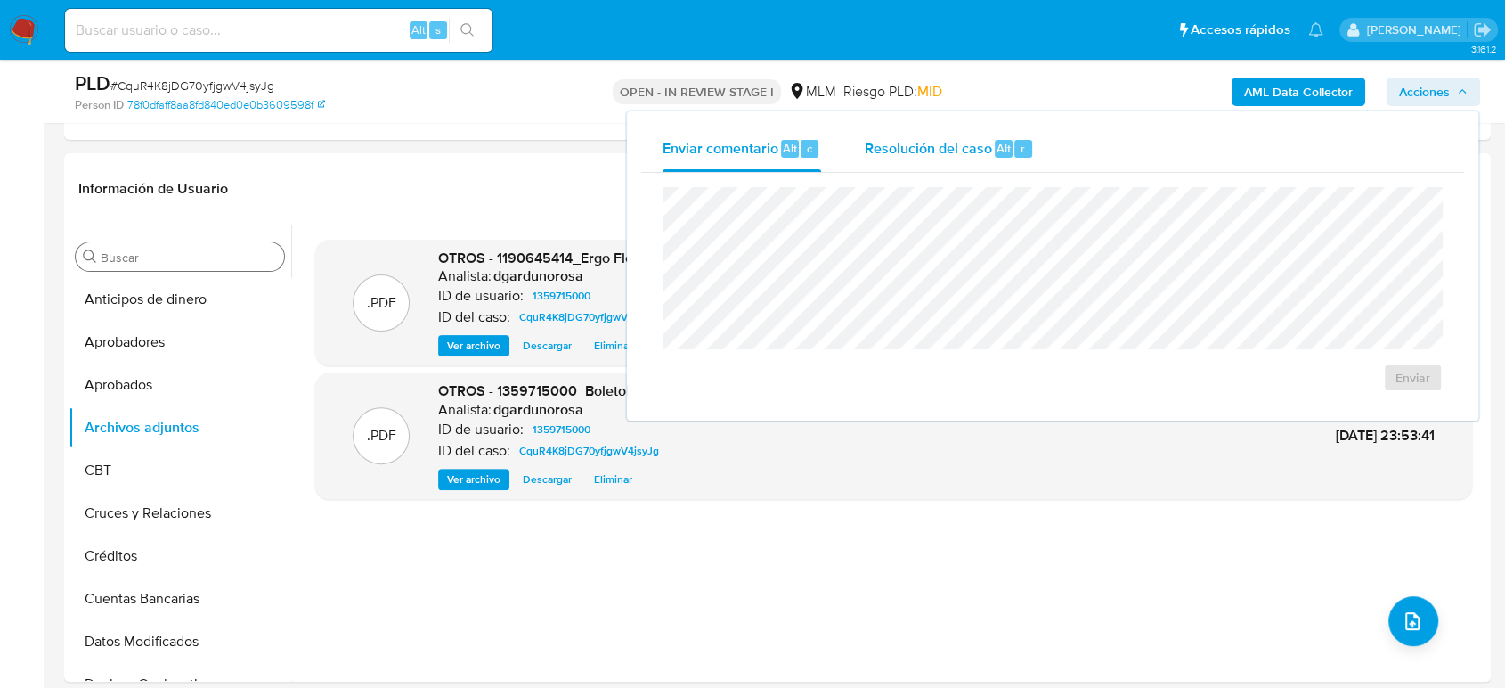
click at [926, 153] on span "Resolución del caso" at bounding box center [927, 147] width 127 height 20
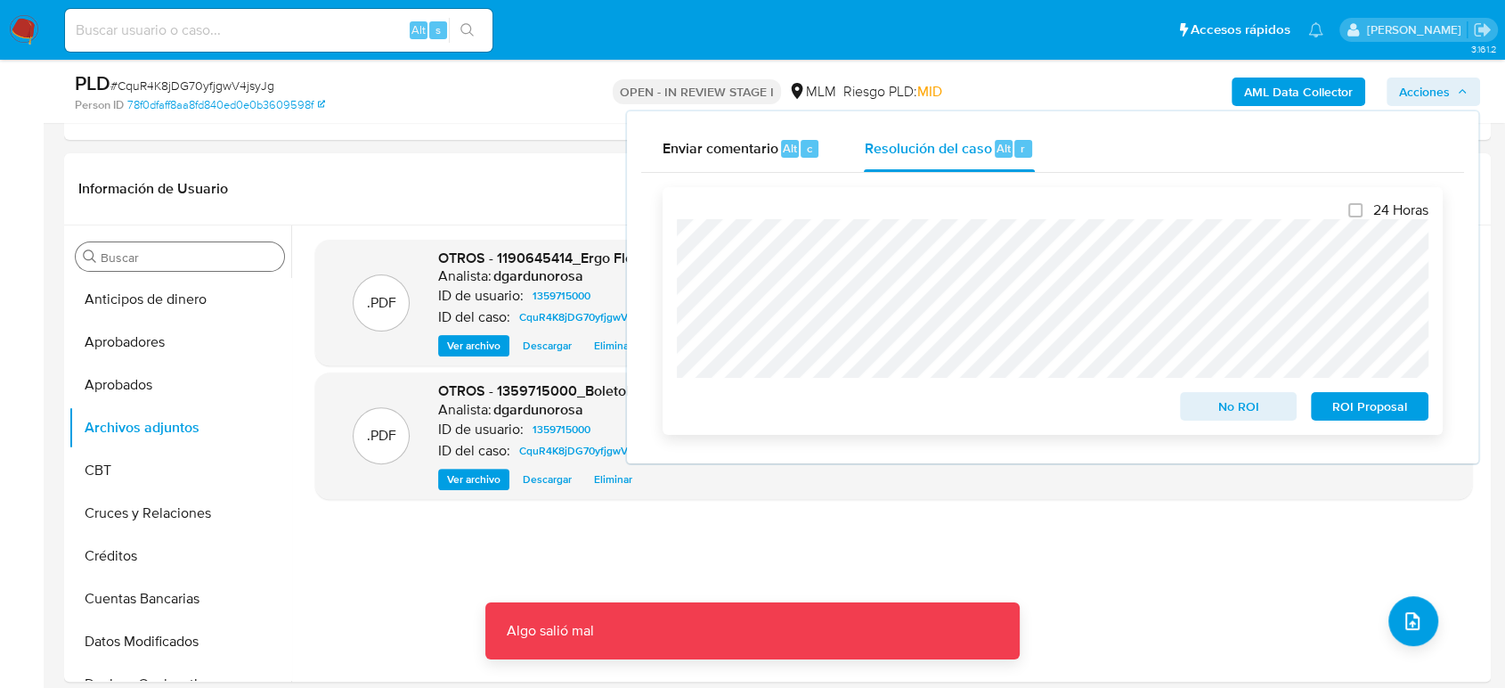
click at [1251, 404] on span "No ROI" at bounding box center [1239, 406] width 93 height 25
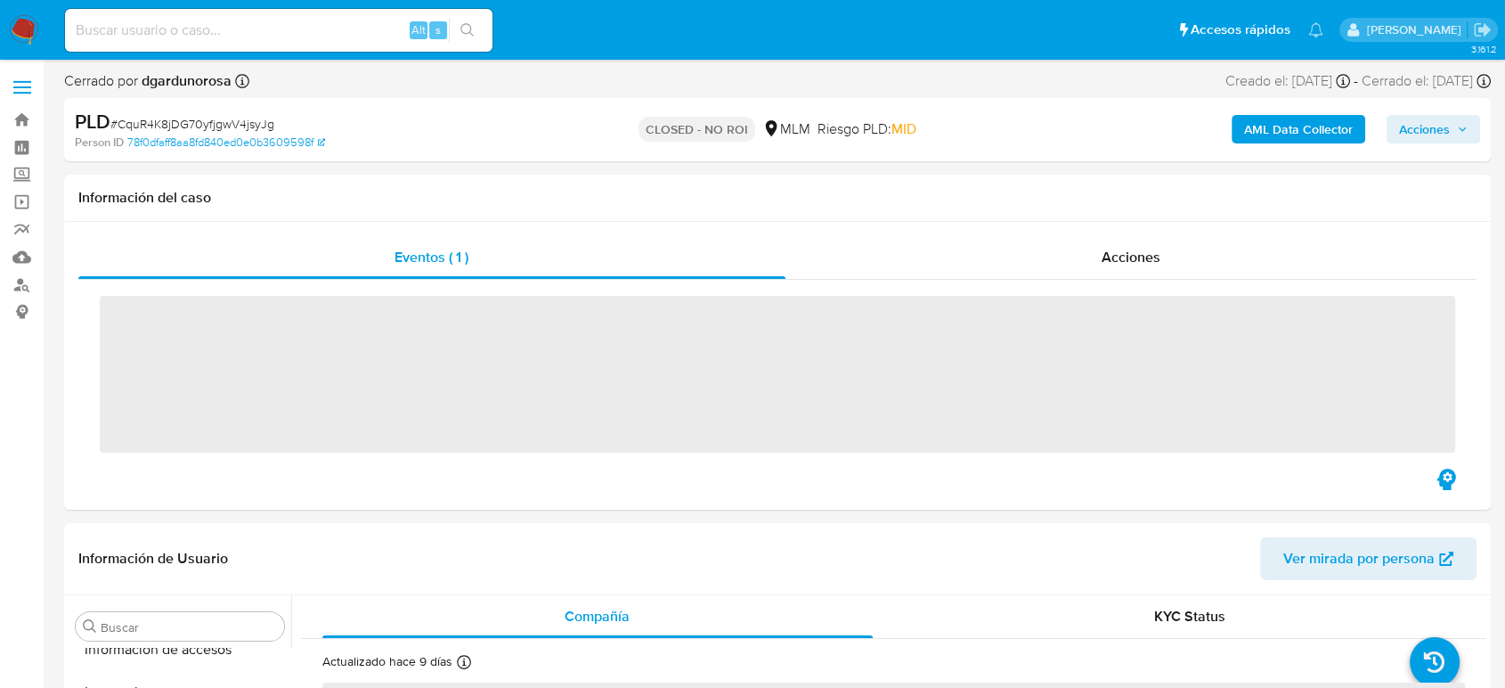
scroll to position [838, 0]
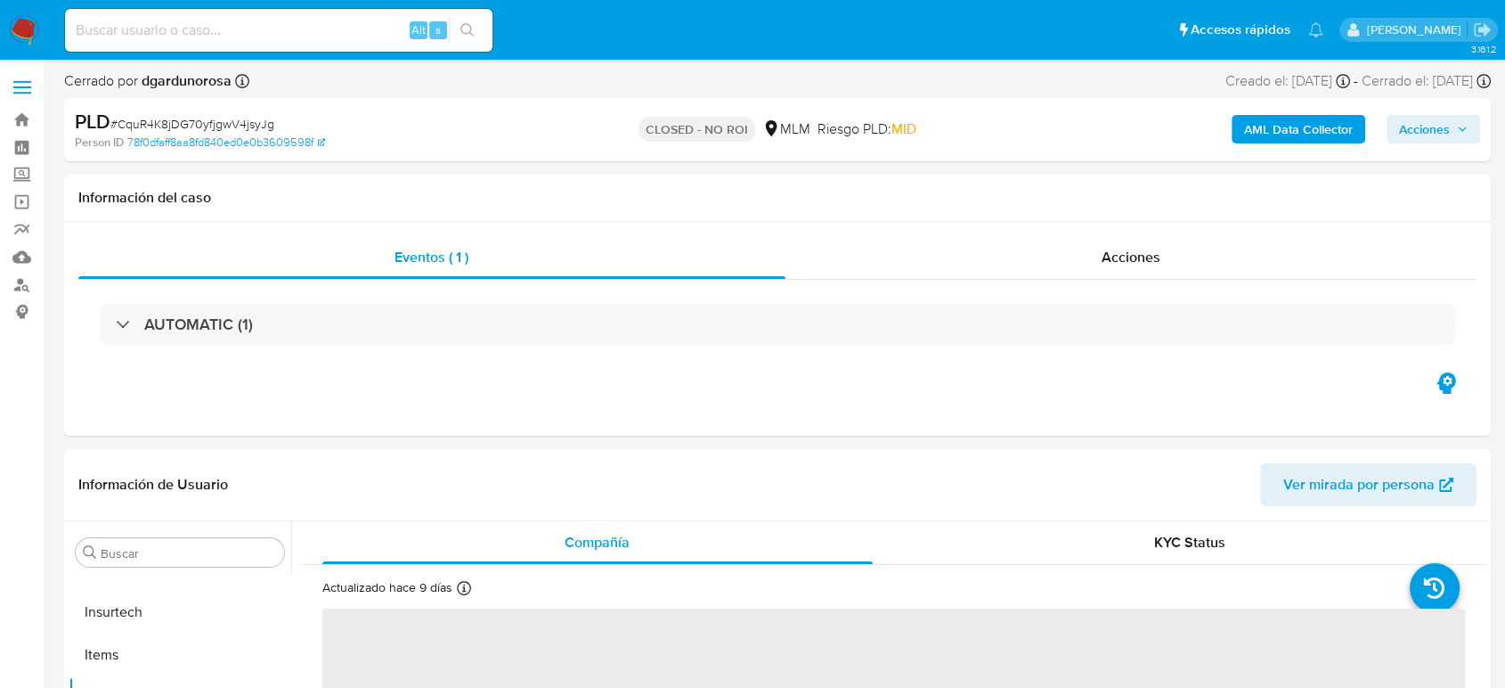
select select "10"
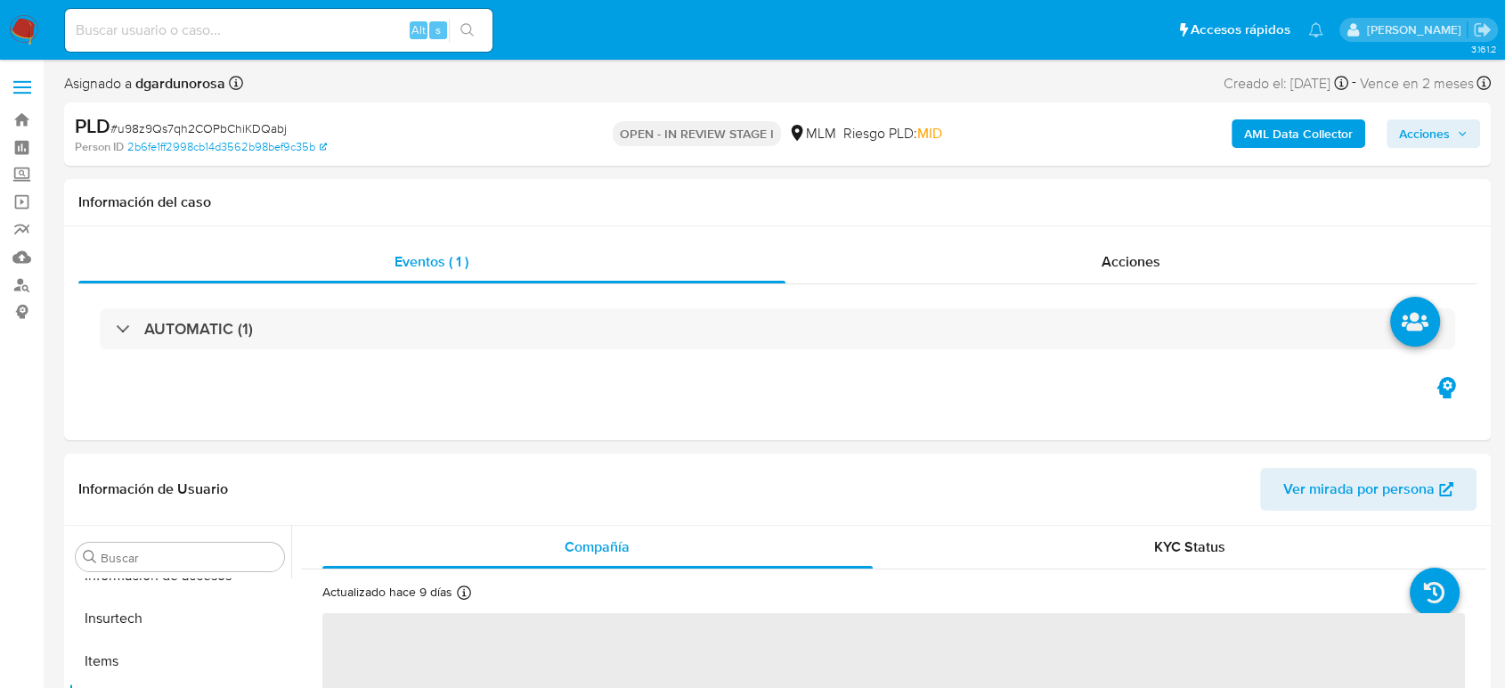
scroll to position [838, 0]
select select "10"
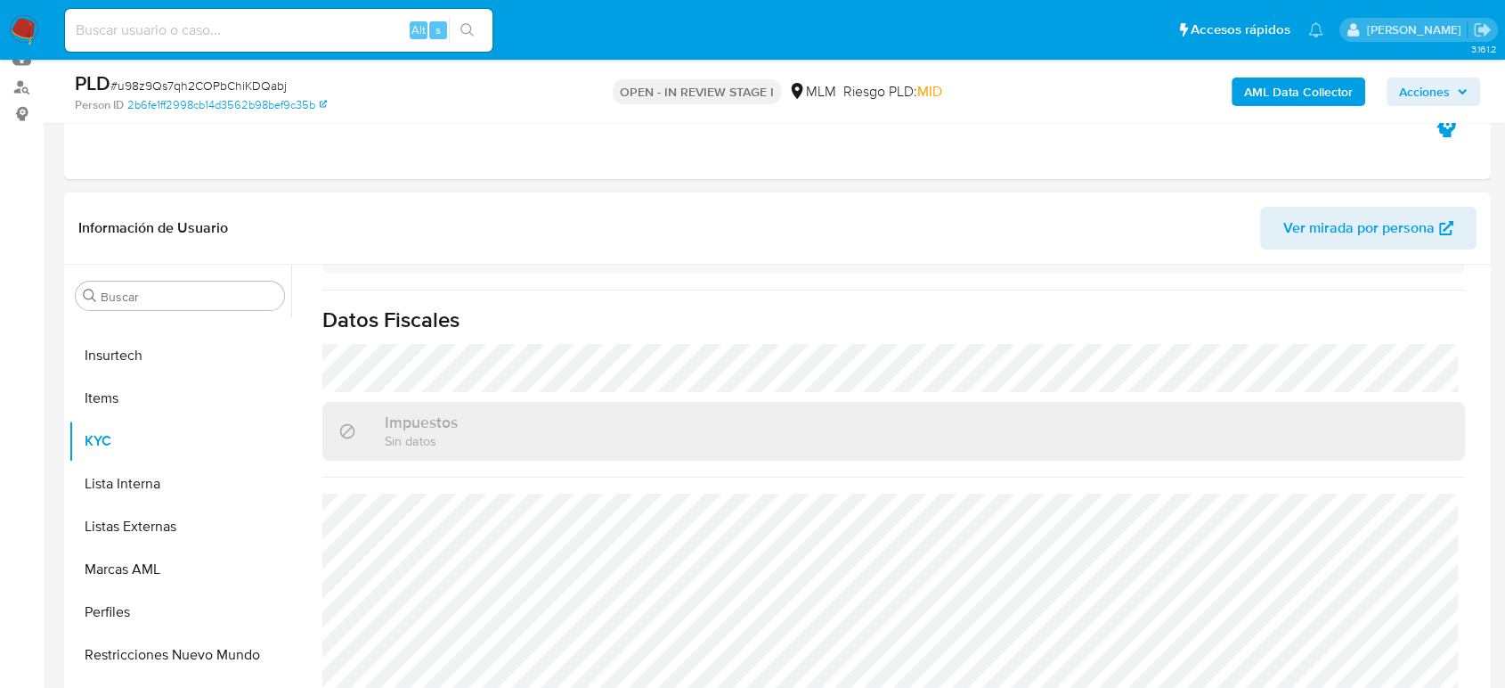
scroll to position [1344, 0]
click at [136, 517] on button "Listas Externas" at bounding box center [173, 526] width 208 height 43
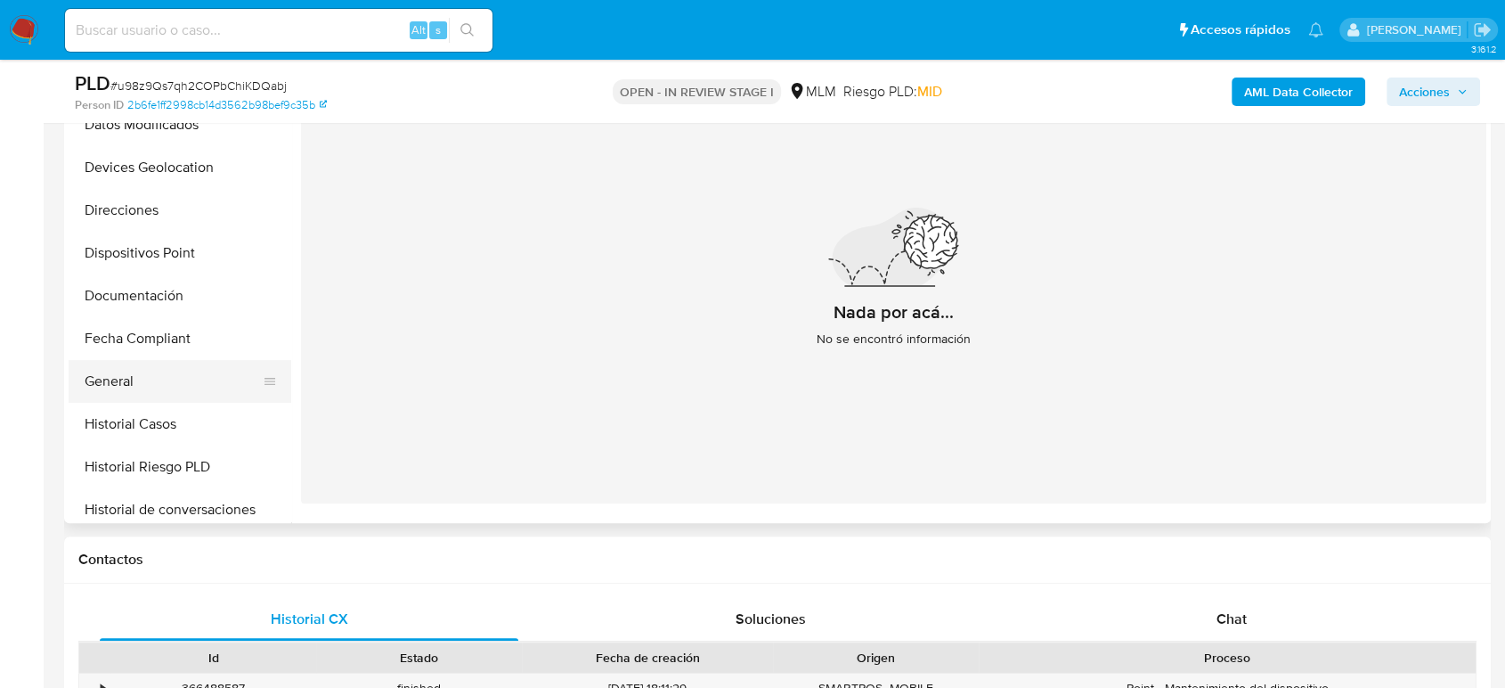
scroll to position [343, 0]
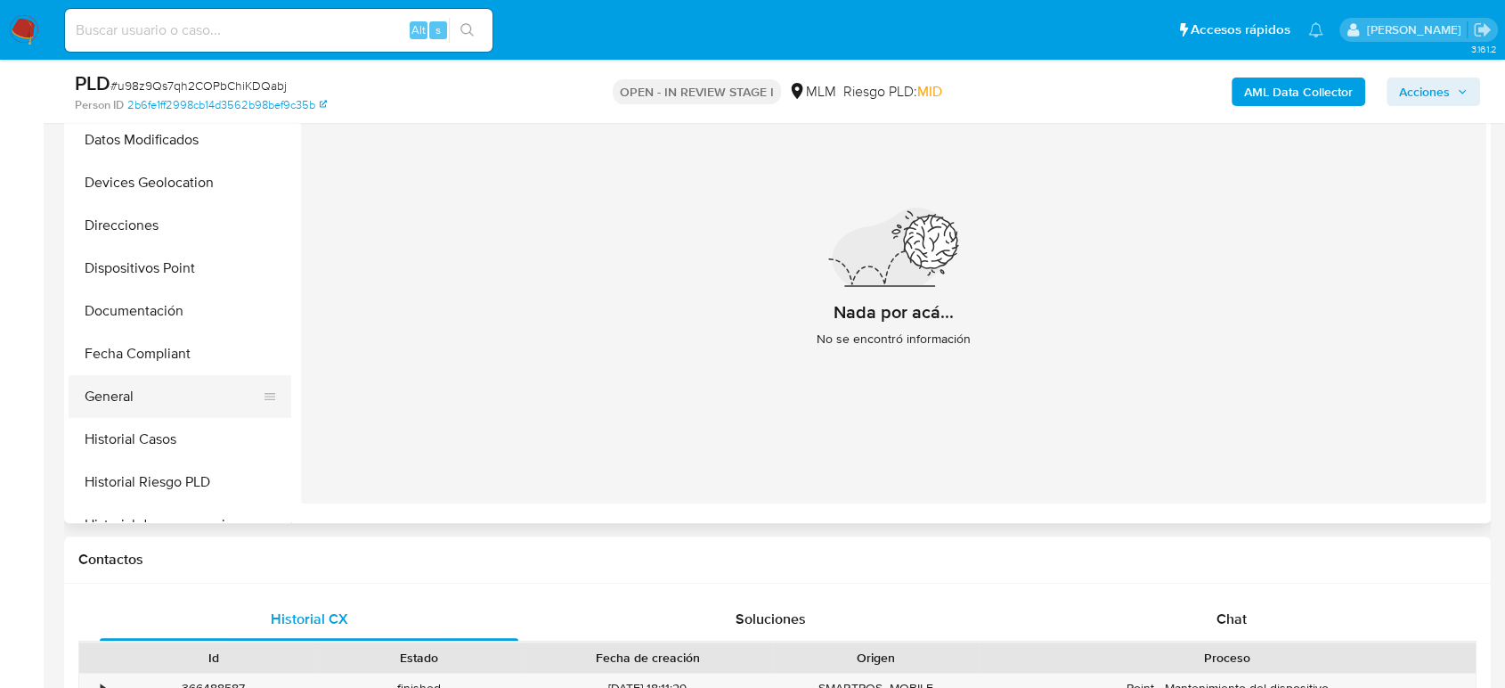
click at [145, 391] on button "General" at bounding box center [173, 396] width 208 height 43
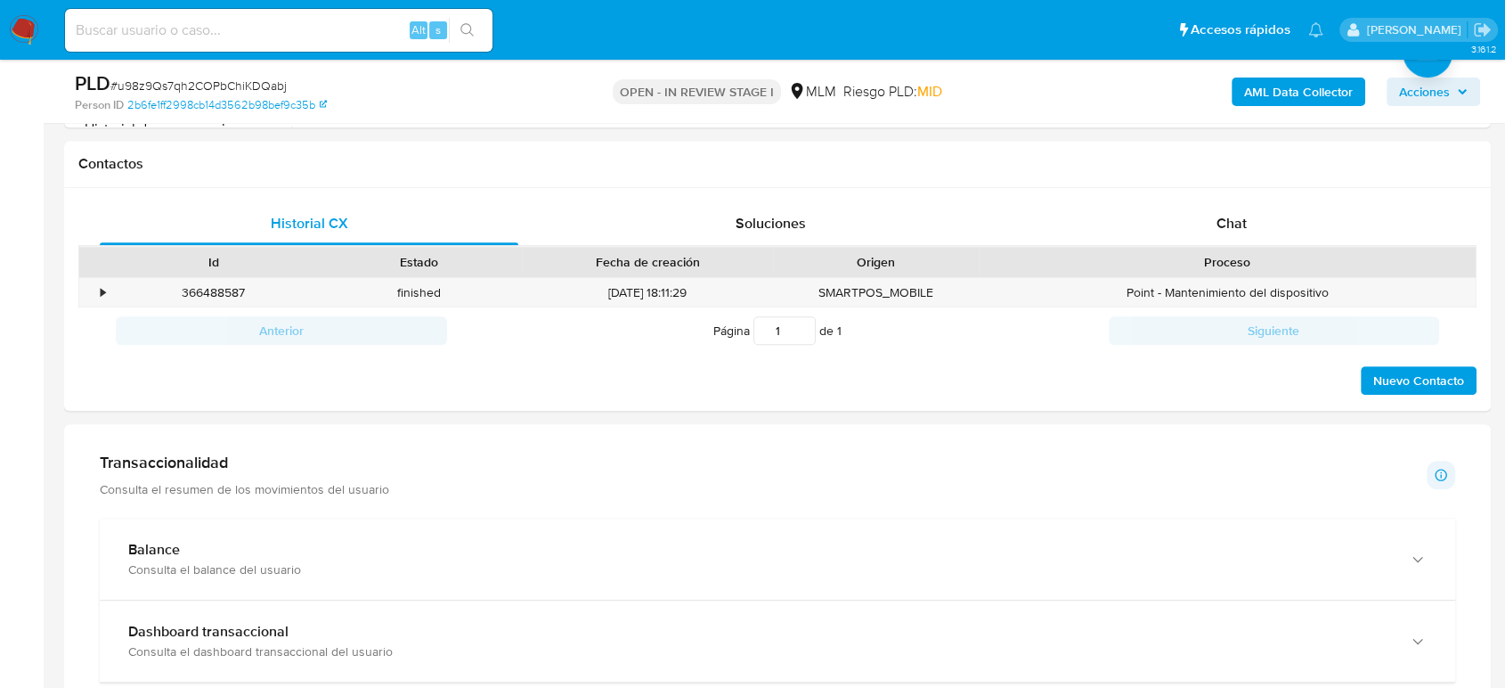
scroll to position [1088, 0]
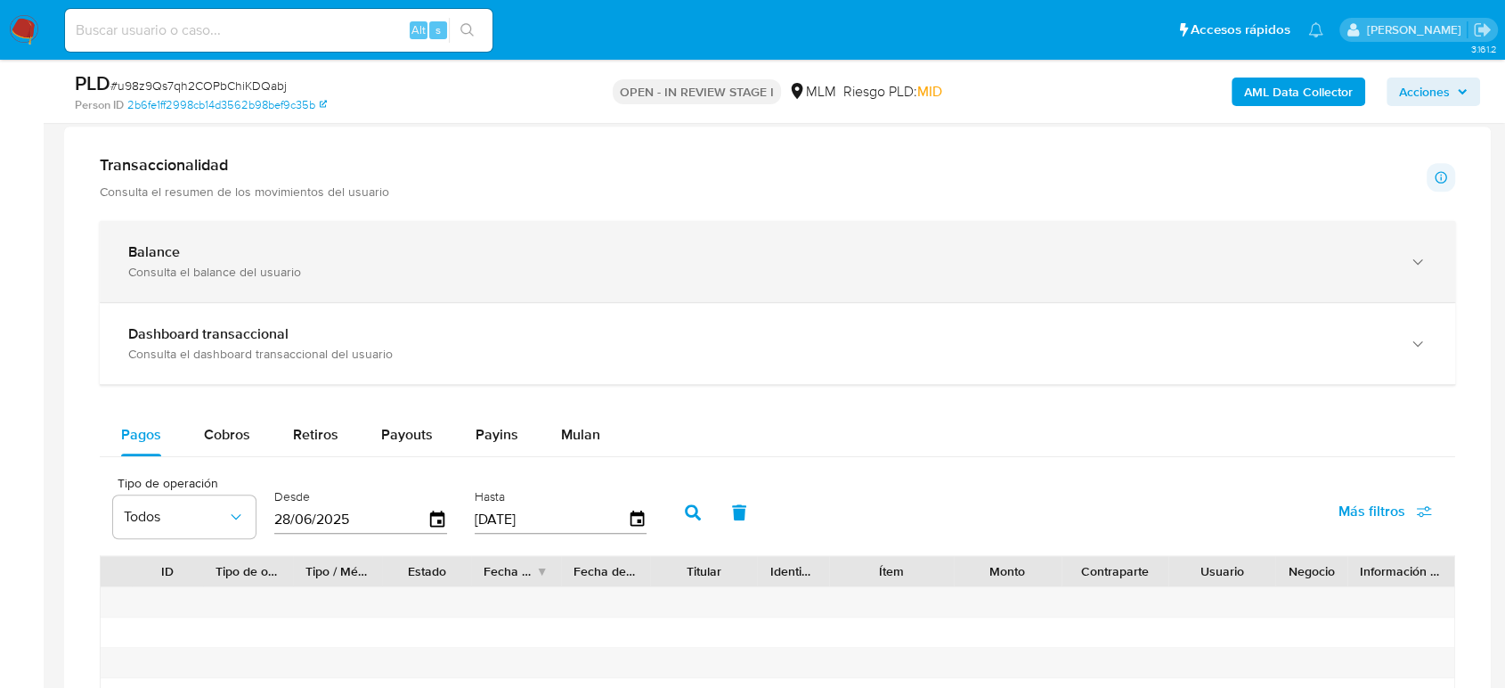
click at [435, 284] on div "Balance Consulta el balance del usuario" at bounding box center [777, 261] width 1355 height 81
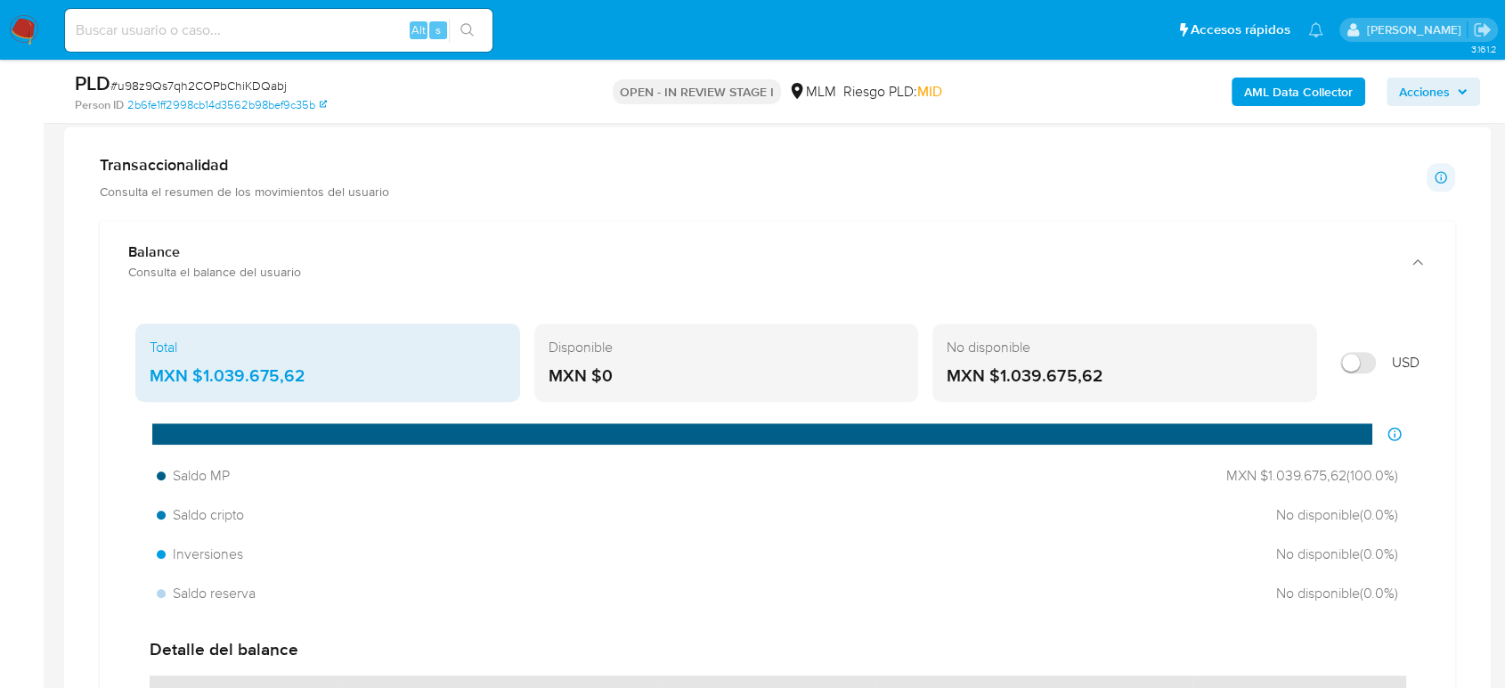
drag, startPoint x: 314, startPoint y: 379, endPoint x: 198, endPoint y: 386, distance: 116.8
click at [194, 386] on div "MXN $1.039.675,62" at bounding box center [328, 375] width 356 height 23
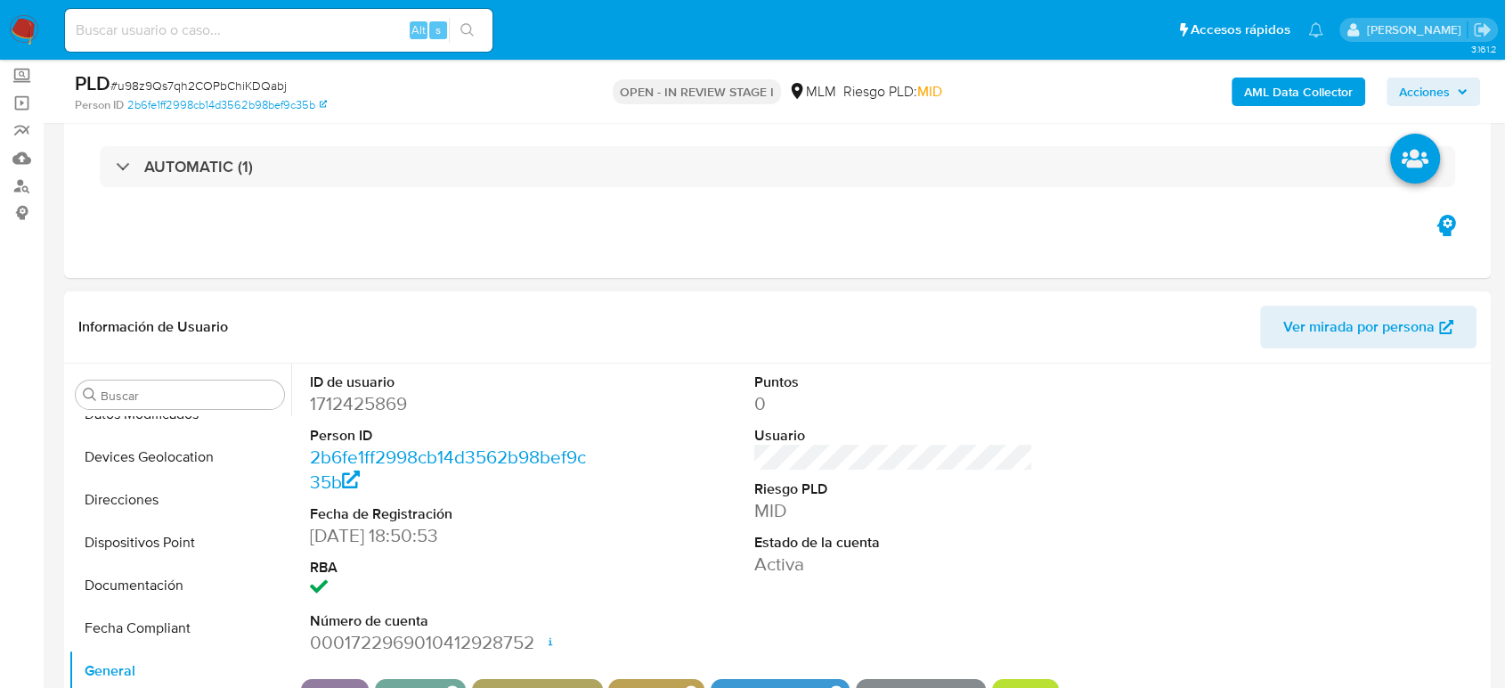
scroll to position [244, 0]
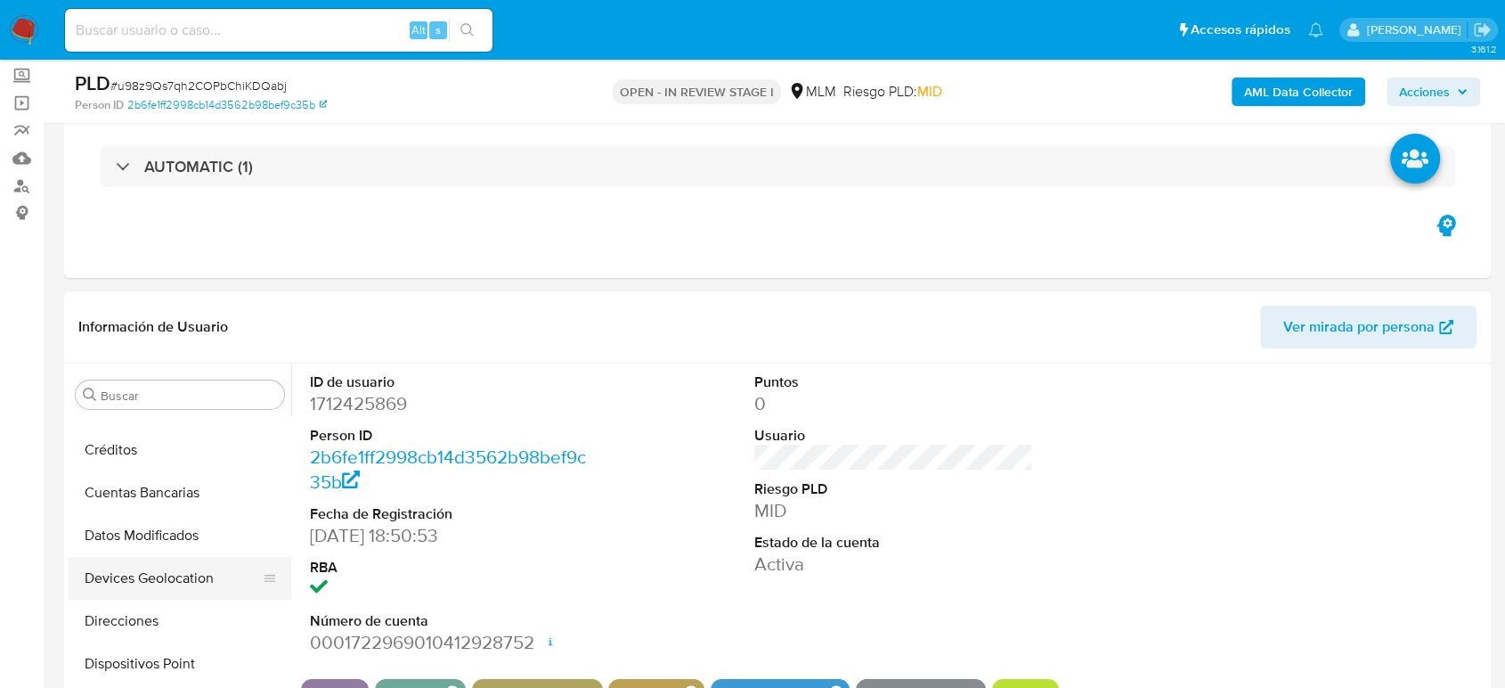
click at [201, 569] on button "Devices Geolocation" at bounding box center [173, 578] width 208 height 43
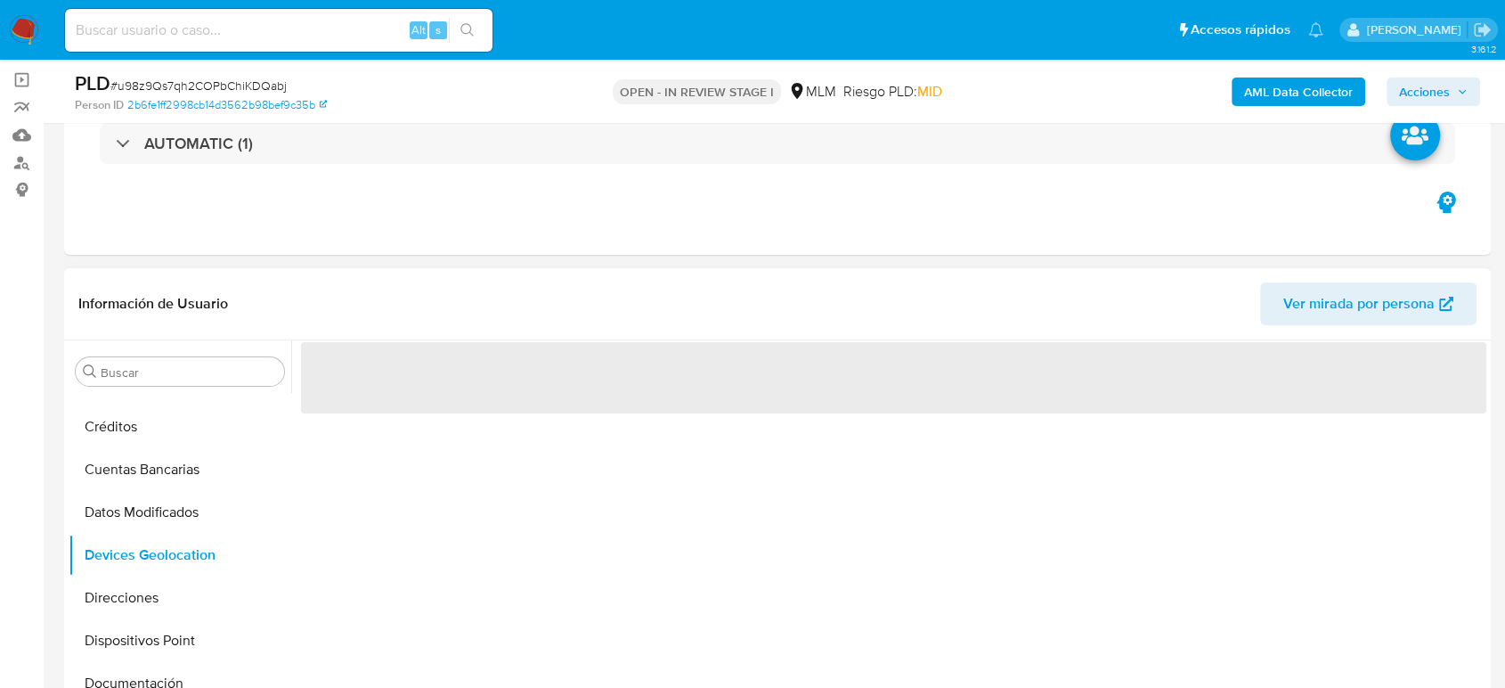
scroll to position [198, 0]
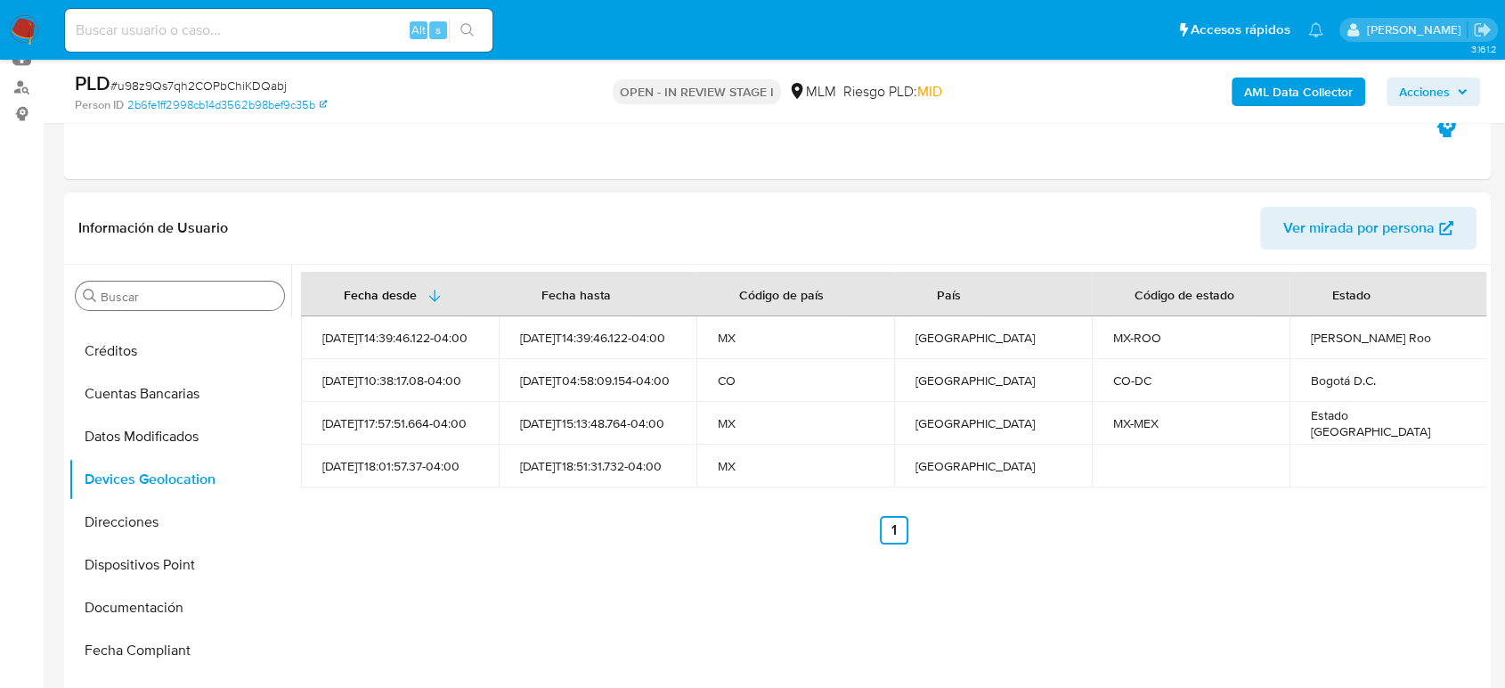
click at [245, 297] on input "Buscar" at bounding box center [189, 297] width 176 height 16
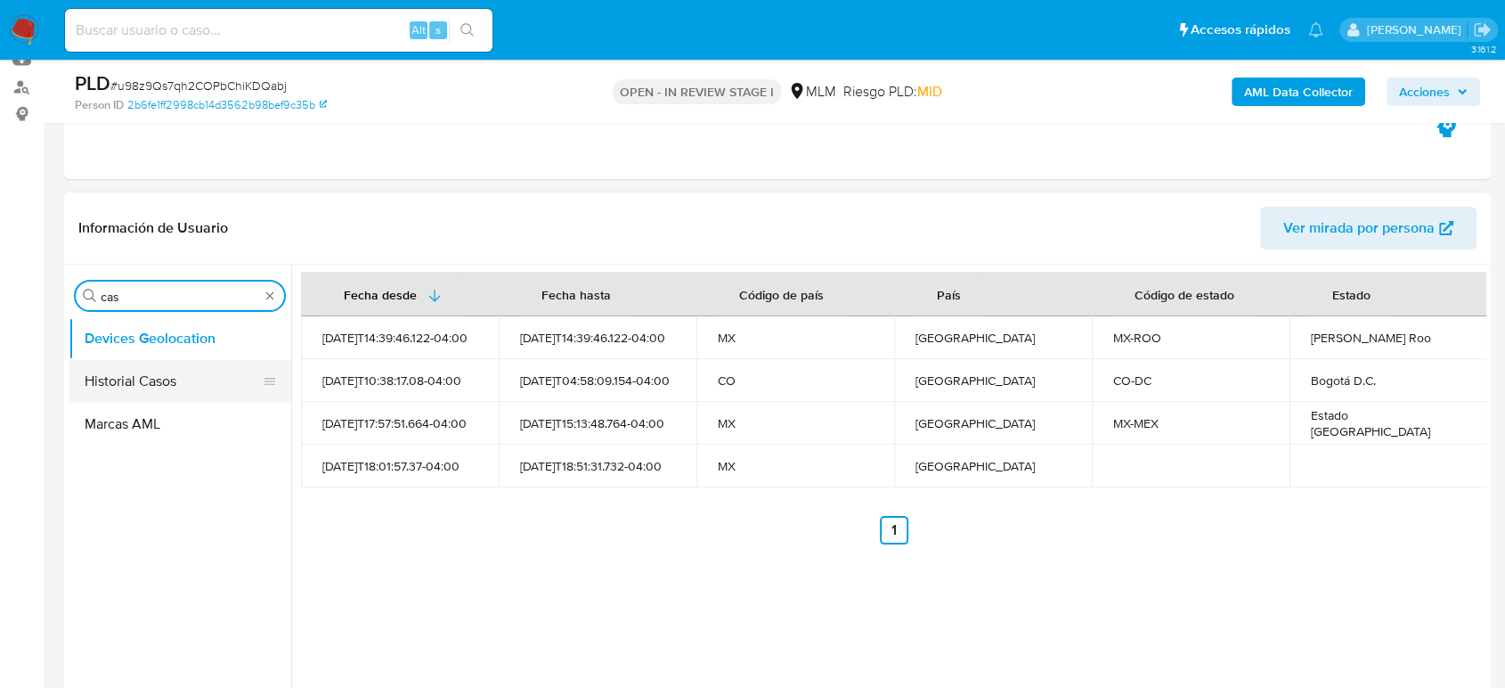
type input "cas"
click at [191, 372] on button "Historial Casos" at bounding box center [173, 381] width 208 height 43
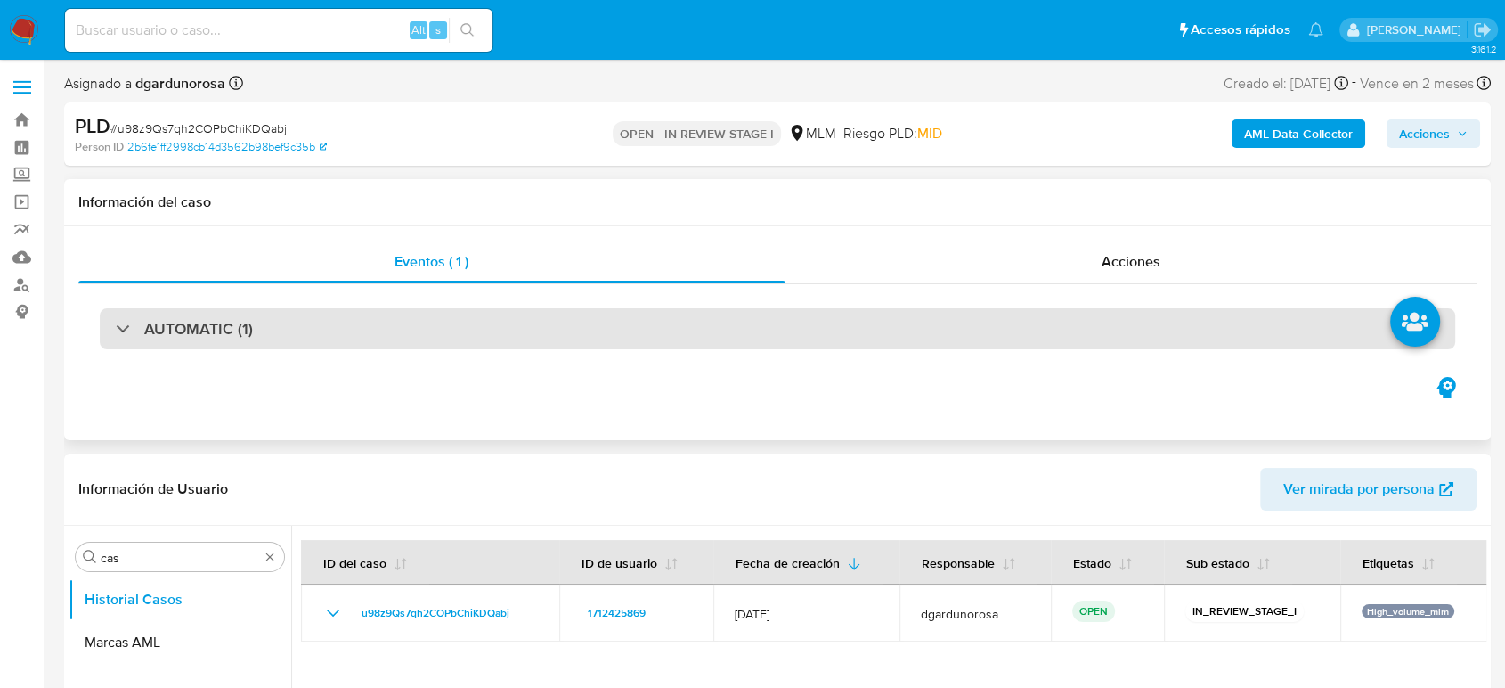
click at [485, 322] on div "AUTOMATIC (1)" at bounding box center [777, 328] width 1355 height 41
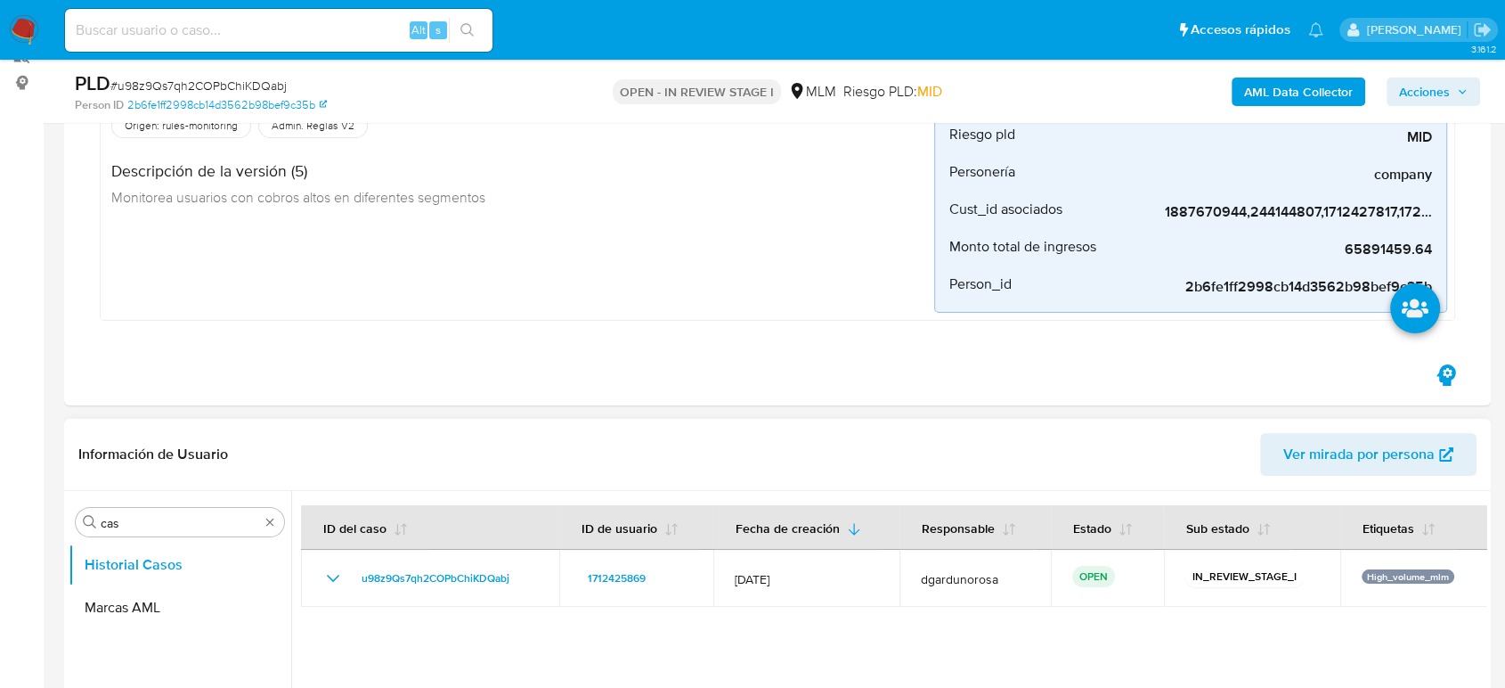
scroll to position [494, 0]
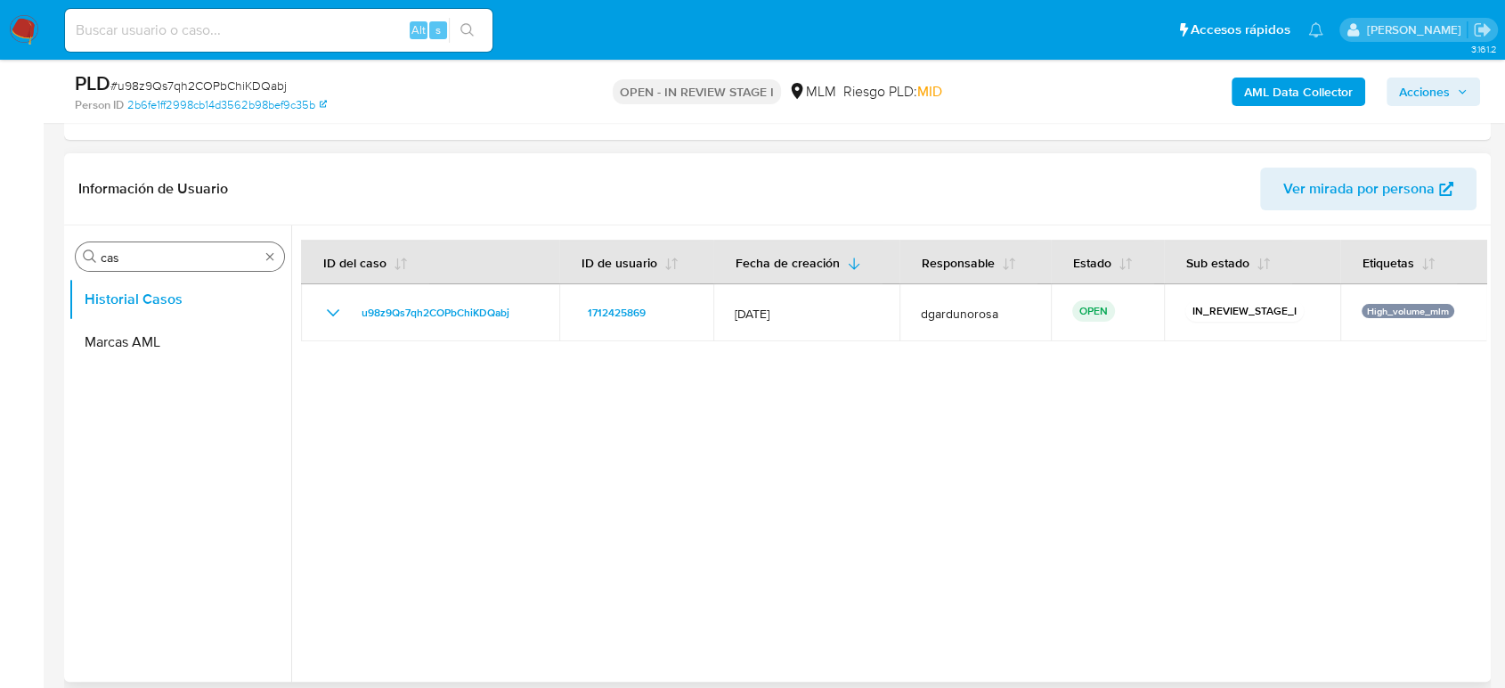
click at [267, 264] on div "Buscar cas" at bounding box center [180, 256] width 208 height 28
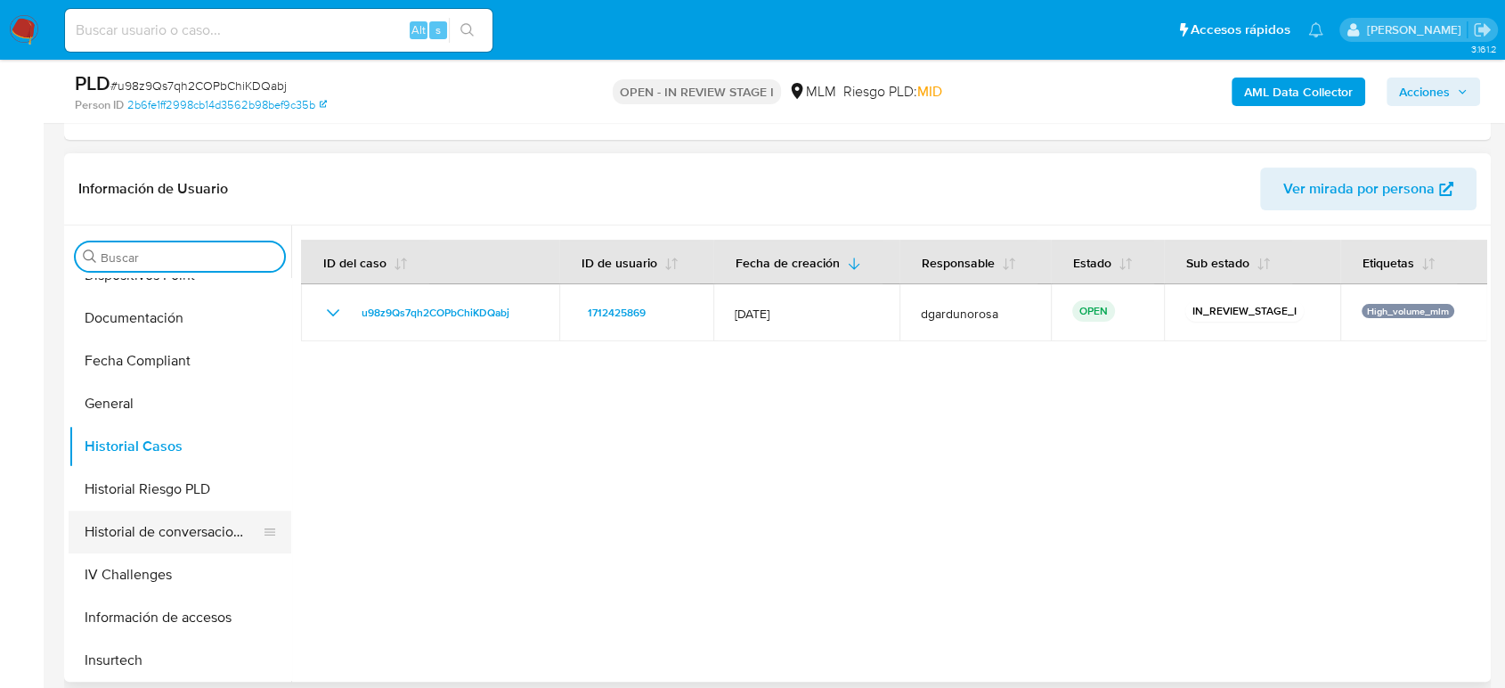
click at [191, 543] on button "Historial de conversaciones" at bounding box center [173, 531] width 208 height 43
